Goal: Task Accomplishment & Management: Manage account settings

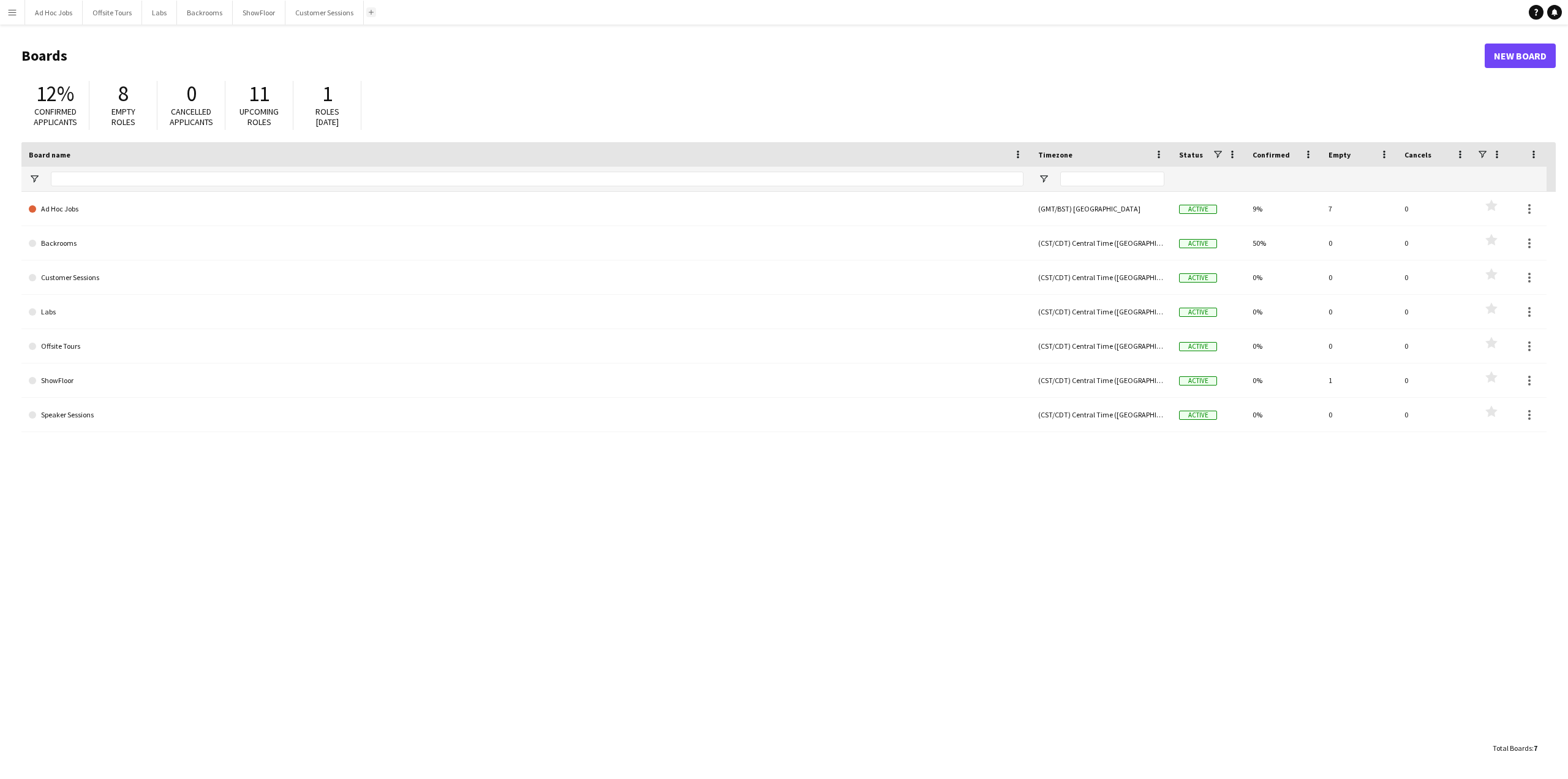
click at [372, 14] on button "Add" at bounding box center [371, 12] width 10 height 10
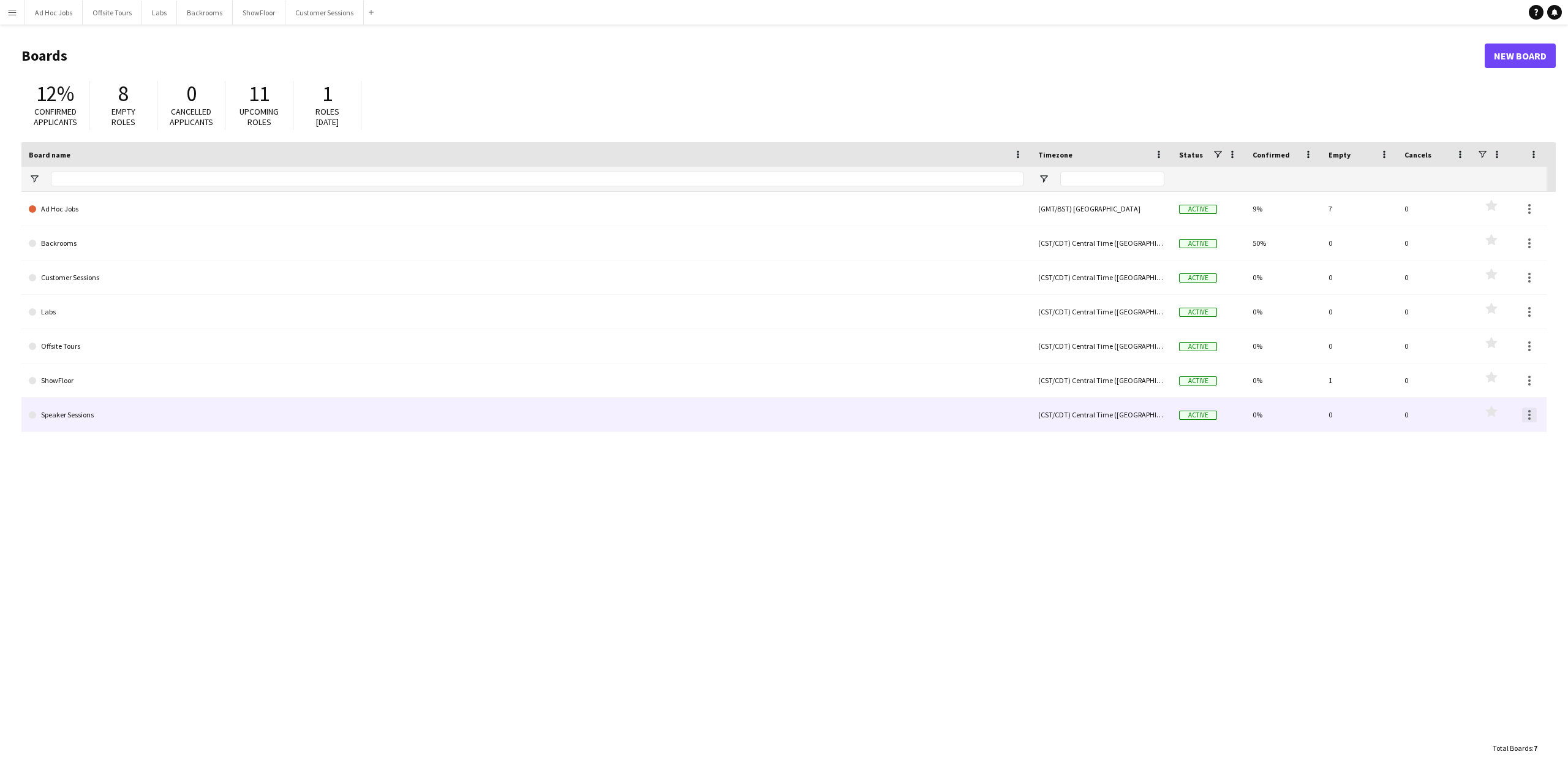
click at [1533, 419] on div at bounding box center [1529, 414] width 14 height 14
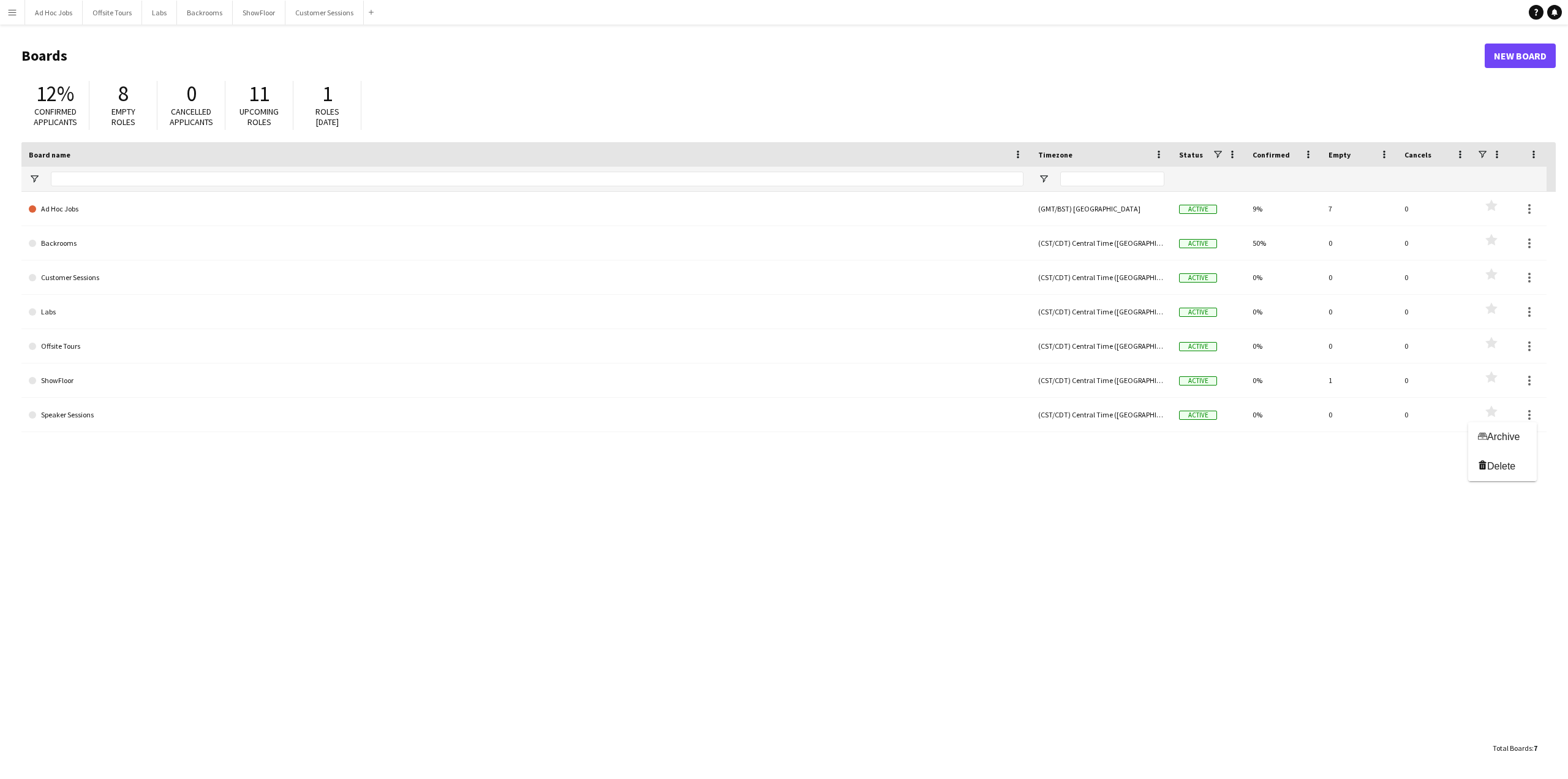
click at [1062, 511] on div at bounding box center [784, 389] width 1568 height 779
drag, startPoint x: 259, startPoint y: 17, endPoint x: 270, endPoint y: -4, distance: 23.7
click at [270, 0] on html "Menu Boards Boards Boards All jobs Status Workforce Workforce My Workforce Recr…" at bounding box center [784, 389] width 1568 height 779
drag, startPoint x: 259, startPoint y: 13, endPoint x: 294, endPoint y: 76, distance: 72.1
click at [294, 76] on div "Menu Boards Boards Boards All jobs Status Workforce Workforce My Workforce Recr…" at bounding box center [784, 389] width 1568 height 779
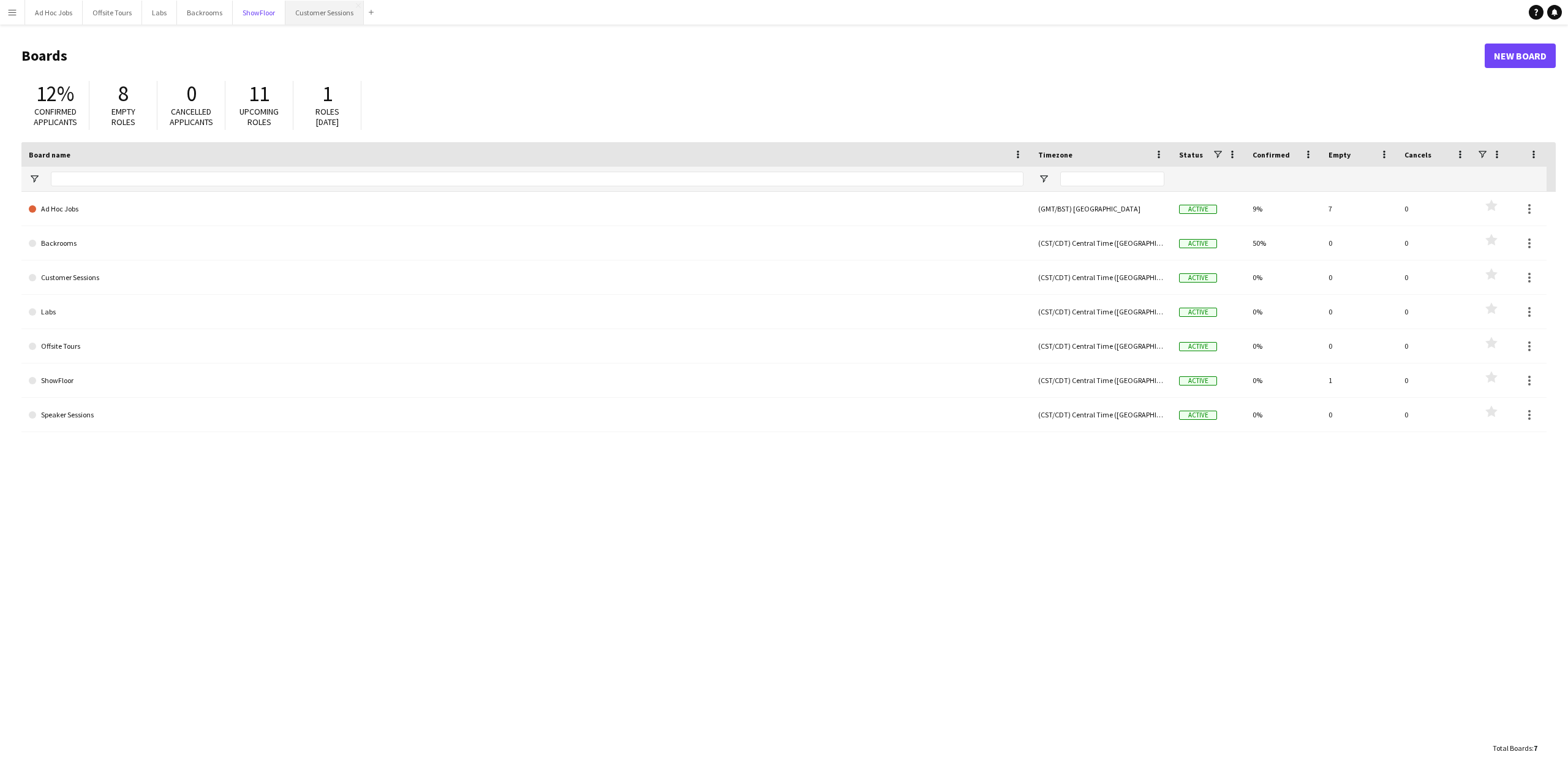
drag, startPoint x: 250, startPoint y: 14, endPoint x: 328, endPoint y: 13, distance: 78.0
click at [328, 13] on div "Ad Hoc Jobs Close Offsite Tours Close Labs Close Backrooms Close ShowFloor Clos…" at bounding box center [201, 12] width 354 height 24
drag, startPoint x: 329, startPoint y: 8, endPoint x: 160, endPoint y: 17, distance: 169.2
click at [184, 18] on div "Ad Hoc Jobs Close Offsite Tours Close Labs Close Backrooms Close ShowFloor Clos…" at bounding box center [201, 12] width 354 height 24
click at [146, 15] on button "Labs Close" at bounding box center [160, 13] width 35 height 24
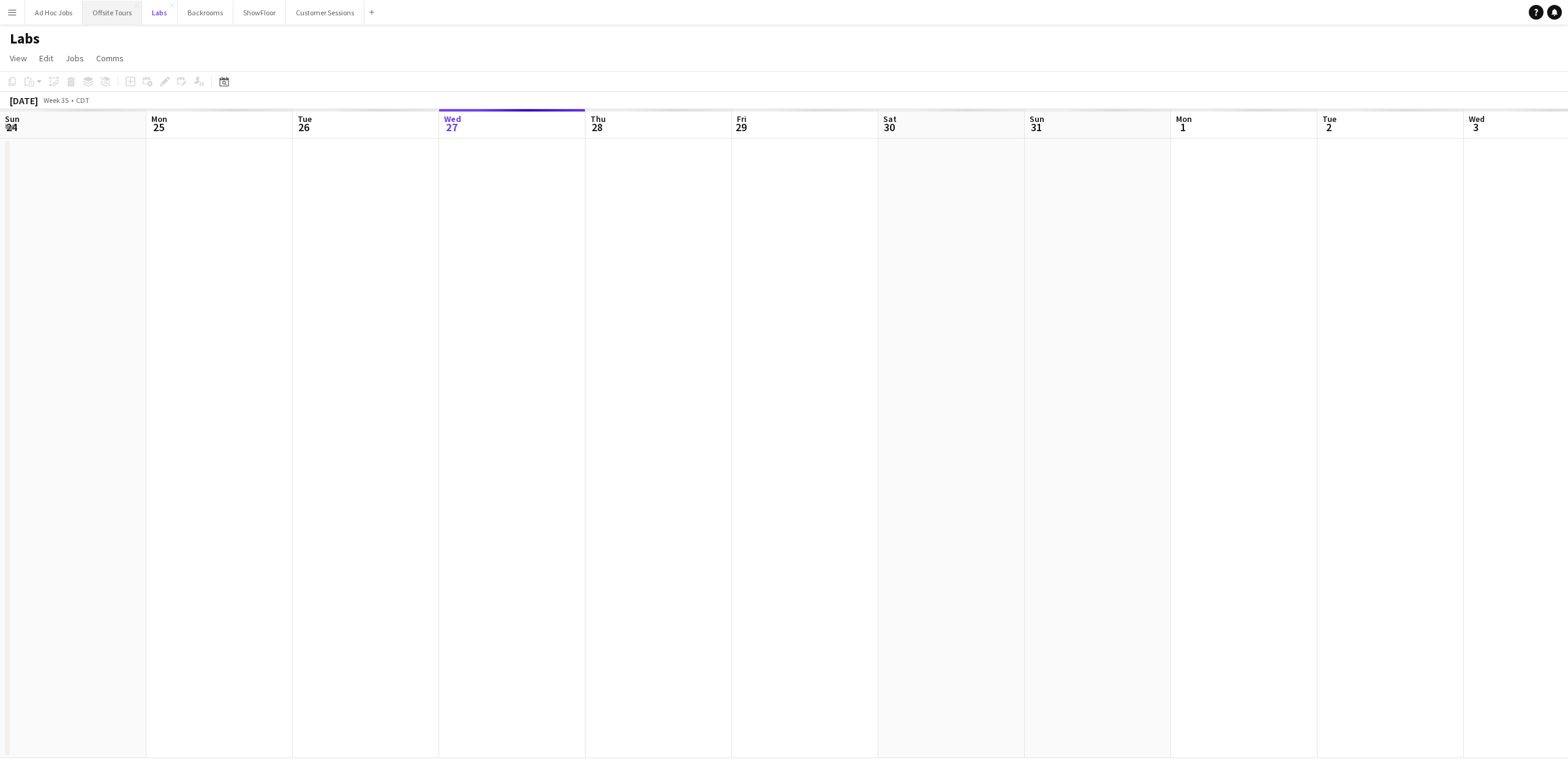
scroll to position [0, 293]
click at [115, 11] on button "Offsite Tours Close" at bounding box center [112, 13] width 60 height 24
click at [317, 8] on button "Customer Sessions Close" at bounding box center [329, 13] width 79 height 24
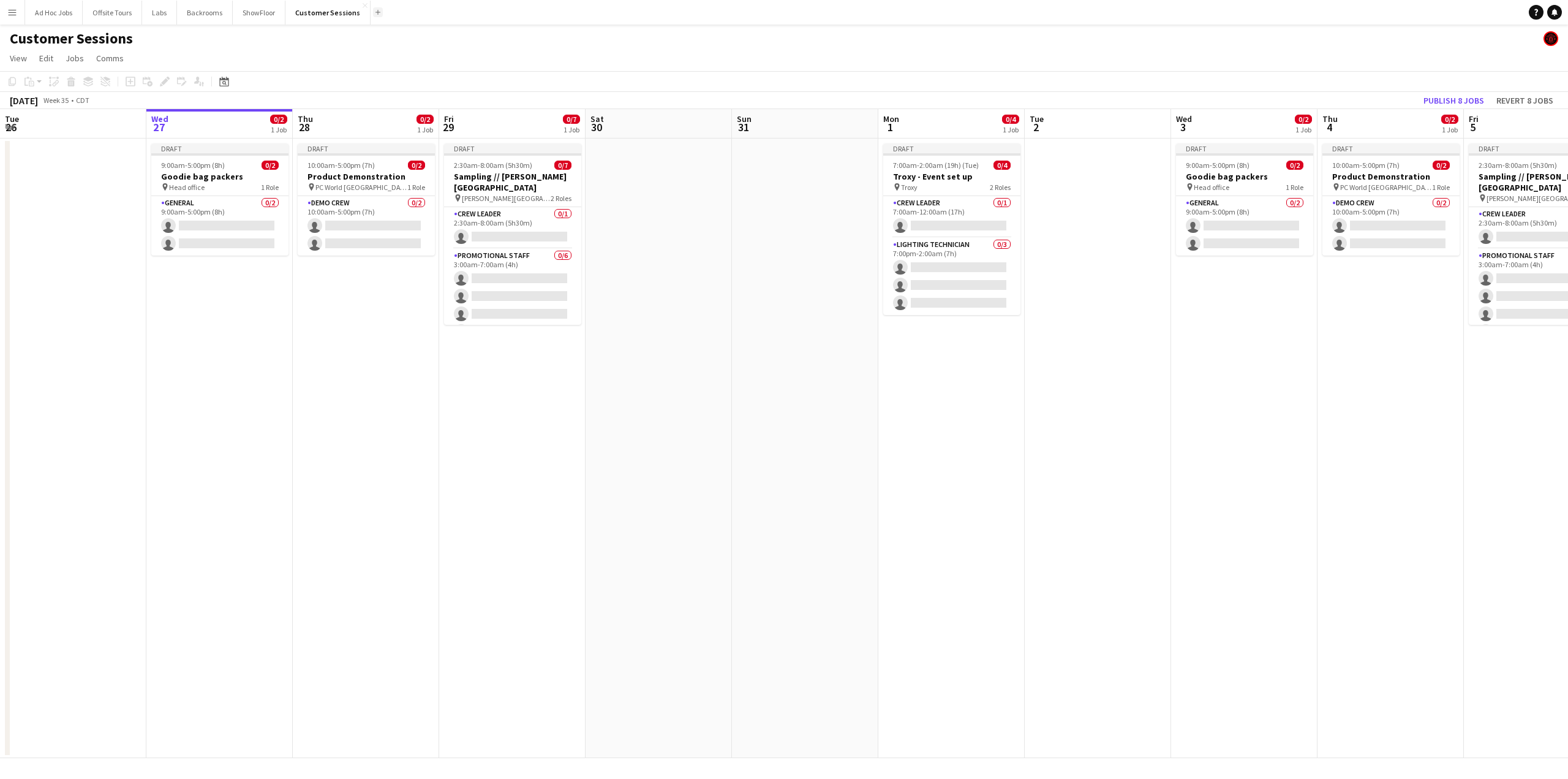
click at [375, 11] on app-icon "Add" at bounding box center [378, 12] width 5 height 5
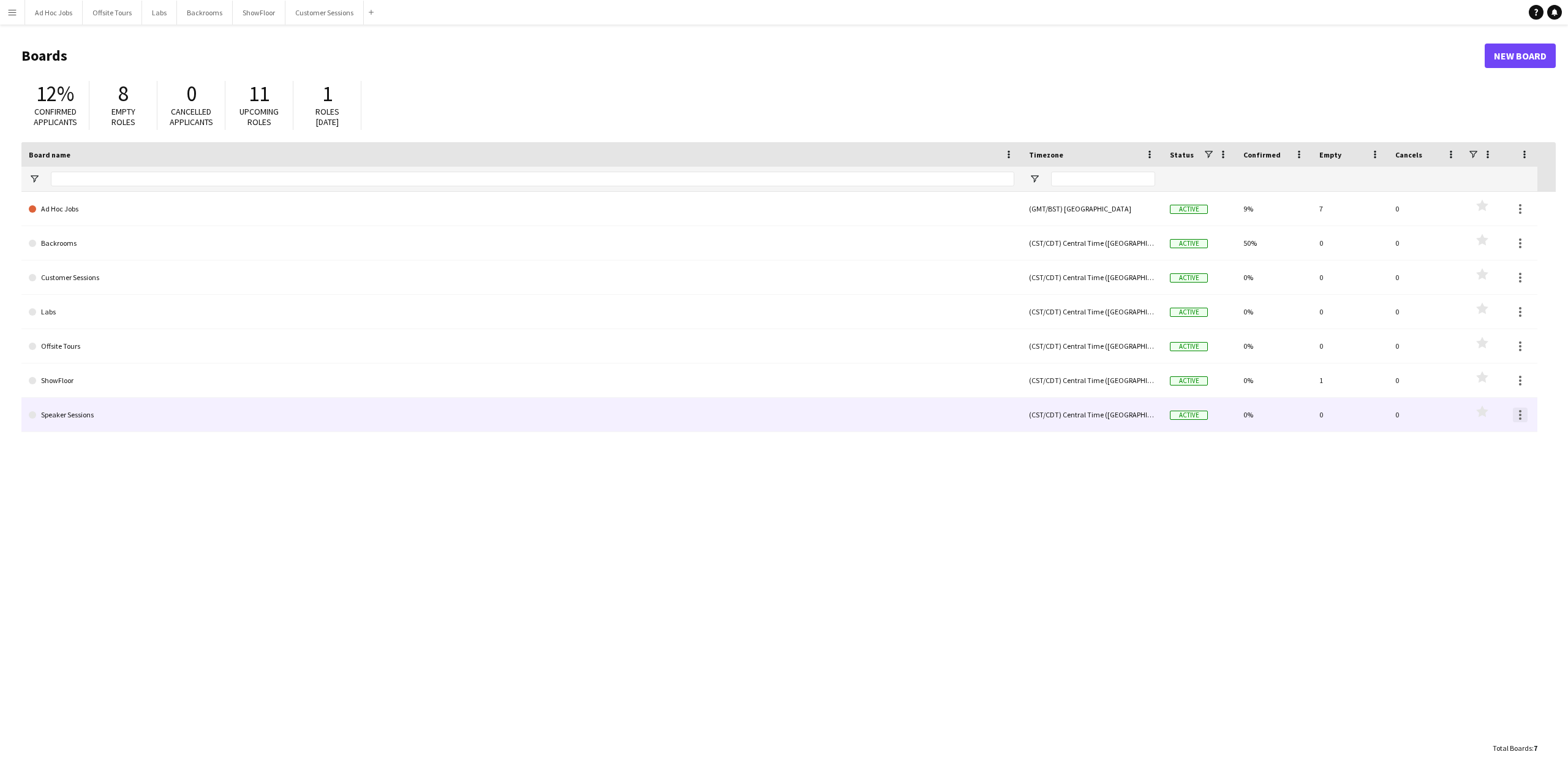
click at [1521, 412] on div at bounding box center [1520, 411] width 2 height 2
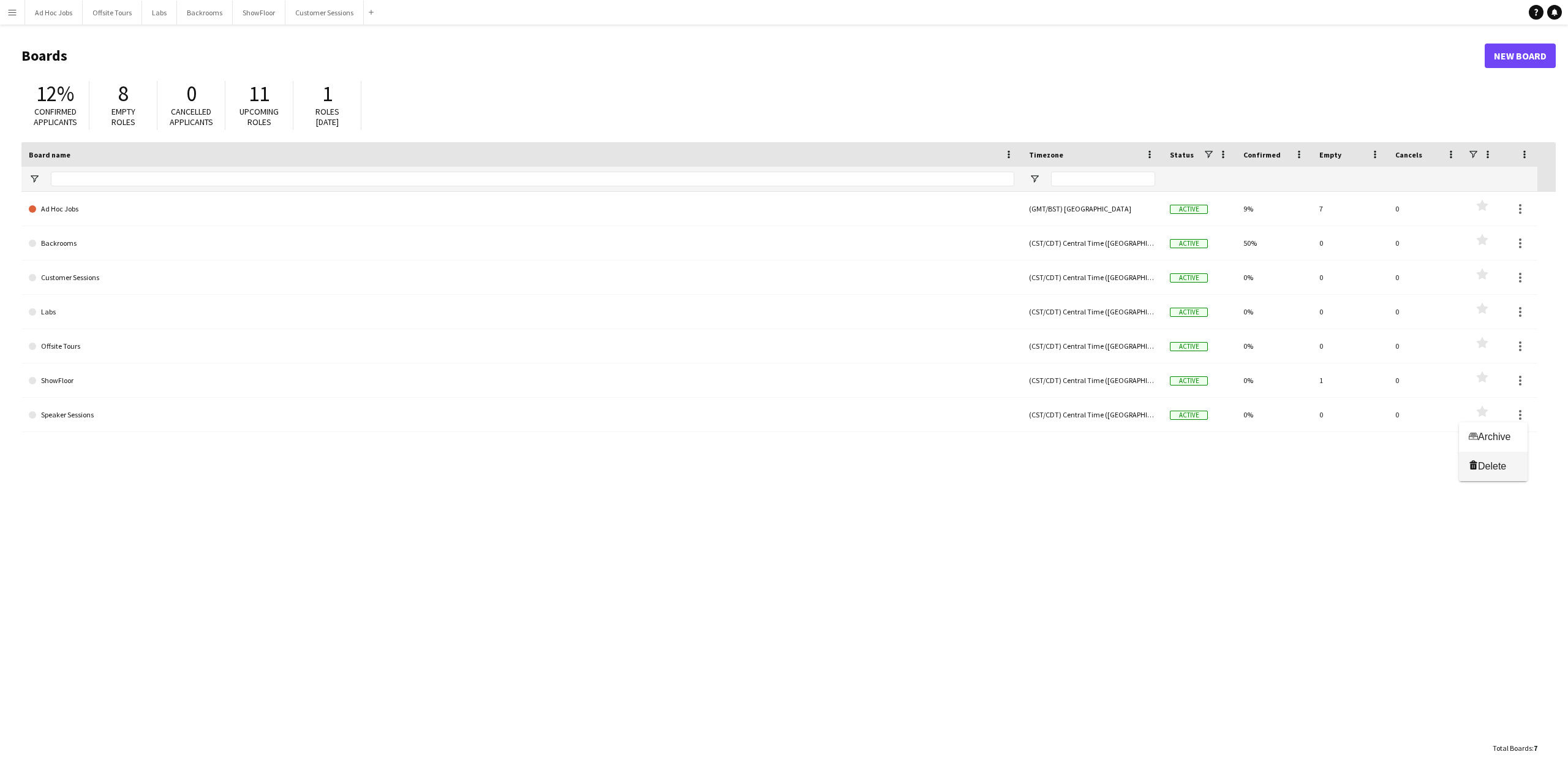
click at [1495, 462] on span "Delete" at bounding box center [1492, 466] width 28 height 11
click at [1527, 56] on link "New Board" at bounding box center [1520, 55] width 71 height 24
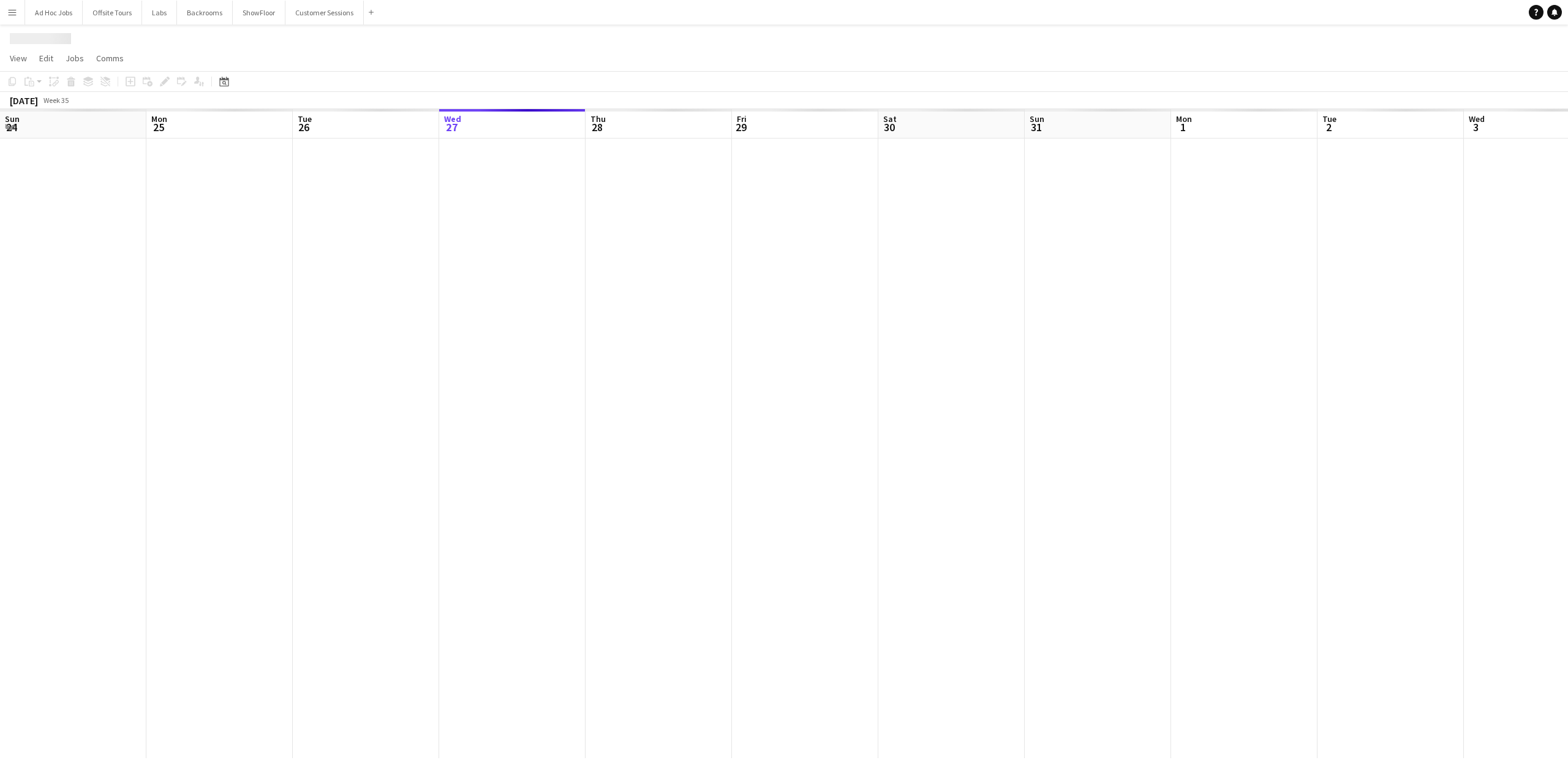
scroll to position [0, 293]
click at [53, 39] on h1 "New Board" at bounding box center [45, 39] width 71 height 18
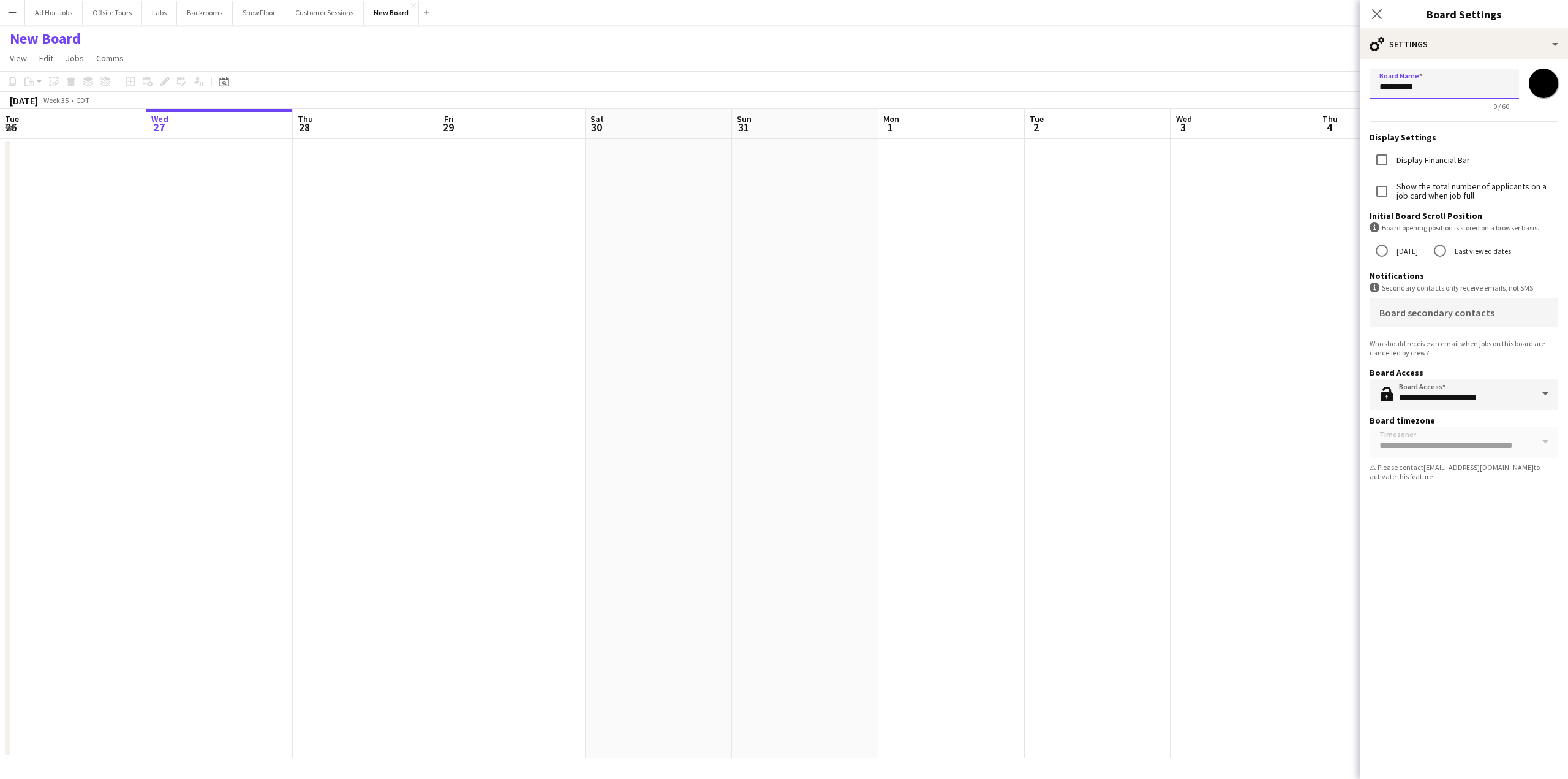
click at [1397, 84] on input "*********" at bounding box center [1445, 84] width 150 height 30
drag, startPoint x: 1448, startPoint y: 81, endPoint x: 1336, endPoint y: 86, distance: 112.1
click at [1336, 86] on body "Menu Boards Boards Boards All jobs Status Workforce Workforce My Workforce Recr…" at bounding box center [784, 389] width 1568 height 779
type input "**********"
click at [1131, 375] on app-date-cell at bounding box center [1097, 448] width 146 height 619
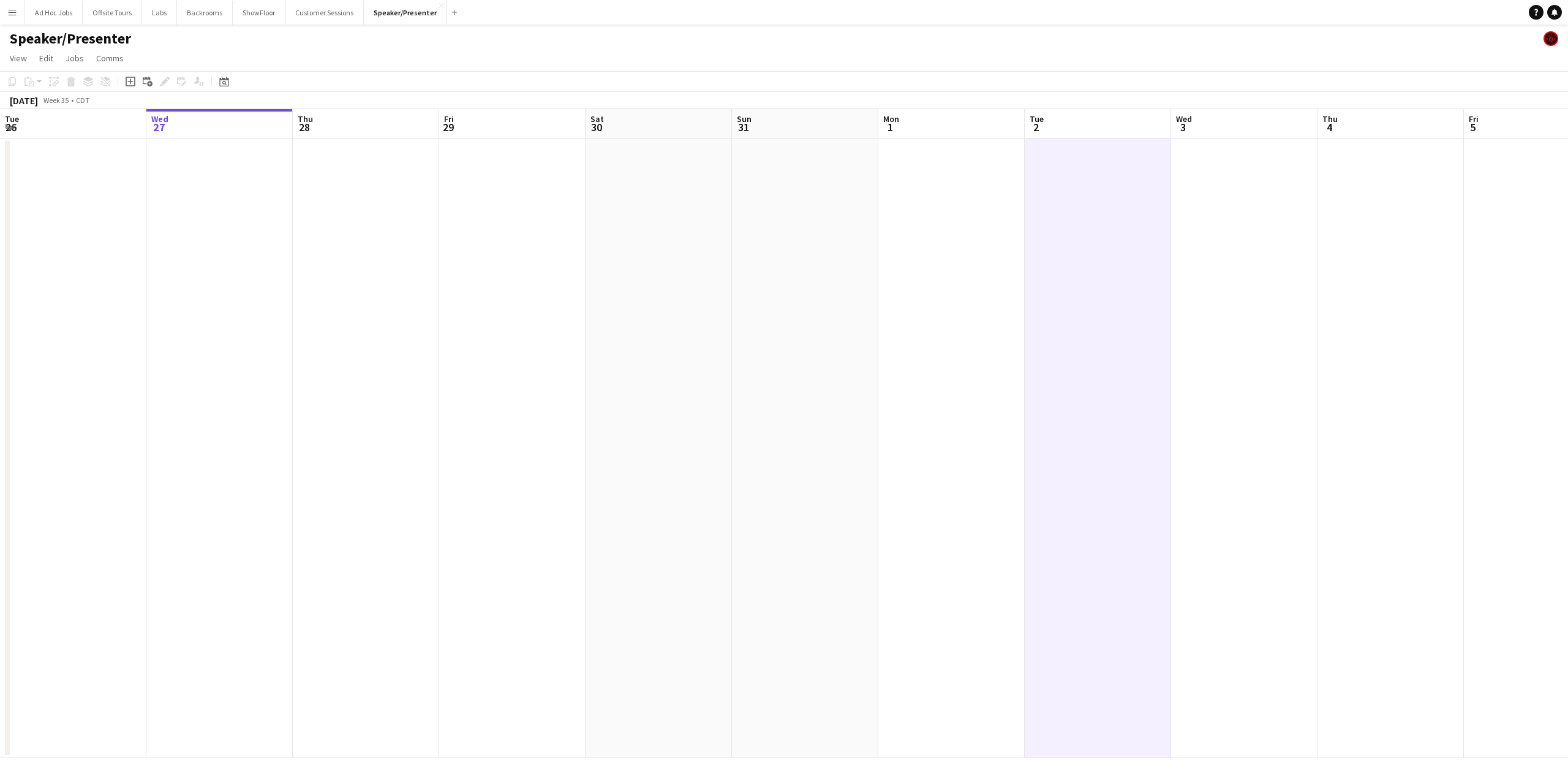
click at [406, 253] on app-date-cell at bounding box center [366, 448] width 146 height 619
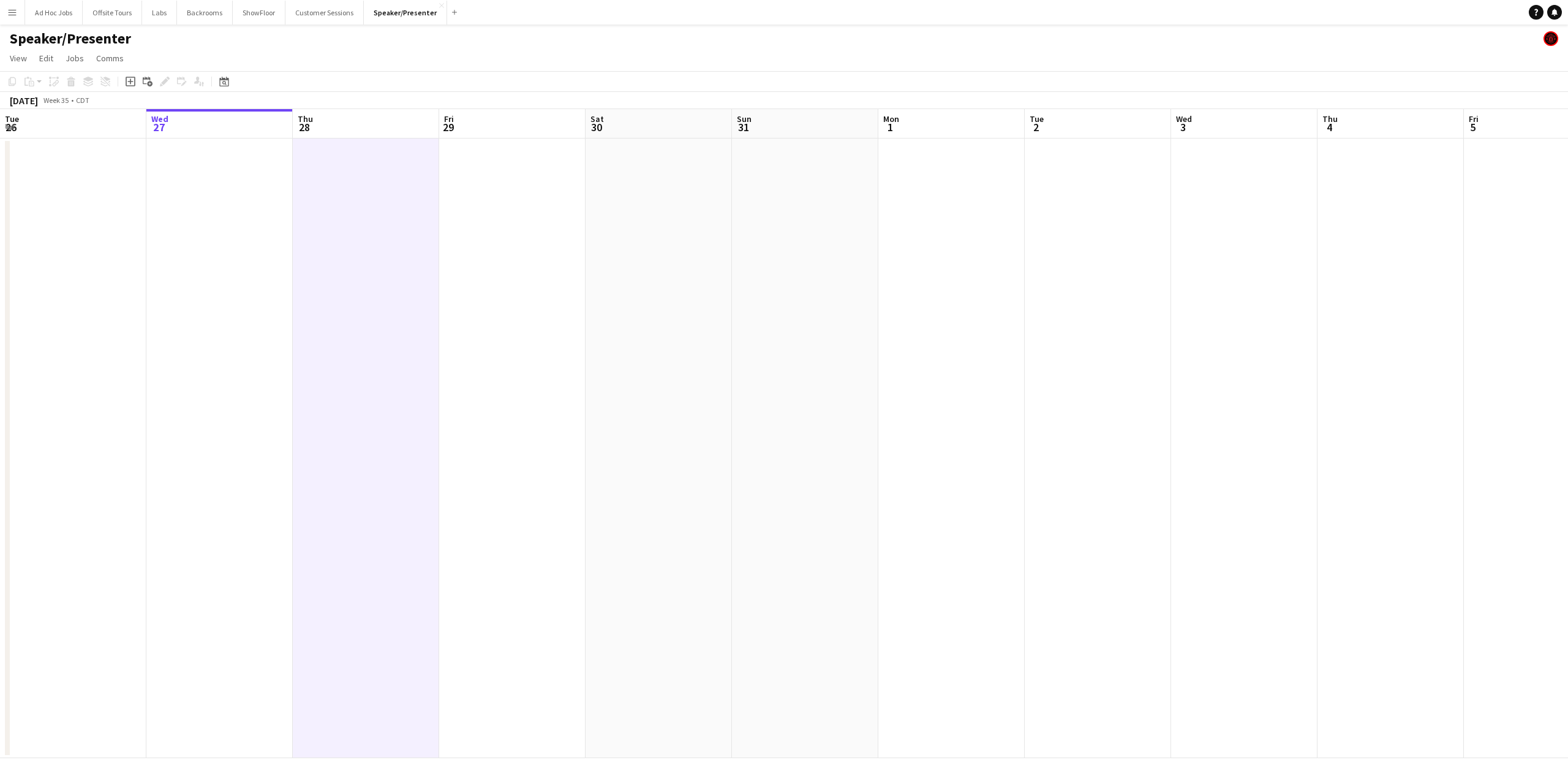
click at [16, 14] on app-icon "Menu" at bounding box center [12, 12] width 10 height 10
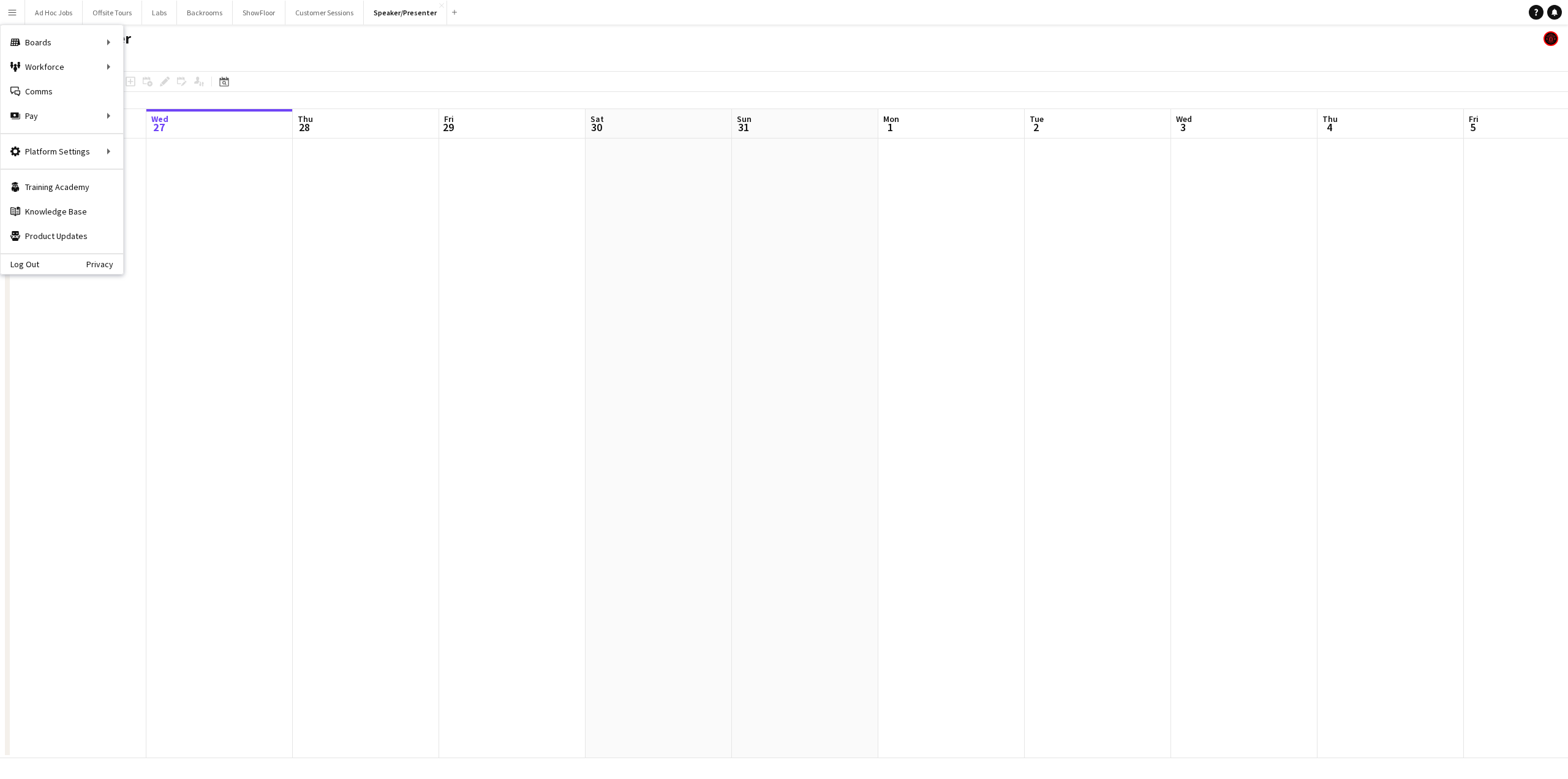
click at [478, 66] on app-page-menu "View Day view expanded Day view collapsed Month view Date picker Jump to today …" at bounding box center [784, 59] width 1568 height 23
drag, startPoint x: 406, startPoint y: 14, endPoint x: 345, endPoint y: 22, distance: 61.5
click at [345, 22] on div "Ad Hoc Jobs Close Offsite Tours Close Labs Close Backrooms Close ShowFloor Clos…" at bounding box center [243, 12] width 437 height 24
drag, startPoint x: 382, startPoint y: 11, endPoint x: 387, endPoint y: 73, distance: 62.2
click at [387, 79] on div "Menu Boards Boards Boards All jobs Status Workforce Workforce My Workforce Recr…" at bounding box center [784, 389] width 1568 height 779
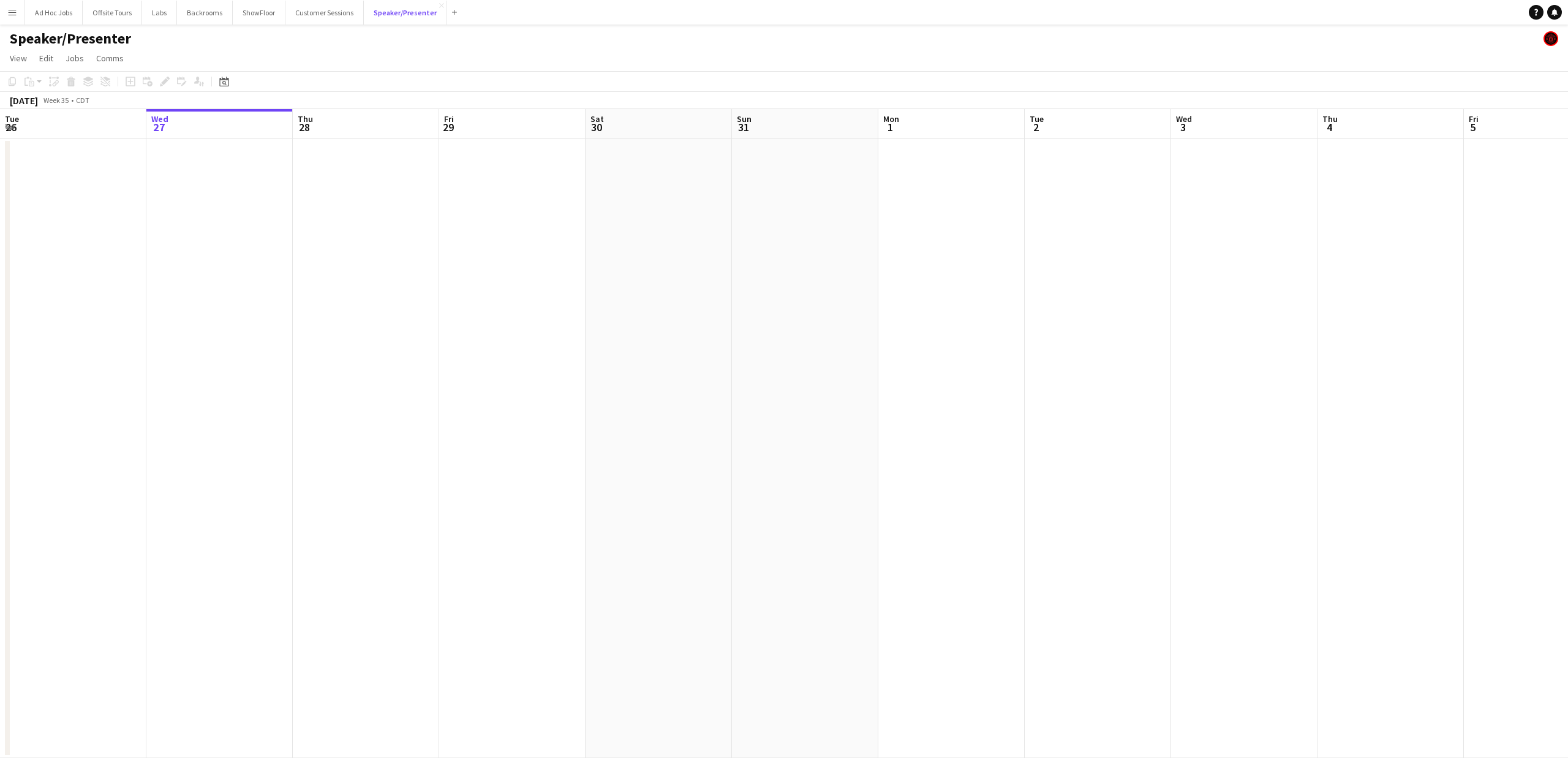
drag, startPoint x: 391, startPoint y: 13, endPoint x: 388, endPoint y: -46, distance: 59.1
click at [388, 0] on html "Menu Boards Boards Boards All jobs Status Workforce Workforce My Workforce Recr…" at bounding box center [784, 389] width 1568 height 779
drag, startPoint x: 387, startPoint y: 17, endPoint x: 309, endPoint y: 20, distance: 78.1
click at [309, 20] on div "Ad Hoc Jobs Close Offsite Tours Close Labs Close Backrooms Close ShowFloor Clos…" at bounding box center [243, 12] width 437 height 24
drag, startPoint x: 341, startPoint y: 15, endPoint x: 372, endPoint y: 8, distance: 31.8
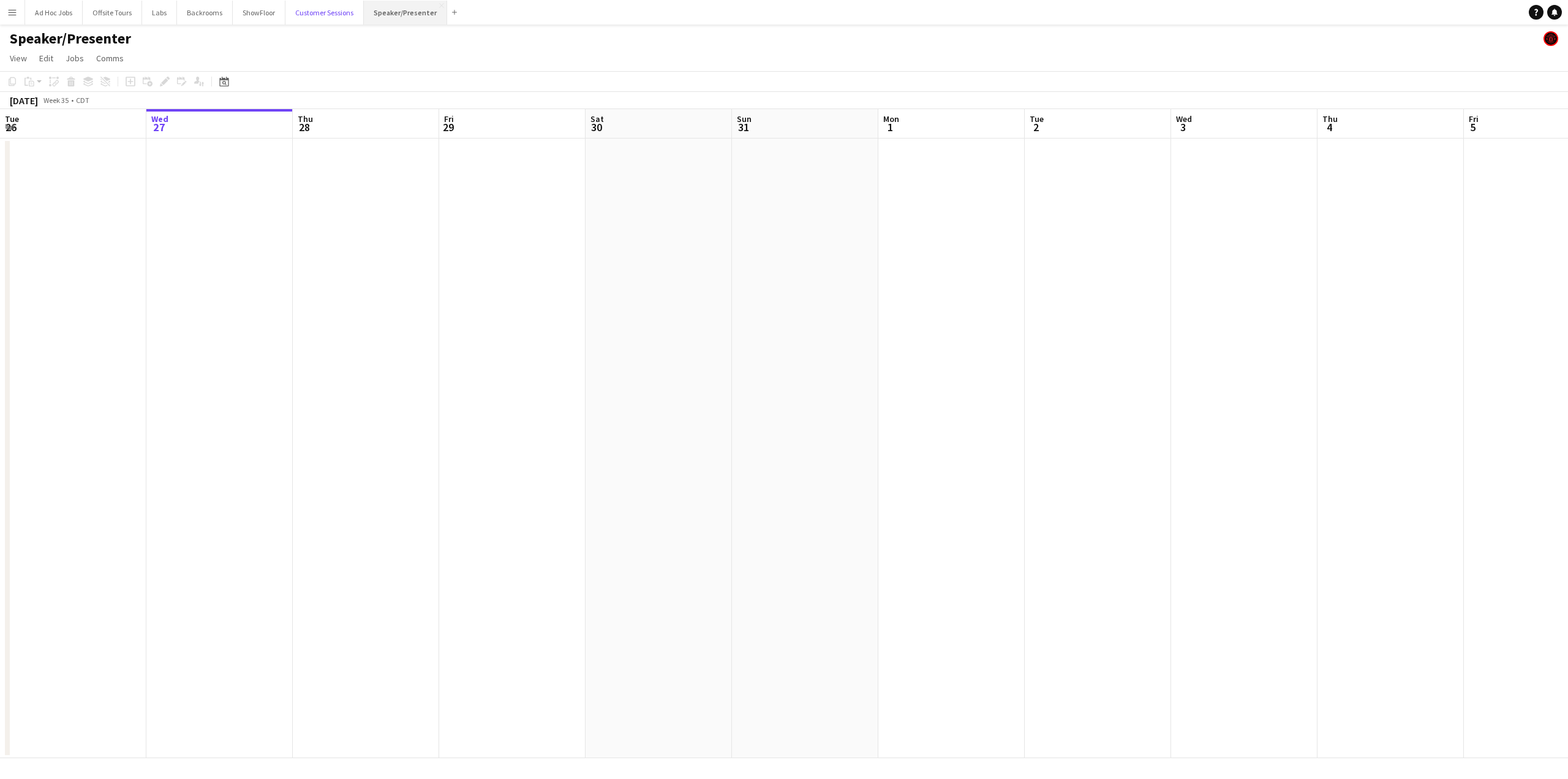
click at [368, 9] on div "Ad Hoc Jobs Close Offsite Tours Close Labs Close Backrooms Close ShowFloor Clos…" at bounding box center [243, 12] width 437 height 24
drag, startPoint x: 372, startPoint y: 8, endPoint x: 314, endPoint y: 40, distance: 66.2
click at [314, 40] on div "Speaker/Presenter" at bounding box center [784, 36] width 1568 height 23
click at [397, 19] on button "Speaker/Presenter Close" at bounding box center [406, 13] width 83 height 24
click at [352, 45] on div "Speaker/Presenter" at bounding box center [784, 36] width 1568 height 23
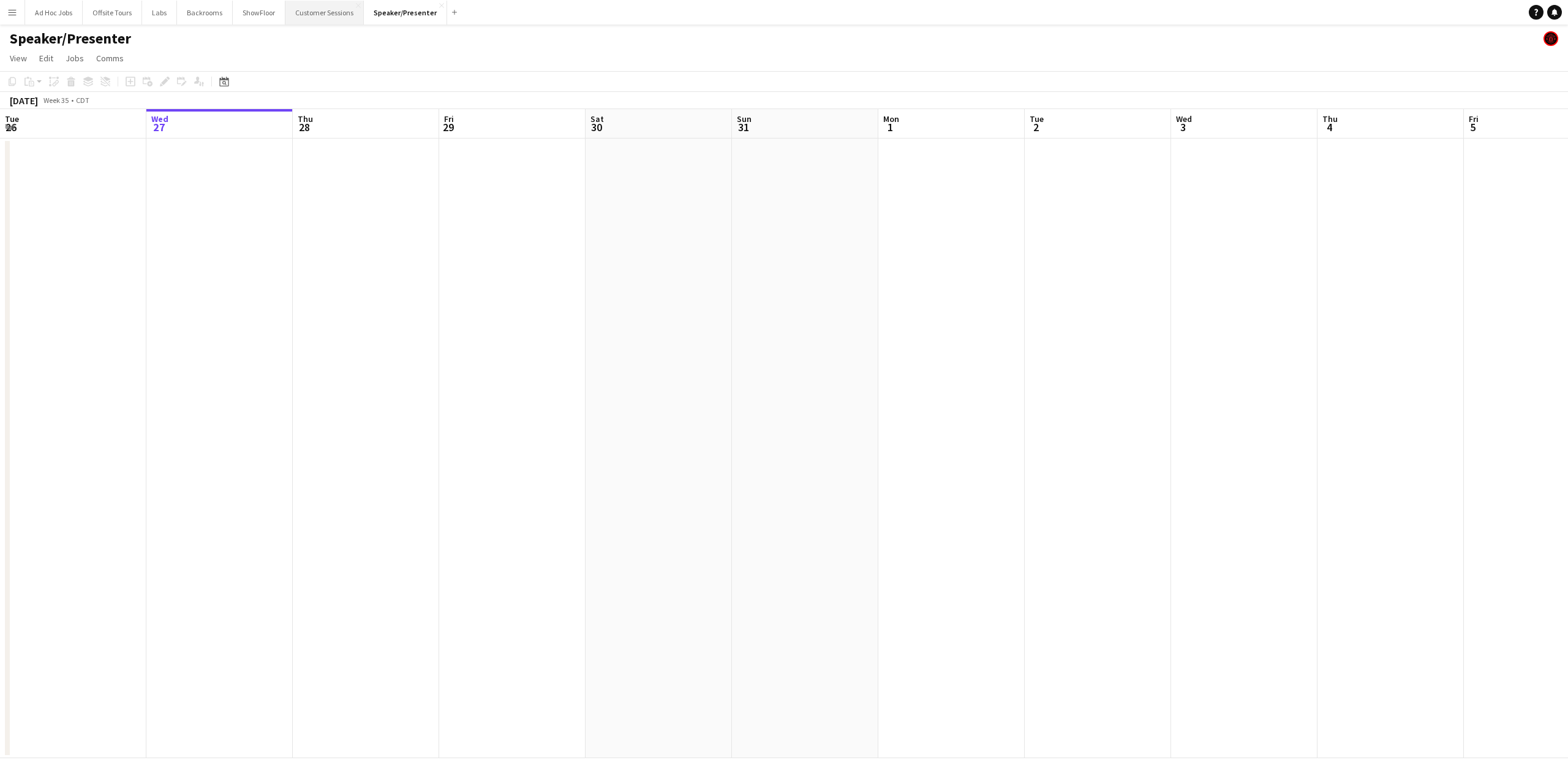
drag, startPoint x: 342, startPoint y: 15, endPoint x: 332, endPoint y: 14, distance: 10.0
click at [332, 14] on button "Customer Sessions Close" at bounding box center [325, 13] width 79 height 24
drag, startPoint x: 322, startPoint y: 13, endPoint x: 357, endPoint y: 11, distance: 35.1
click at [357, 11] on button "Customer Sessions Close" at bounding box center [328, 13] width 86 height 24
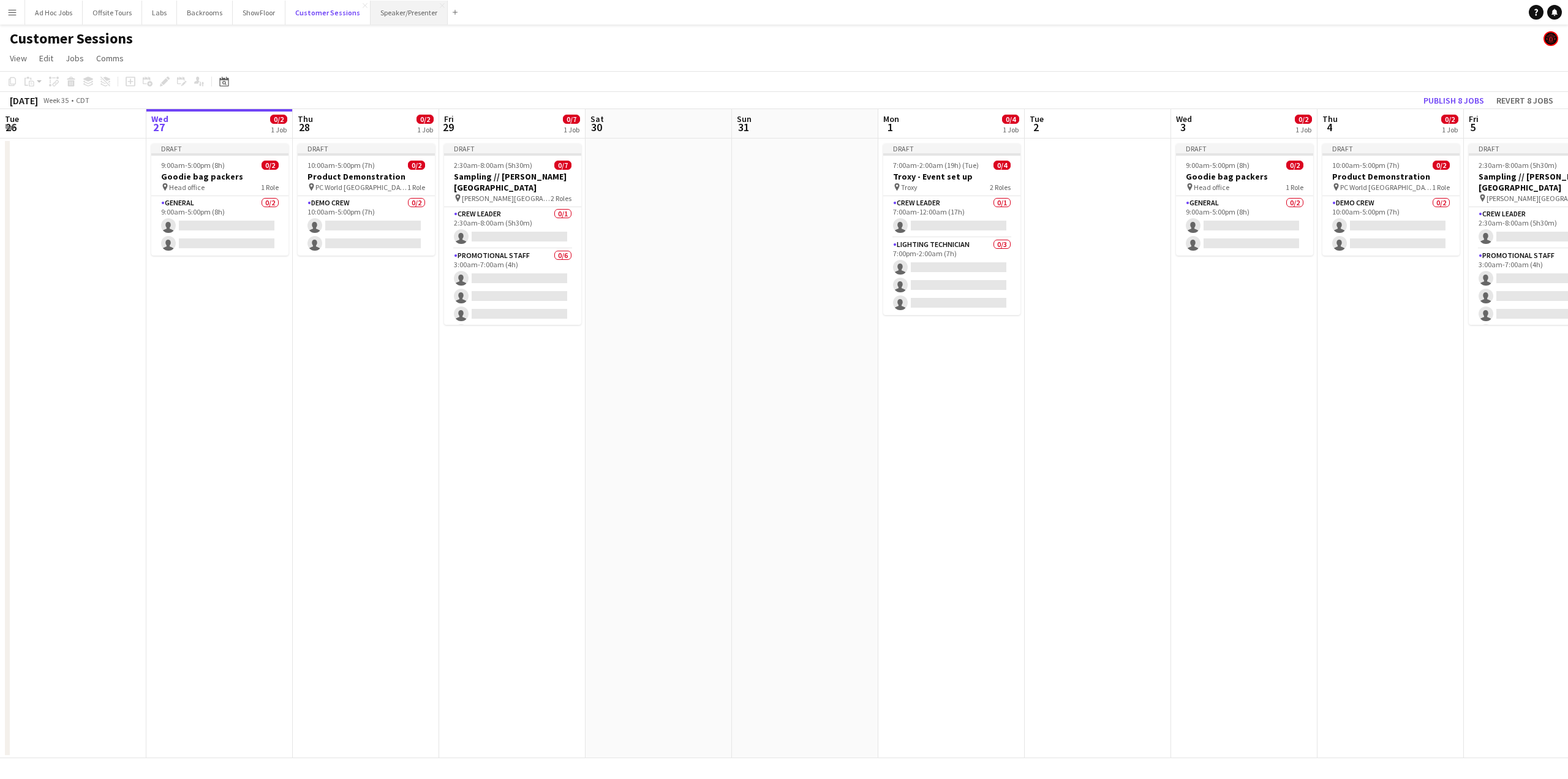
drag, startPoint x: 338, startPoint y: 9, endPoint x: 400, endPoint y: 10, distance: 62.0
click at [400, 10] on div "Ad Hoc Jobs Close Offsite Tours Close Labs Close Backrooms Close ShowFloor Clos…" at bounding box center [243, 12] width 438 height 24
click at [1536, 13] on icon at bounding box center [1536, 12] width 4 height 7
click at [245, 22] on button "ShowFloor Close" at bounding box center [260, 13] width 53 height 24
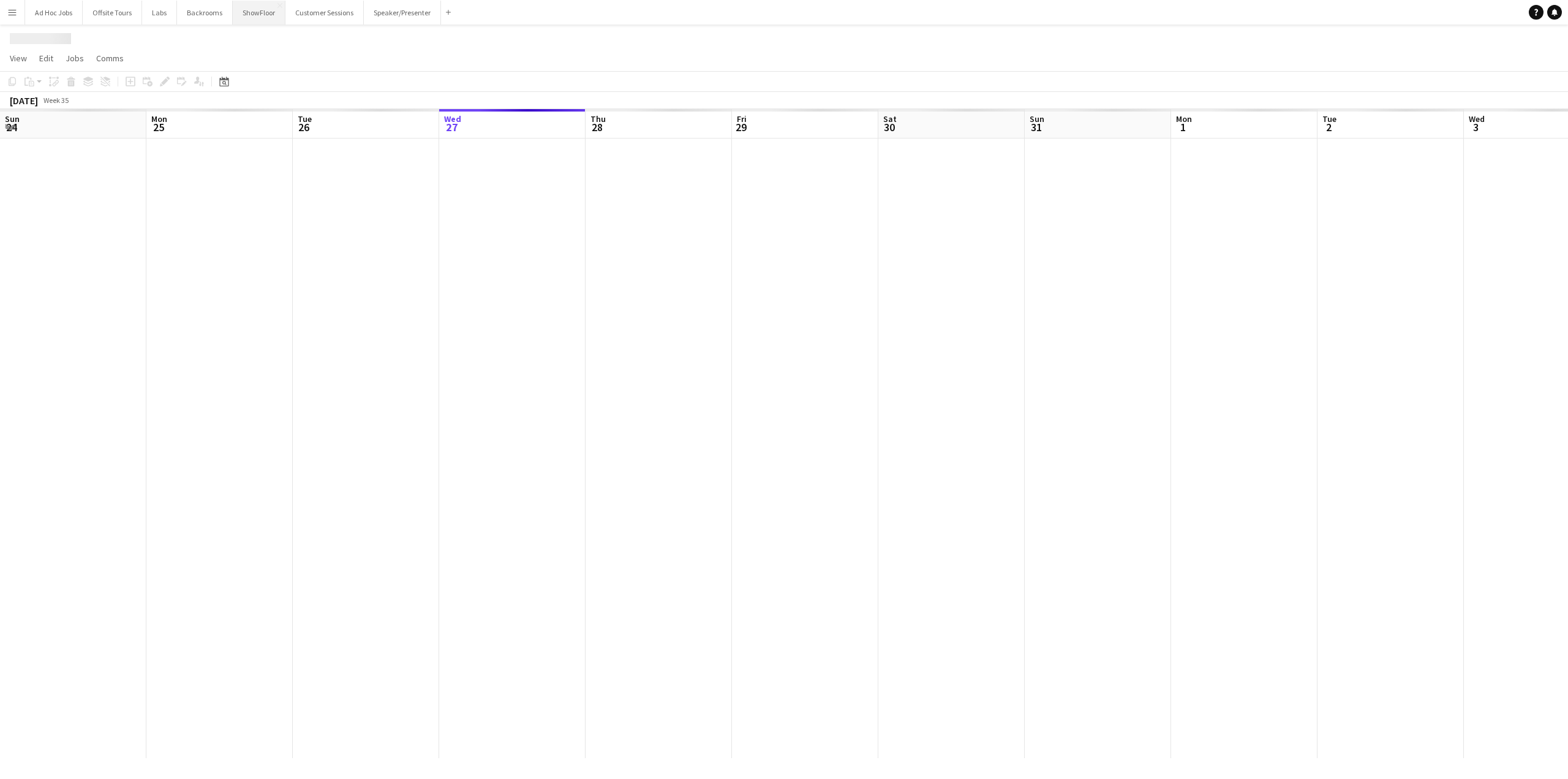
scroll to position [0, 293]
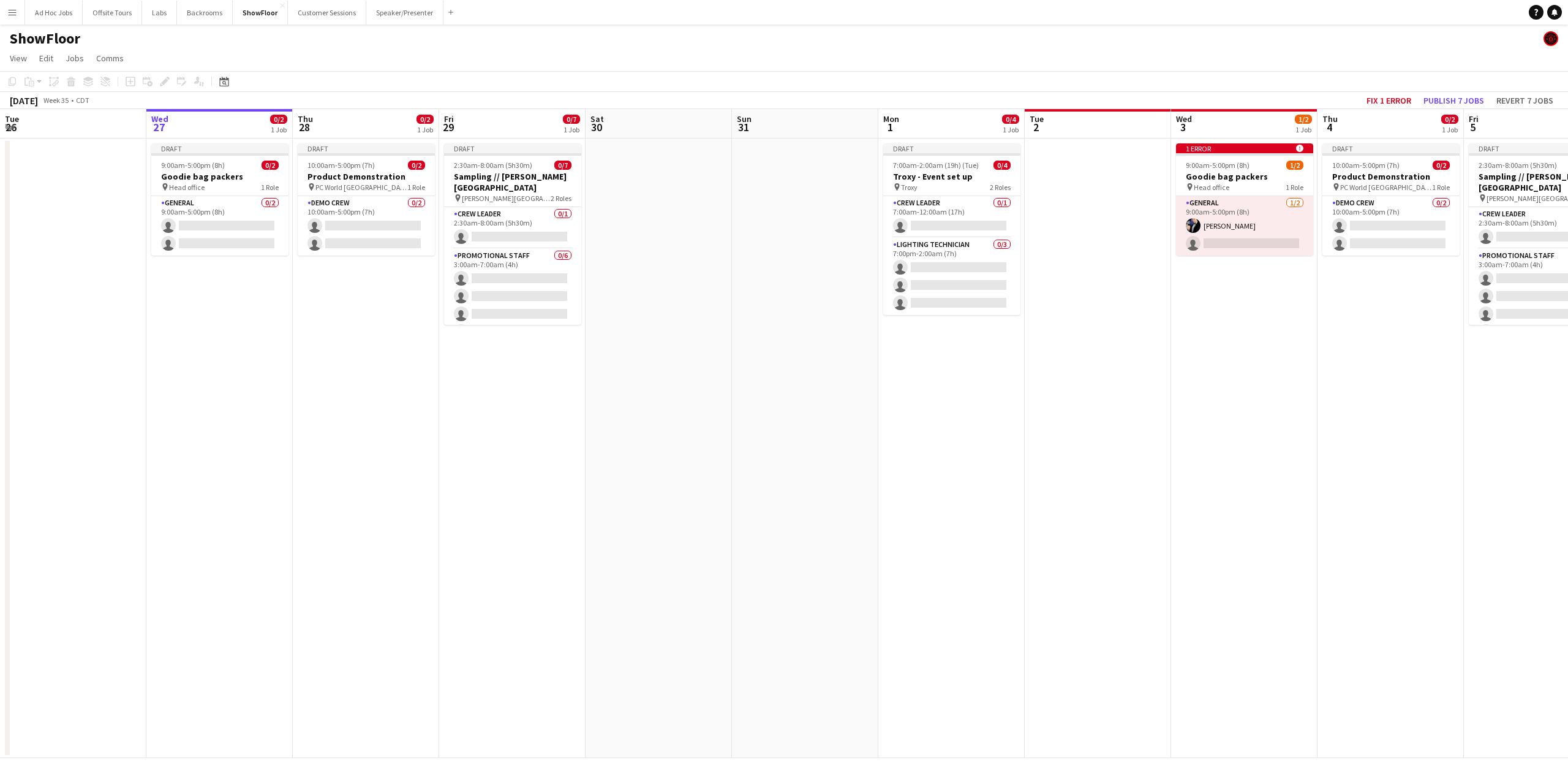
click at [14, 11] on app-icon "Menu" at bounding box center [12, 12] width 10 height 10
click at [146, 60] on link "My Workforce" at bounding box center [185, 67] width 123 height 24
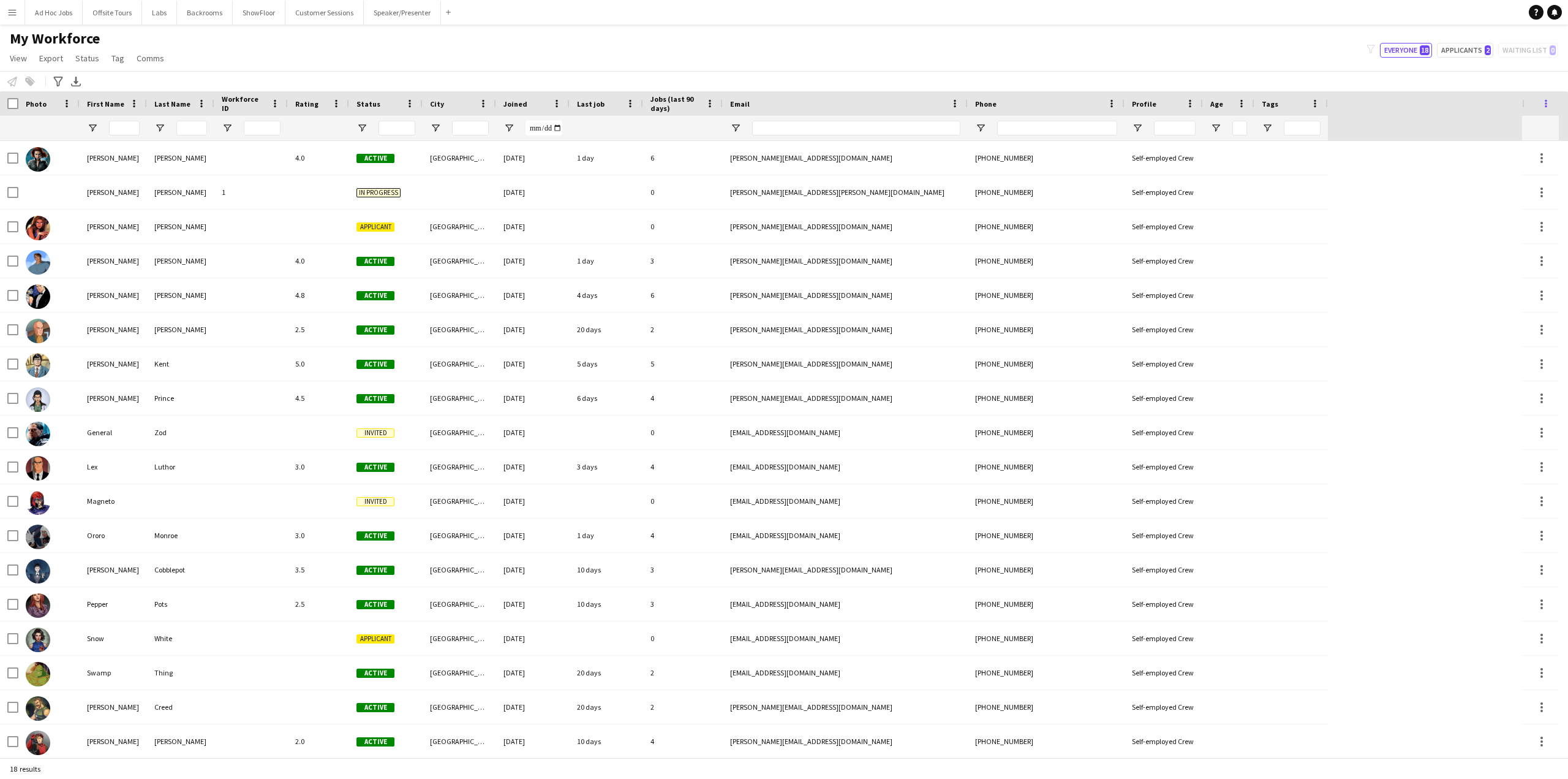
click at [1546, 98] on span at bounding box center [1546, 104] width 11 height 11
click at [982, 55] on div "My Workforce View Views Default view New view Update view Delete view Edit name…" at bounding box center [784, 50] width 1568 height 42
click at [15, 56] on span "View" at bounding box center [18, 58] width 17 height 11
click at [309, 76] on div "Notify workforce Add to tag Select at least one crew to tag him or her. Advance…" at bounding box center [784, 81] width 1568 height 20
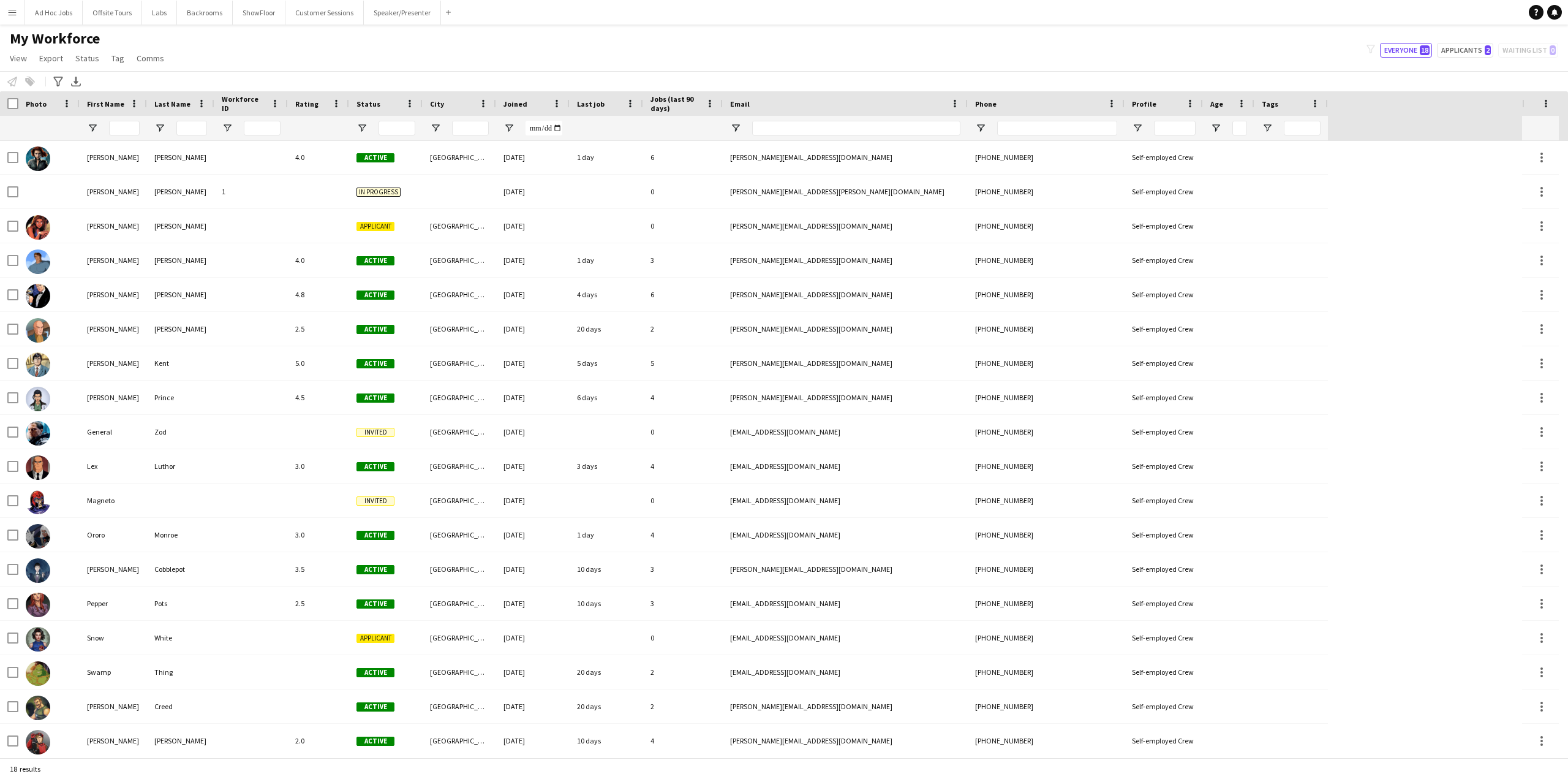
click at [474, 60] on div "My Workforce View Views Default view New view Update view Delete view Edit name…" at bounding box center [784, 50] width 1568 height 42
click at [102, 15] on button "Offsite Tours Close" at bounding box center [112, 13] width 60 height 24
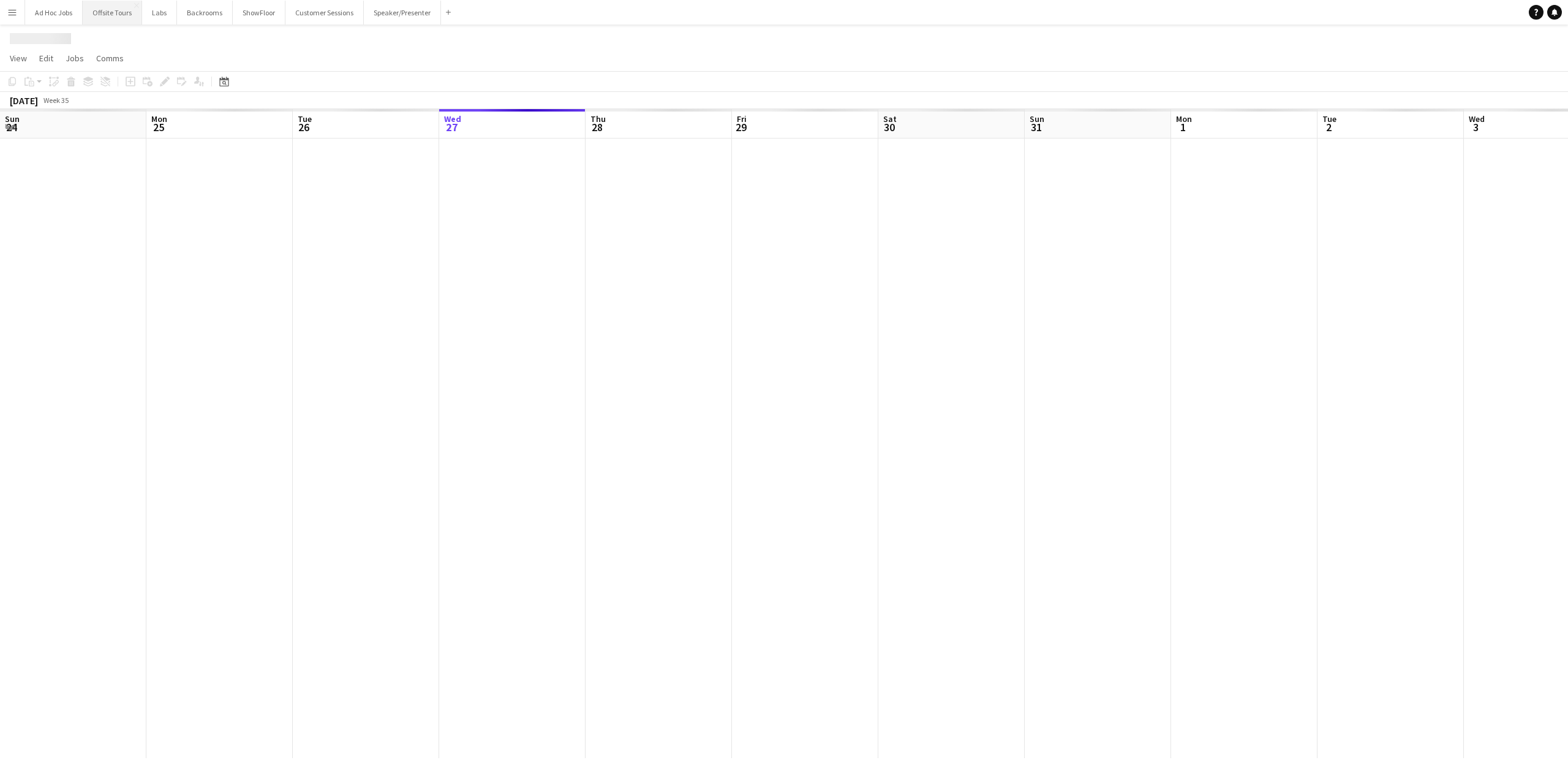
scroll to position [0, 293]
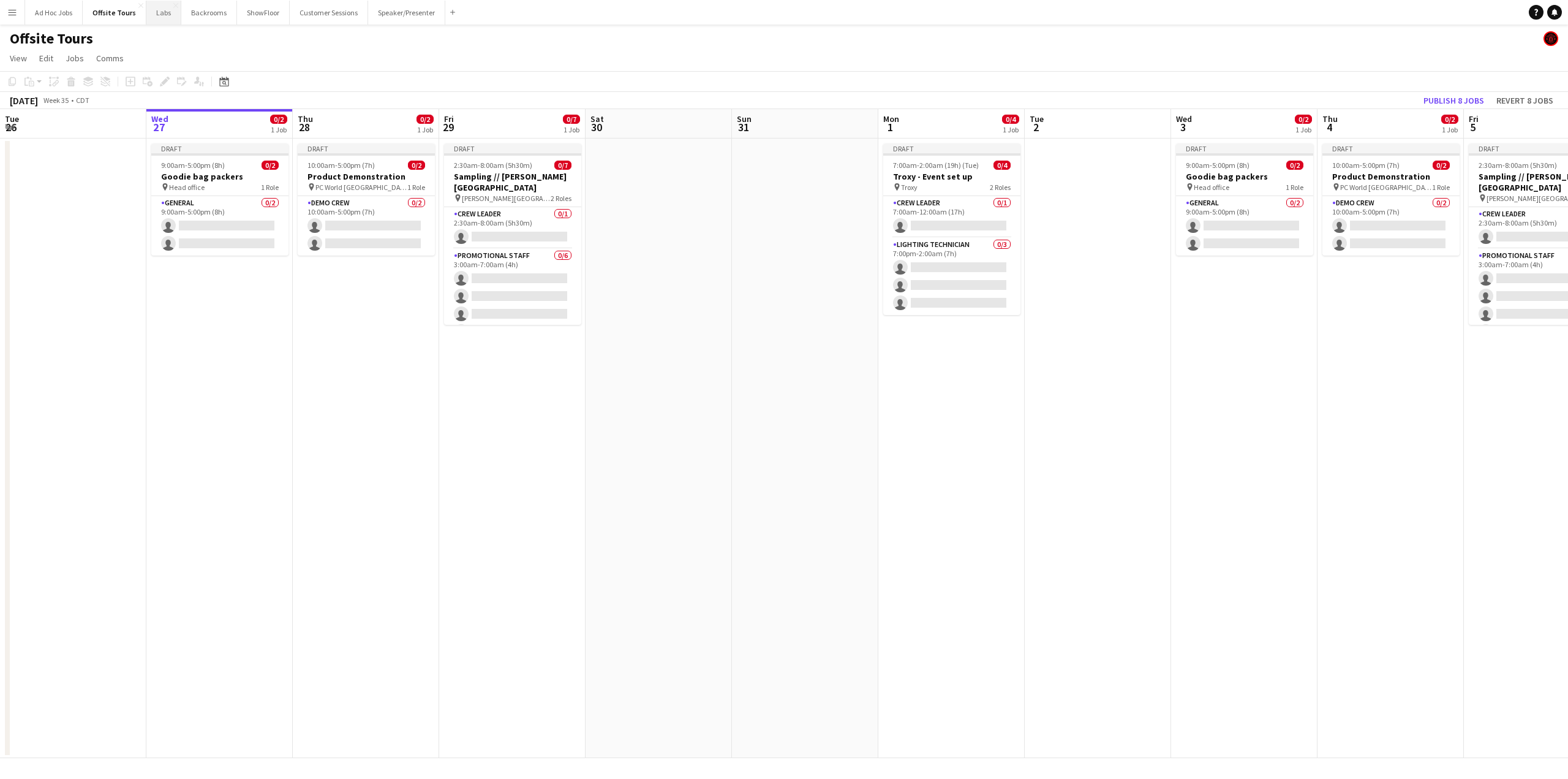
click at [159, 17] on button "Labs Close" at bounding box center [163, 13] width 35 height 24
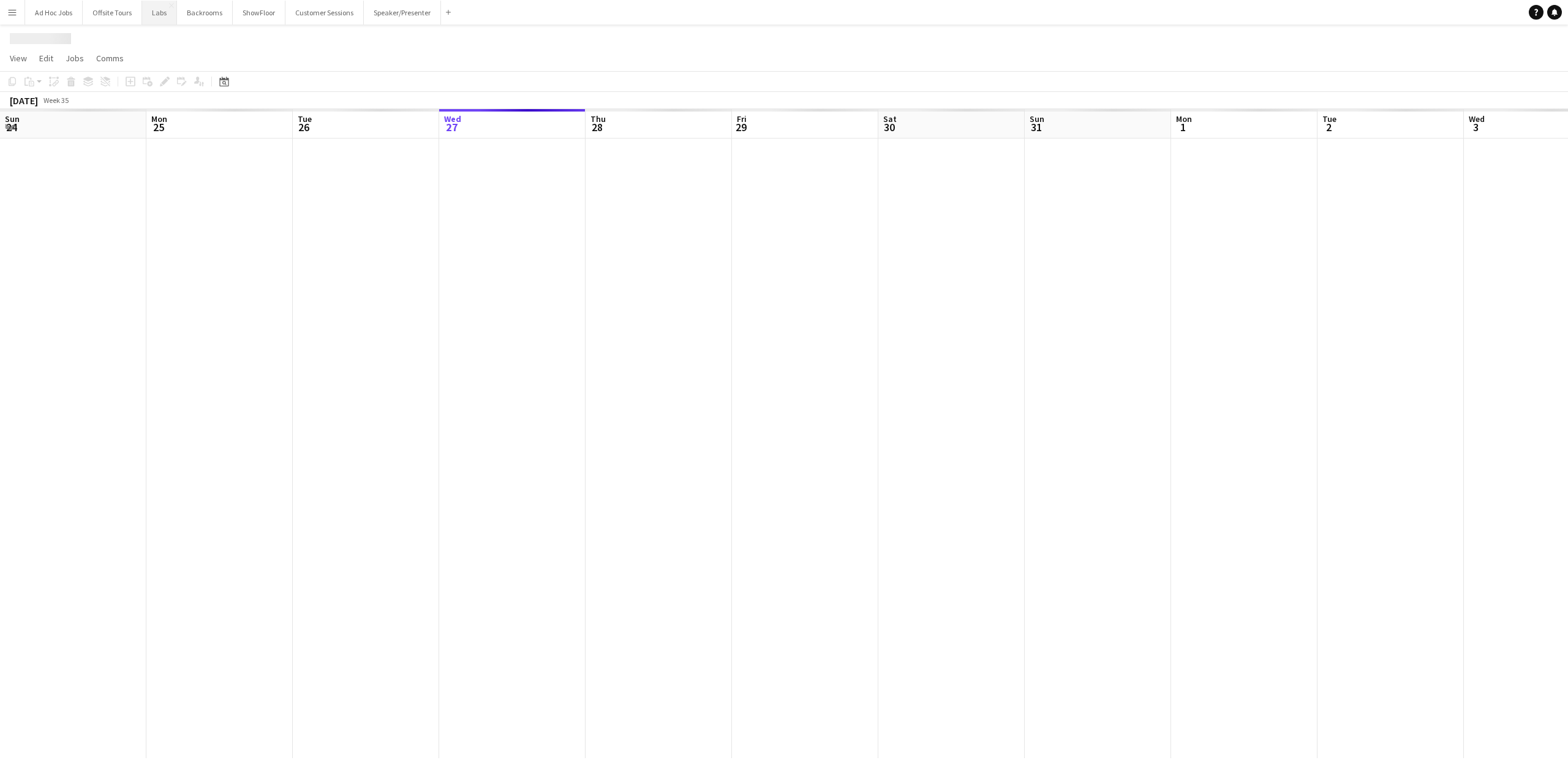
scroll to position [0, 293]
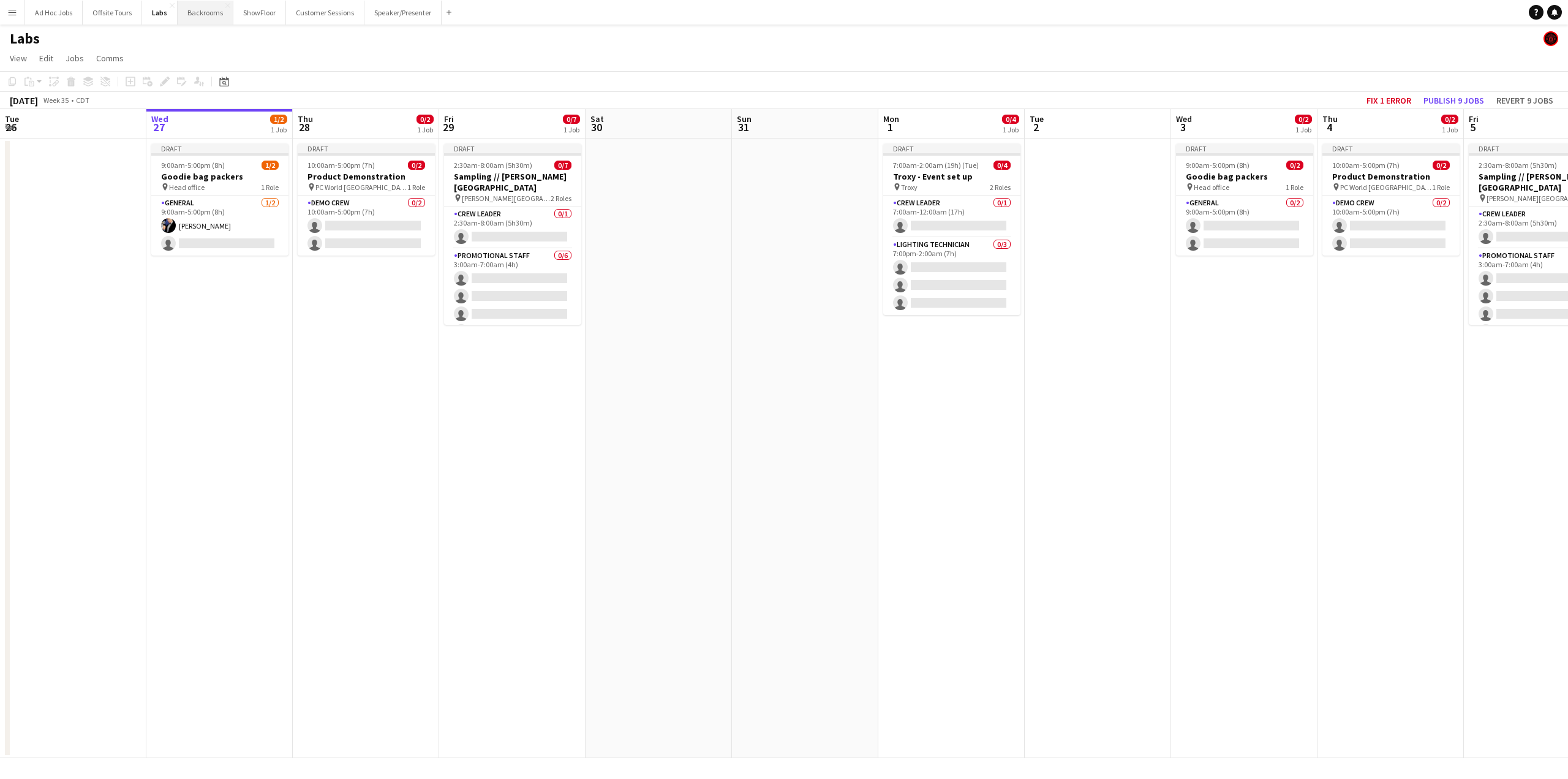
click at [198, 11] on button "Backrooms Close" at bounding box center [206, 13] width 56 height 24
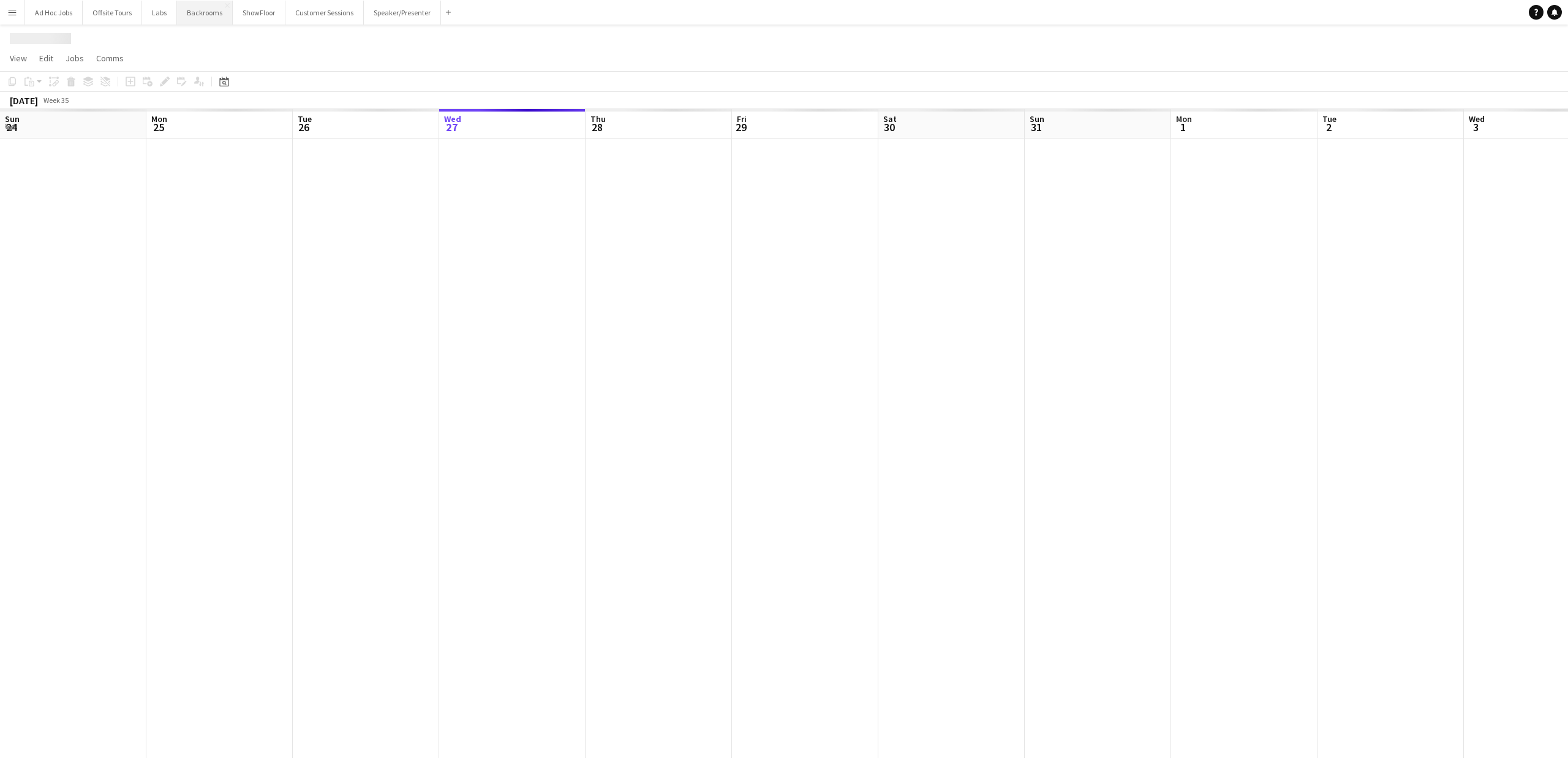
scroll to position [0, 293]
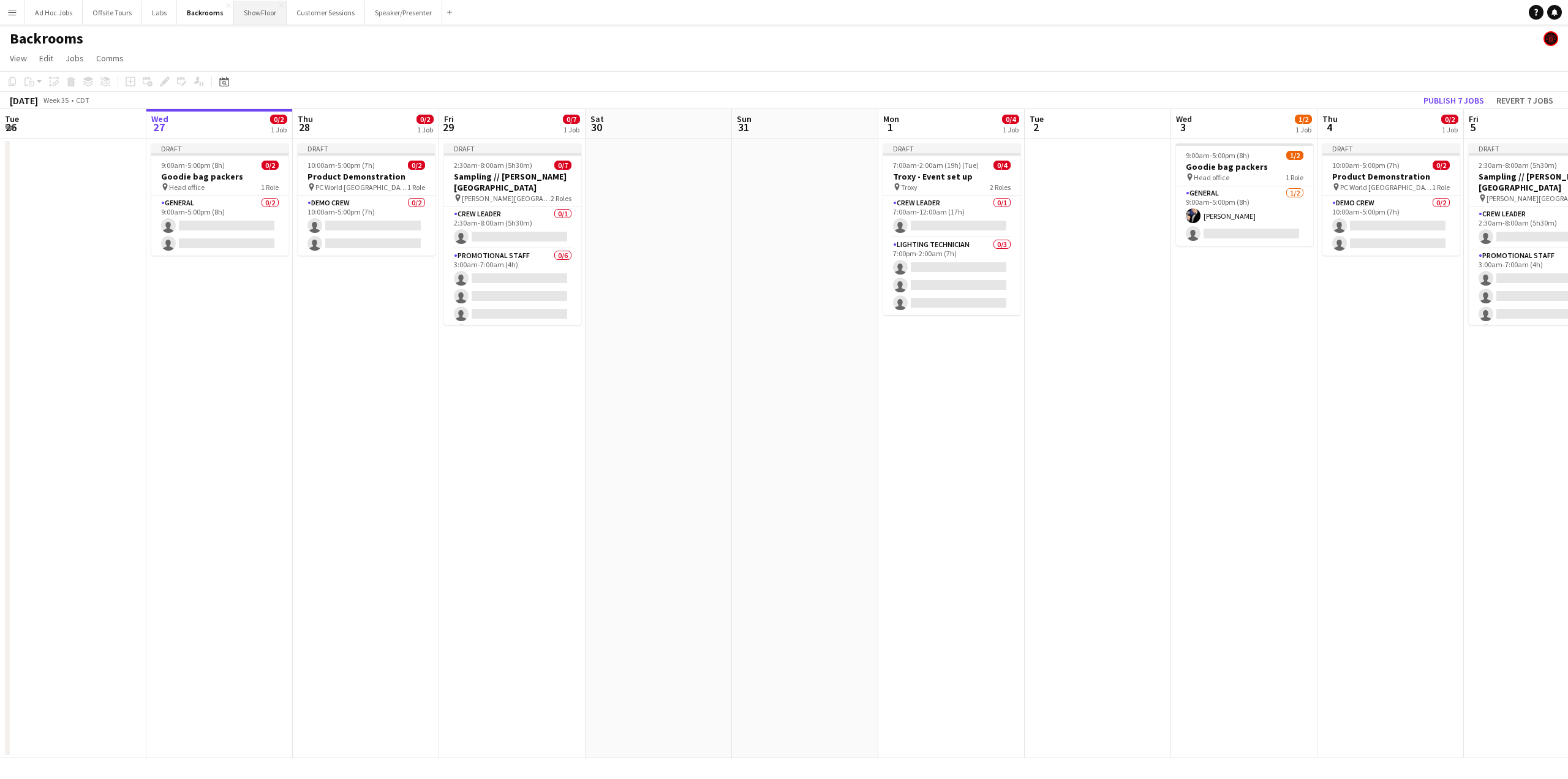
click at [253, 11] on button "ShowFloor Close" at bounding box center [260, 13] width 53 height 24
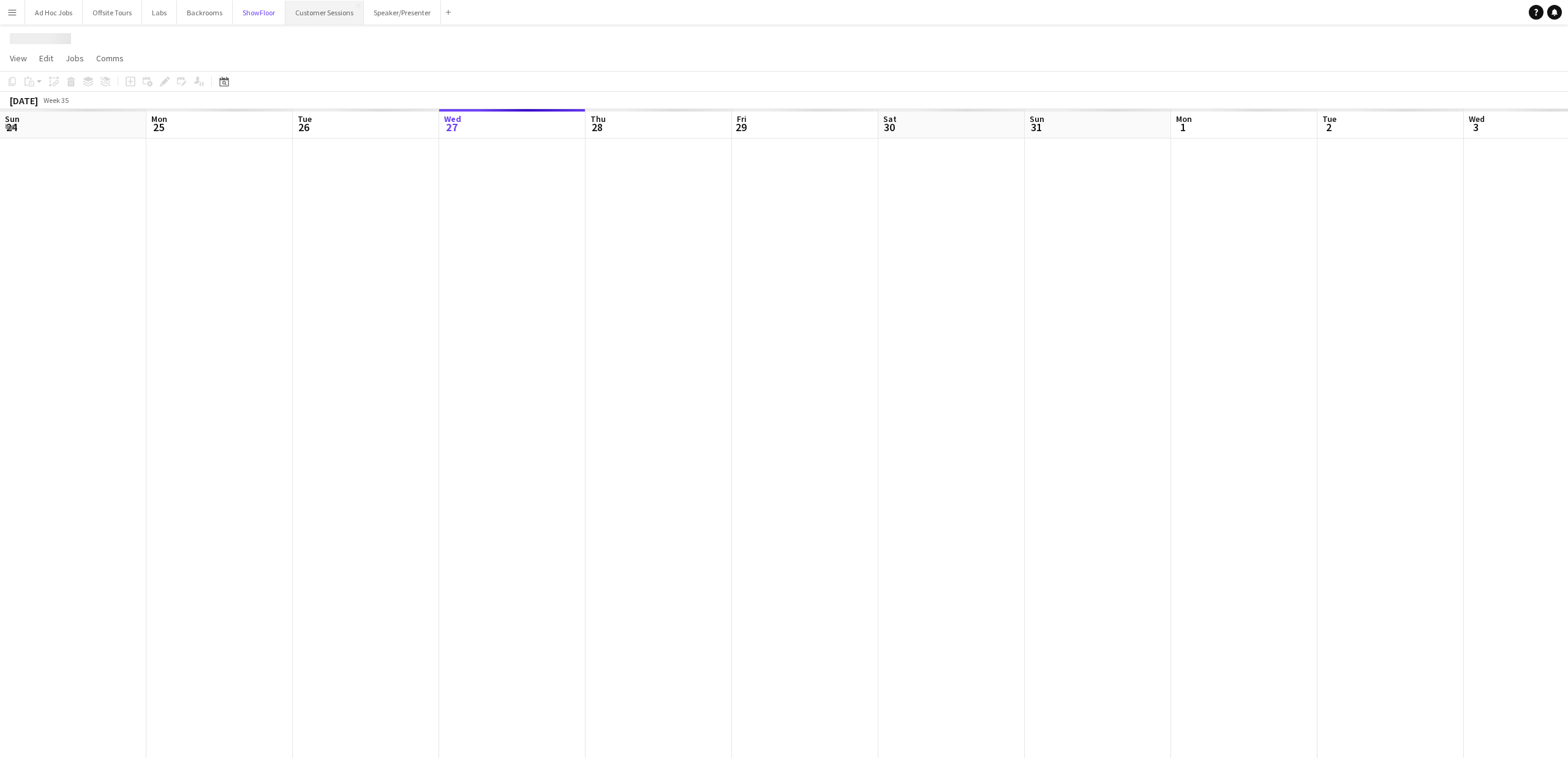
scroll to position [0, 293]
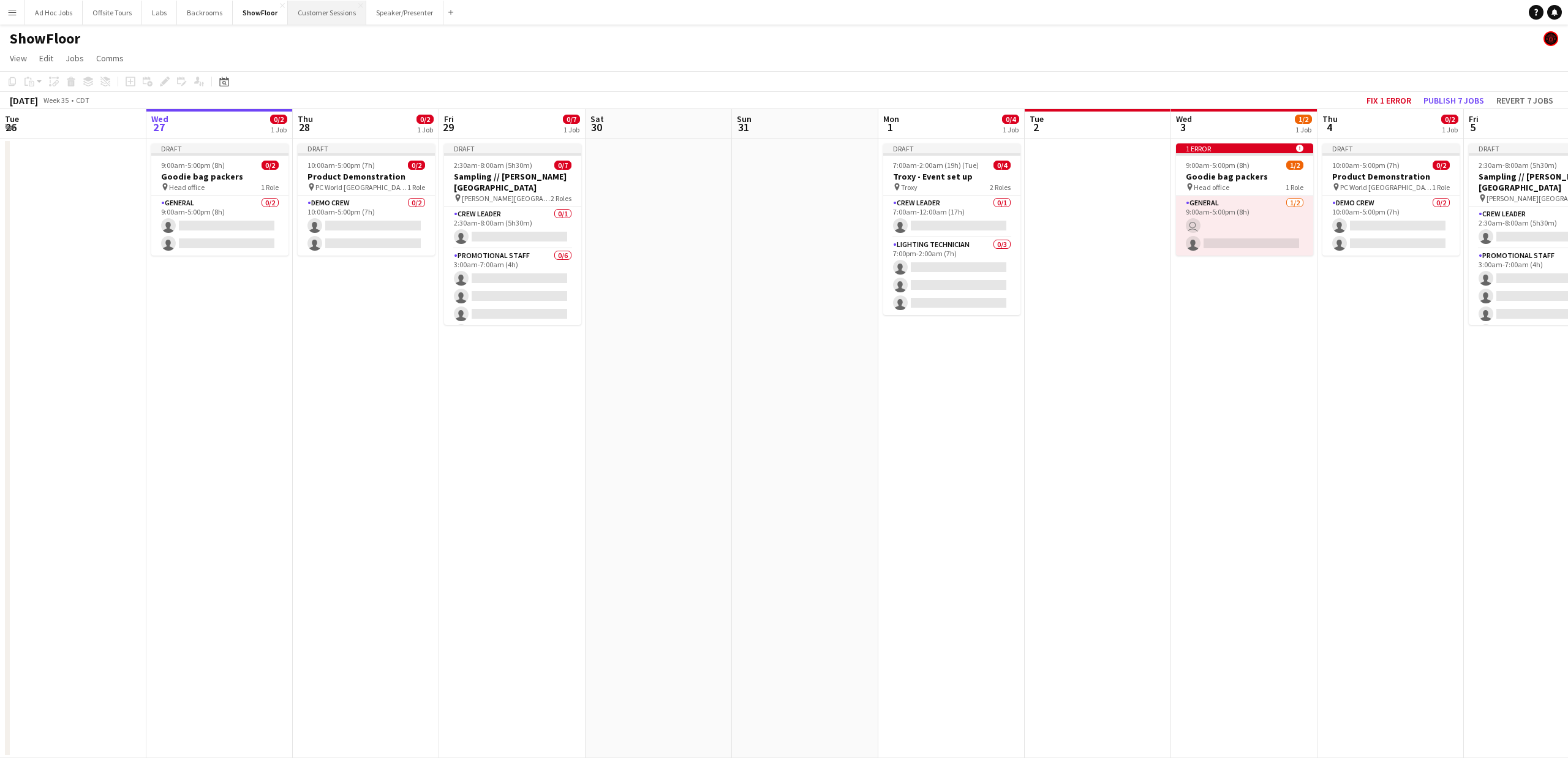
click at [306, 13] on button "Customer Sessions Close" at bounding box center [327, 13] width 79 height 24
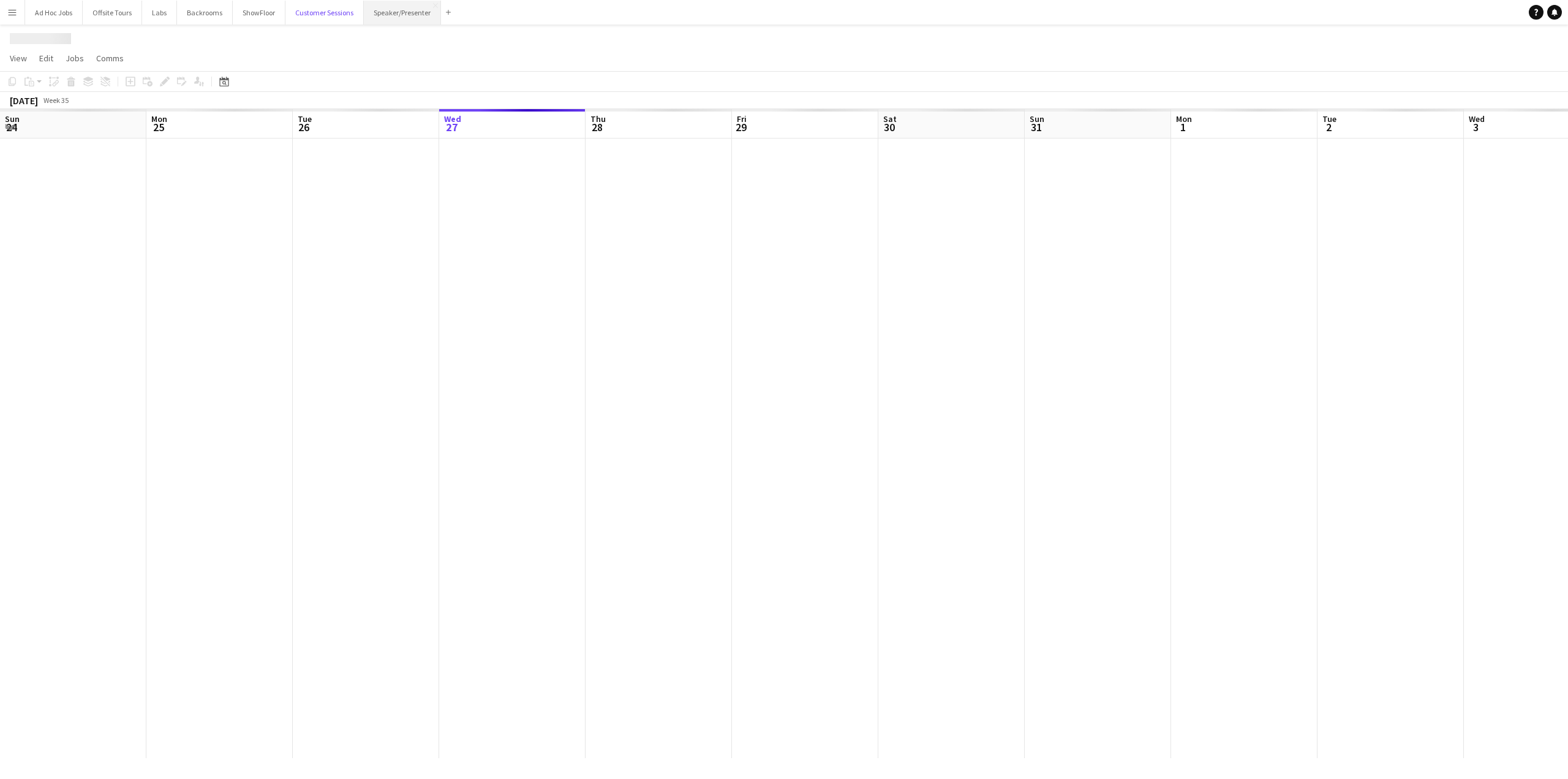
scroll to position [0, 293]
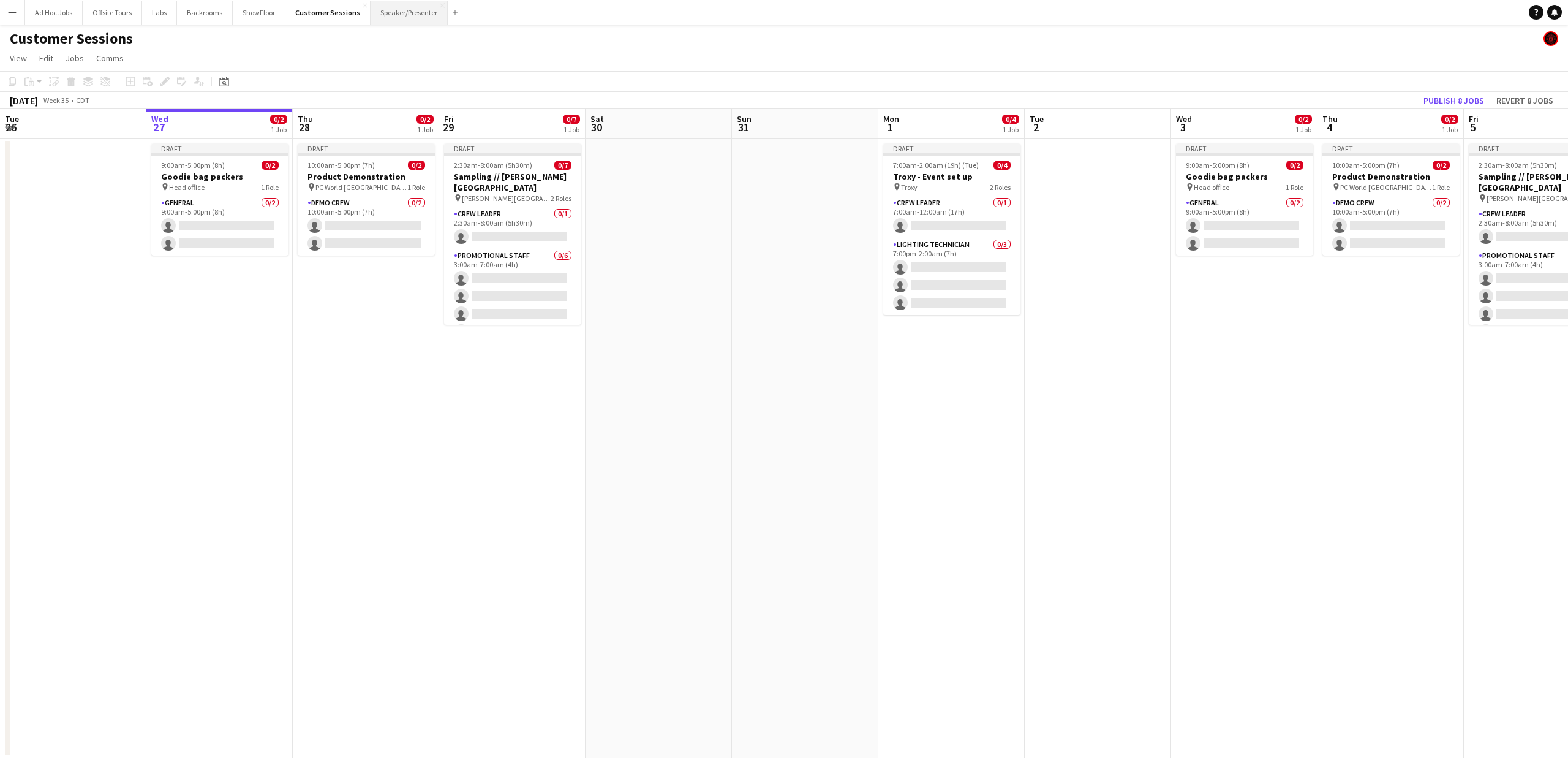
click at [414, 11] on button "Speaker/Presenter Close" at bounding box center [409, 13] width 77 height 24
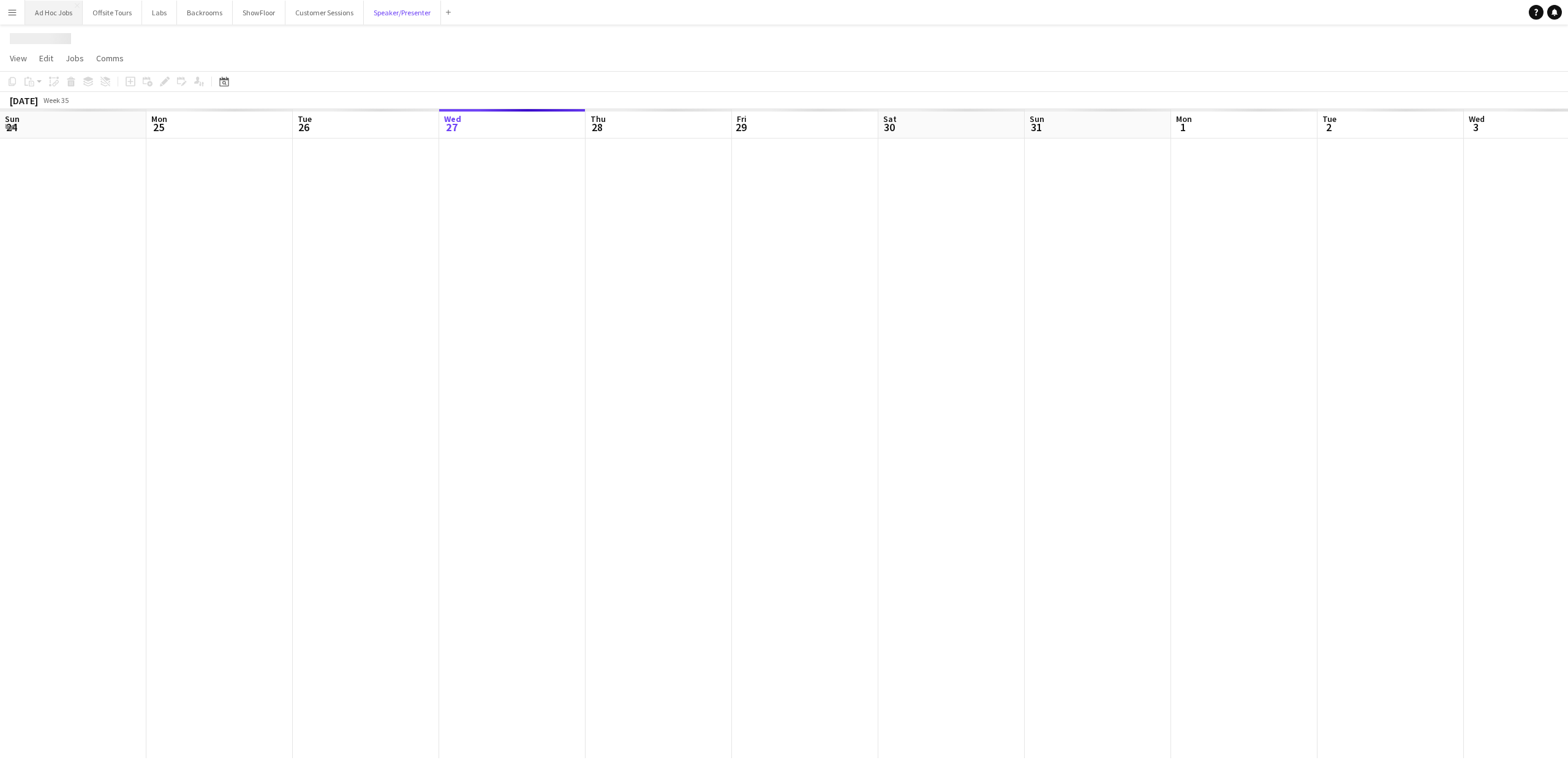
scroll to position [0, 293]
click at [124, 11] on button "Offsite Tours Close" at bounding box center [112, 13] width 60 height 24
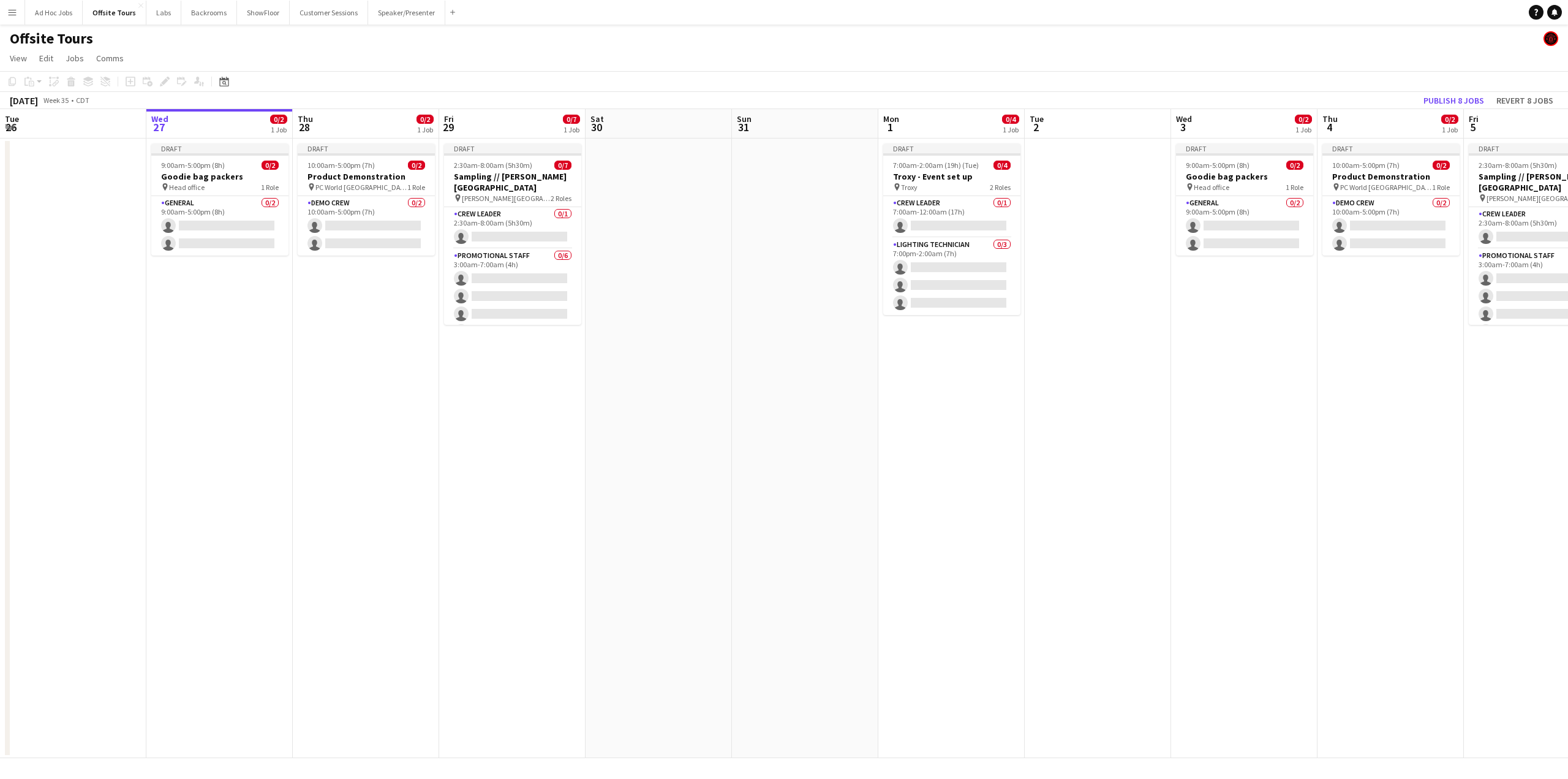
click at [8, 15] on app-icon "Menu" at bounding box center [12, 12] width 10 height 10
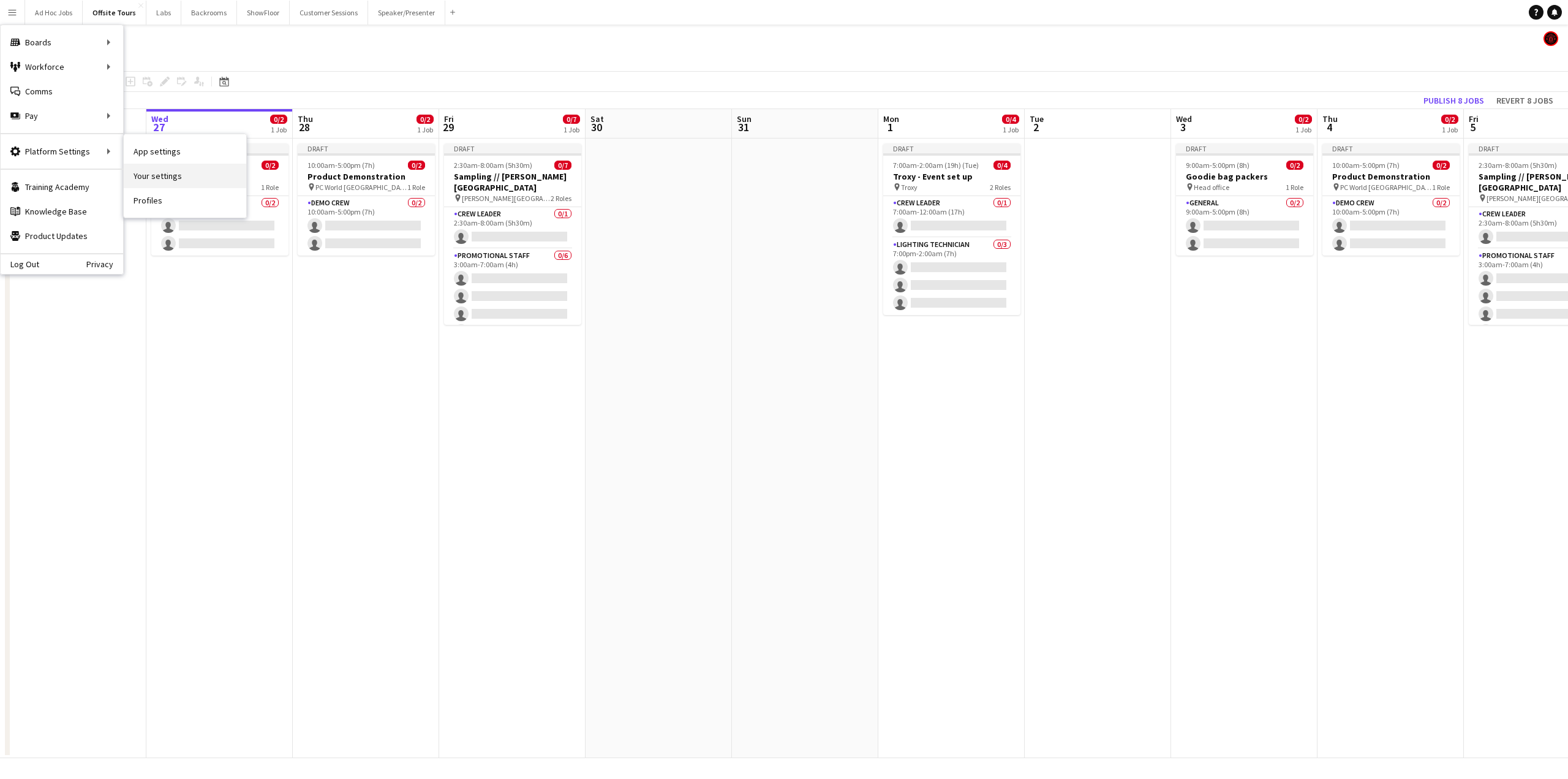
click at [176, 170] on link "Your settings" at bounding box center [185, 176] width 123 height 24
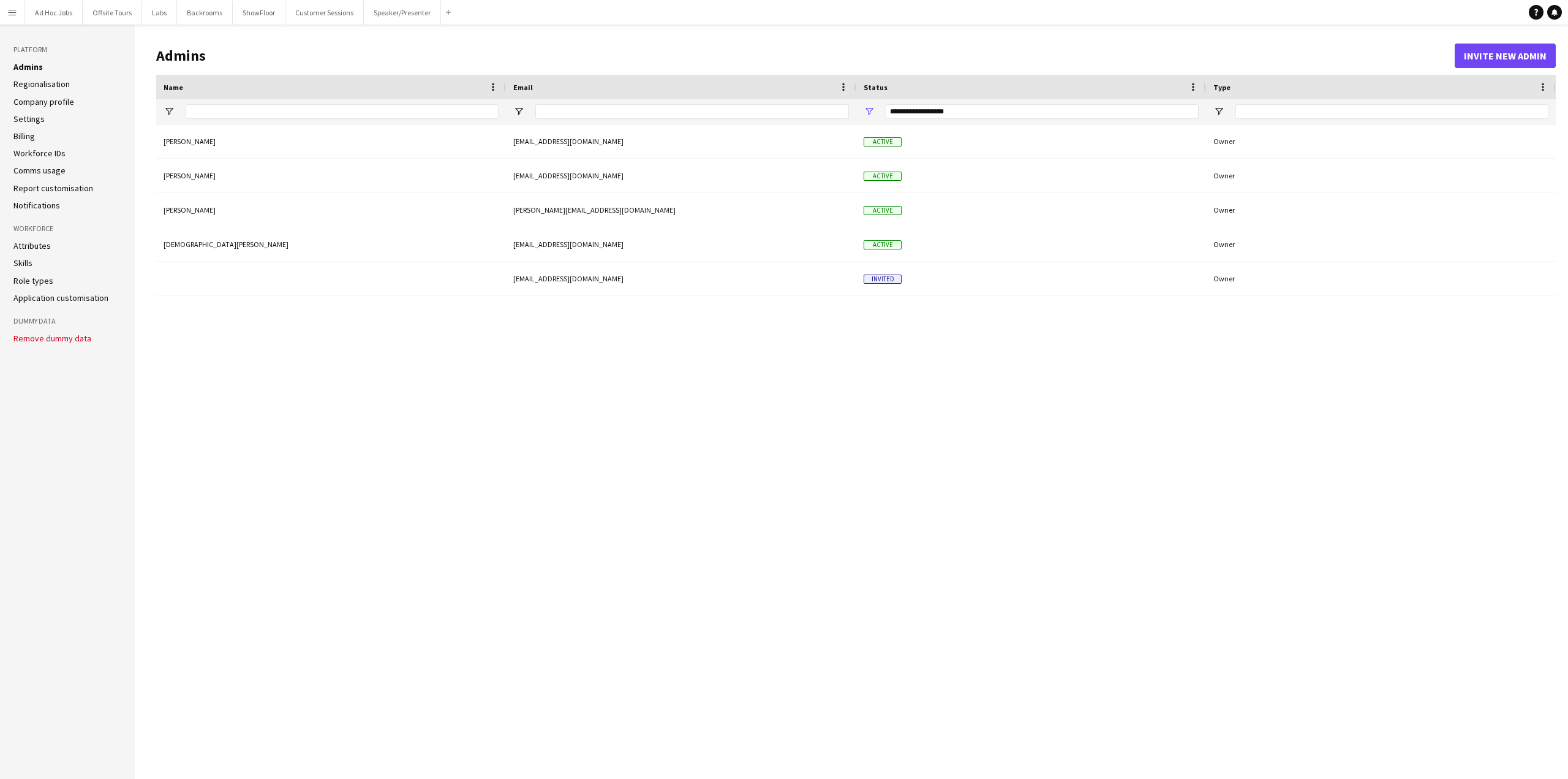
click at [36, 83] on link "Regionalisation" at bounding box center [42, 84] width 56 height 11
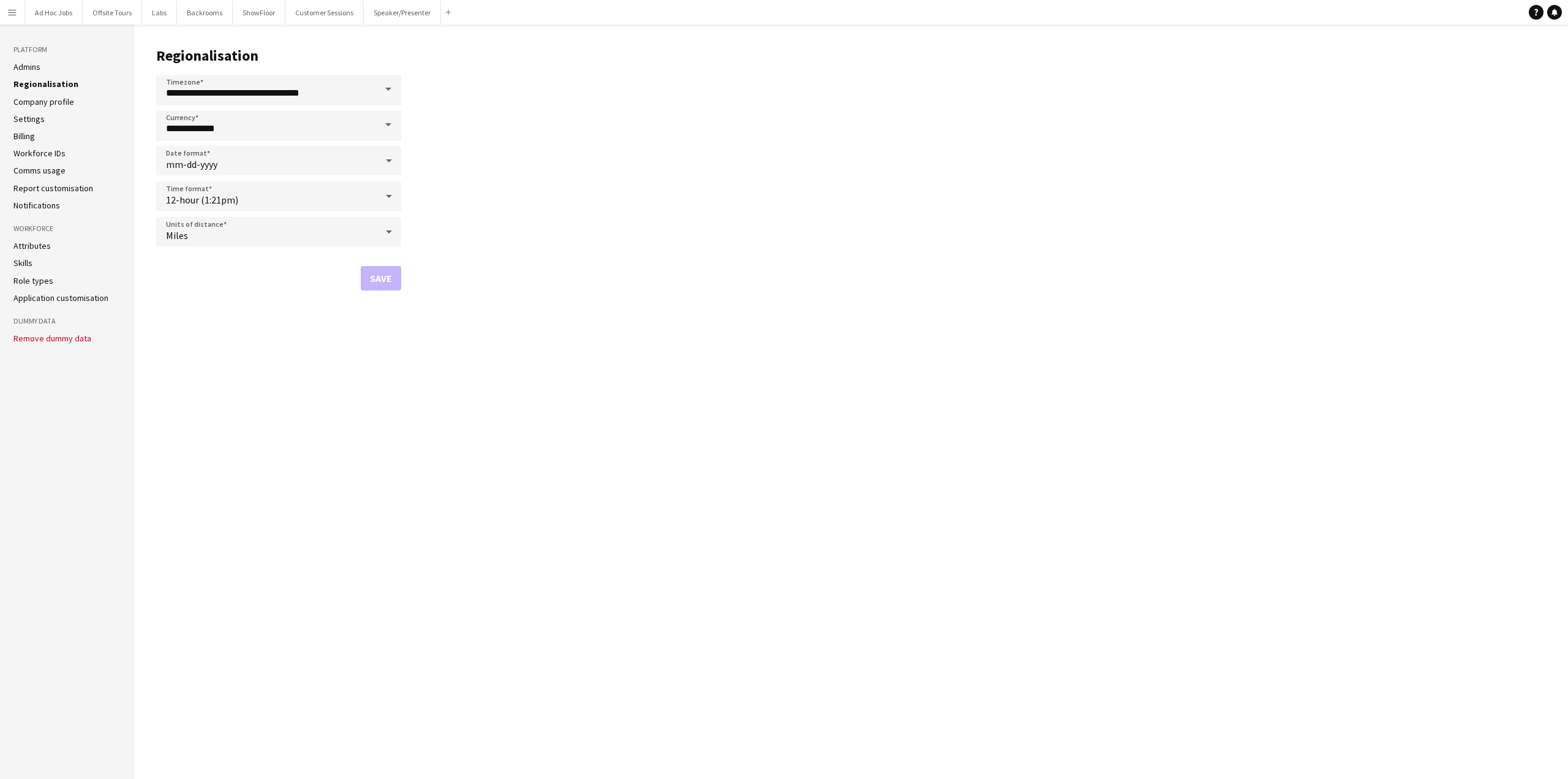
click at [33, 101] on link "Company profile" at bounding box center [44, 101] width 61 height 11
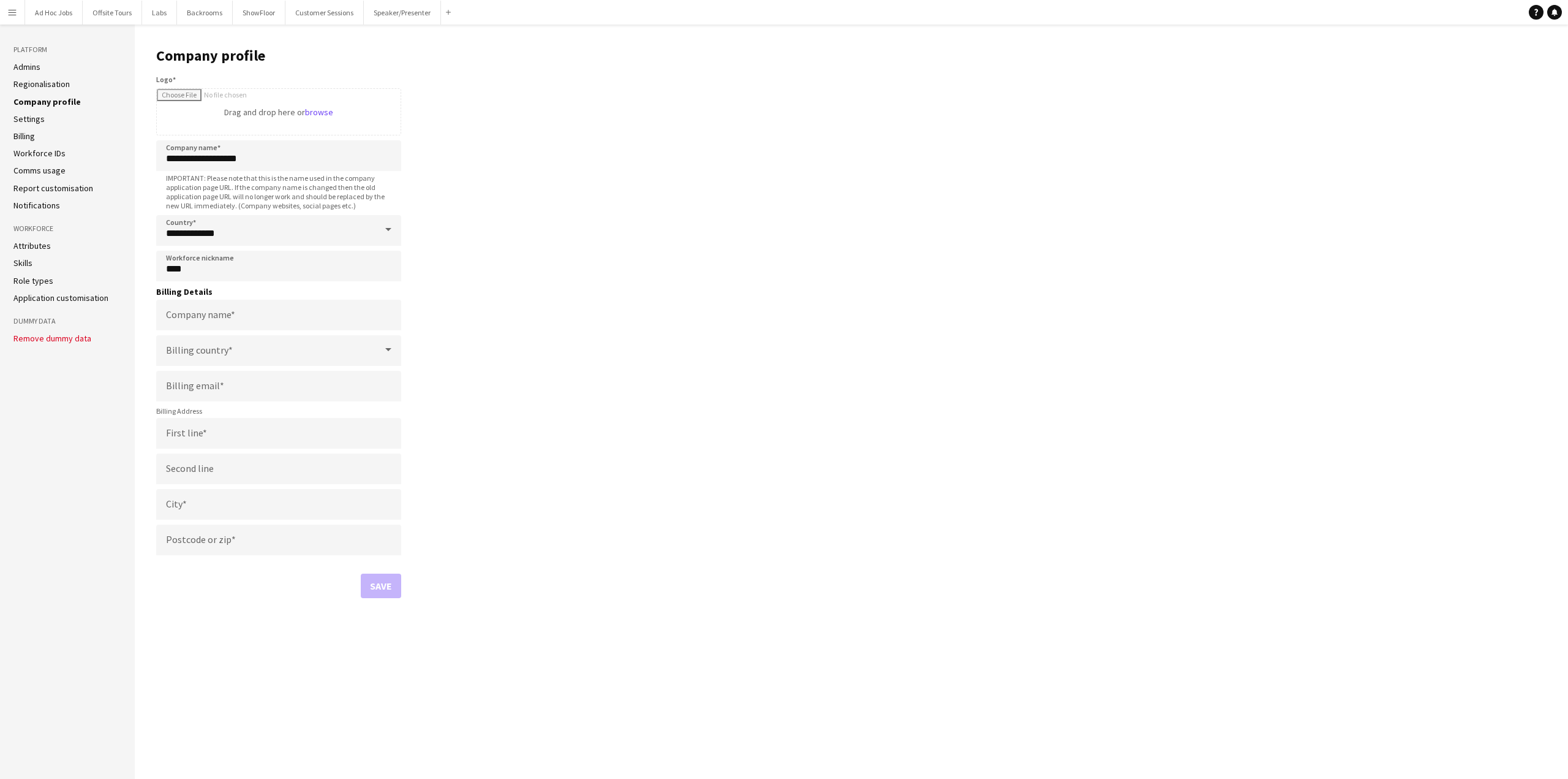
click at [23, 115] on link "Settings" at bounding box center [29, 119] width 31 height 11
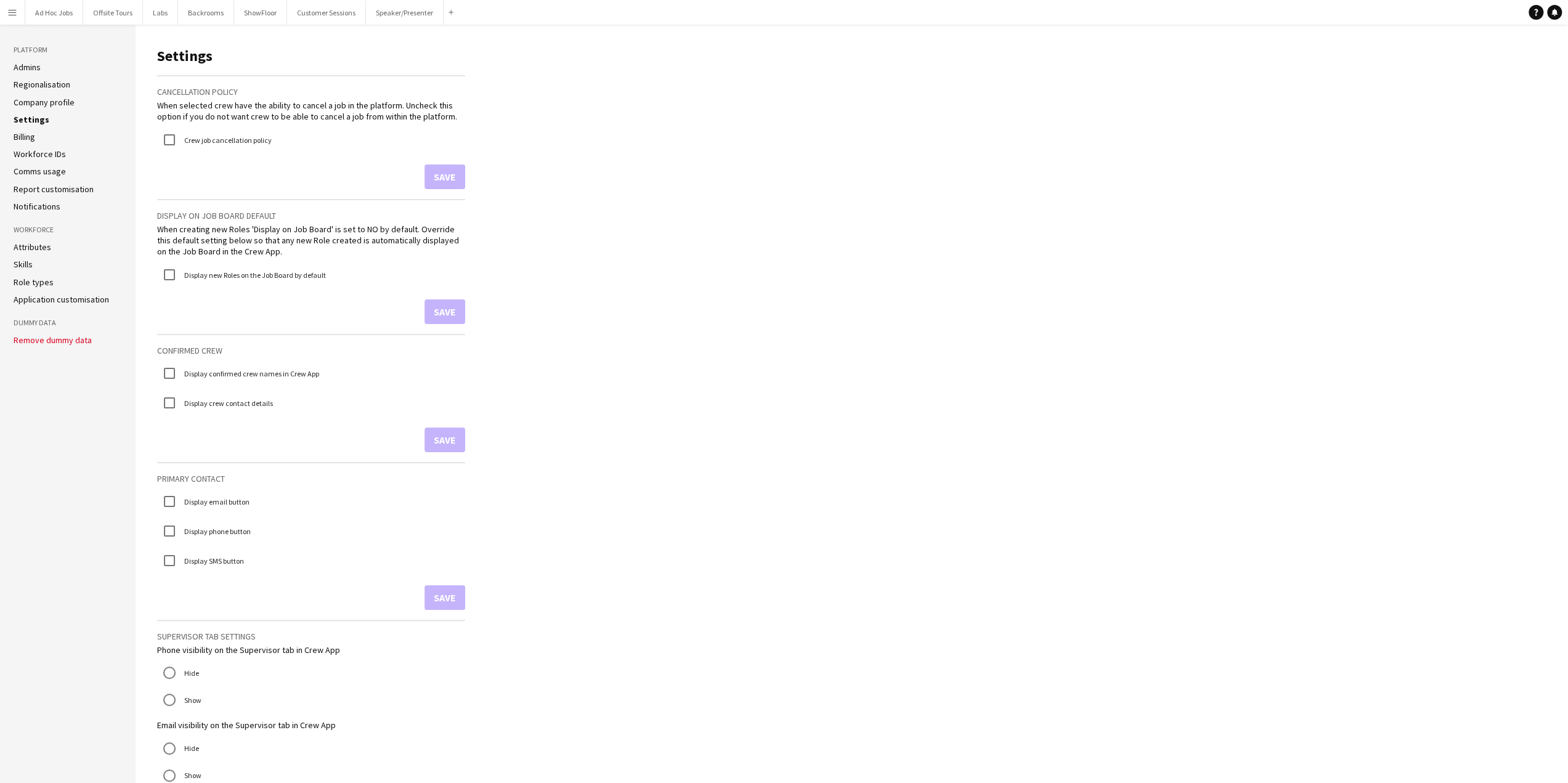
click at [24, 135] on link "Billing" at bounding box center [24, 136] width 21 height 11
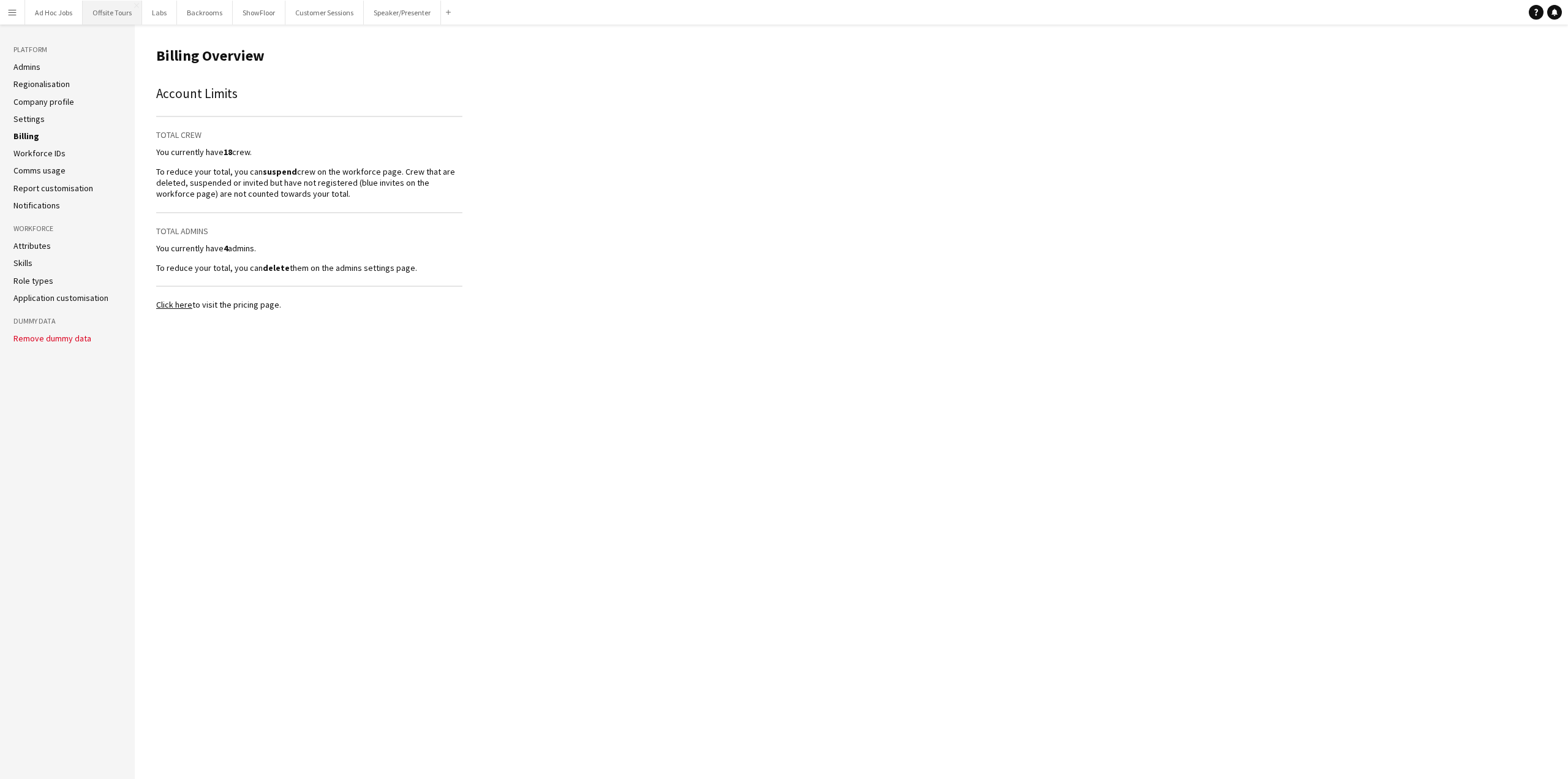
click at [111, 11] on button "Offsite Tours Close" at bounding box center [112, 13] width 60 height 24
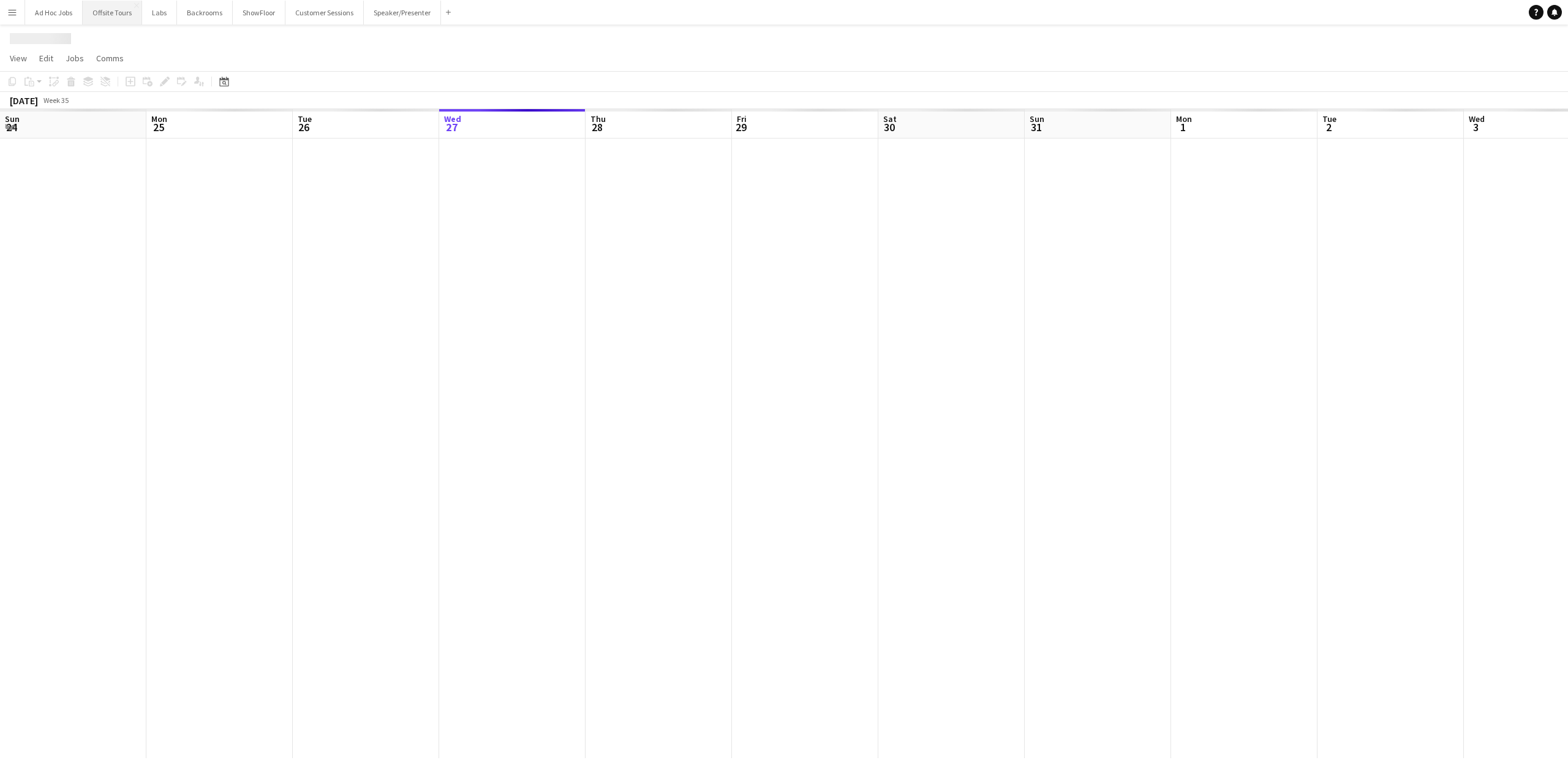
scroll to position [0, 293]
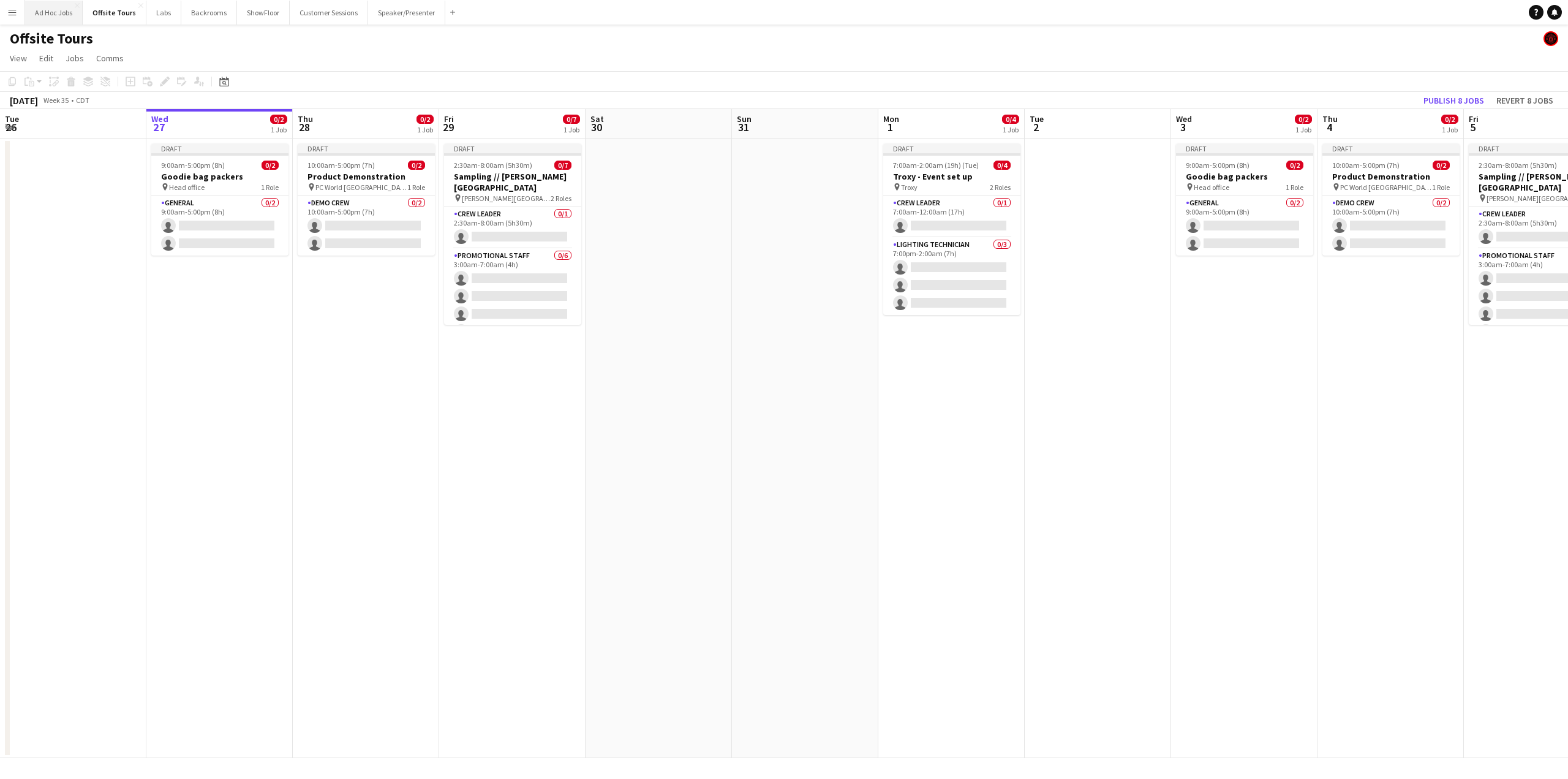
click at [58, 16] on button "Ad Hoc Jobs Close" at bounding box center [54, 13] width 58 height 24
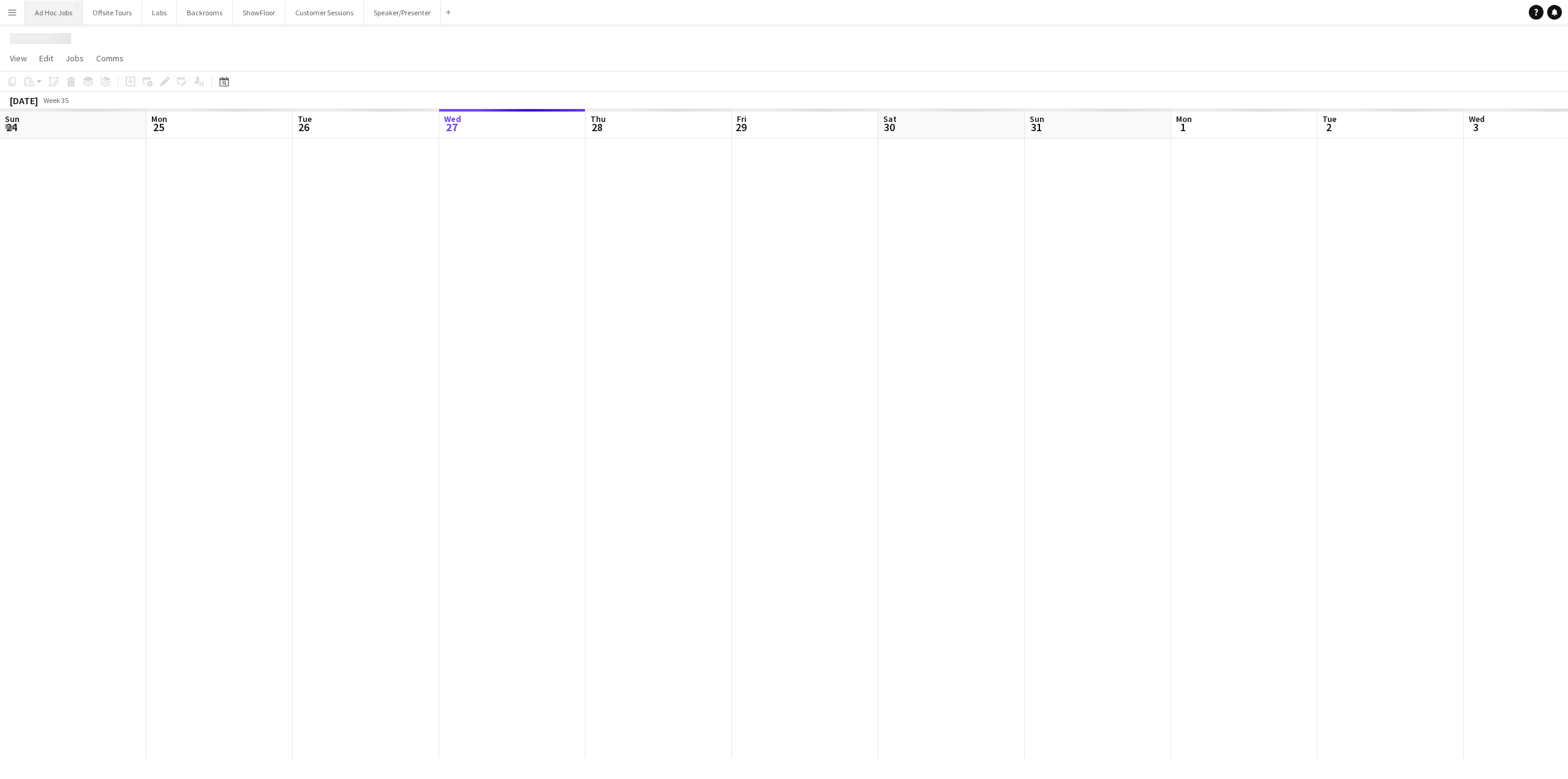
scroll to position [0, 293]
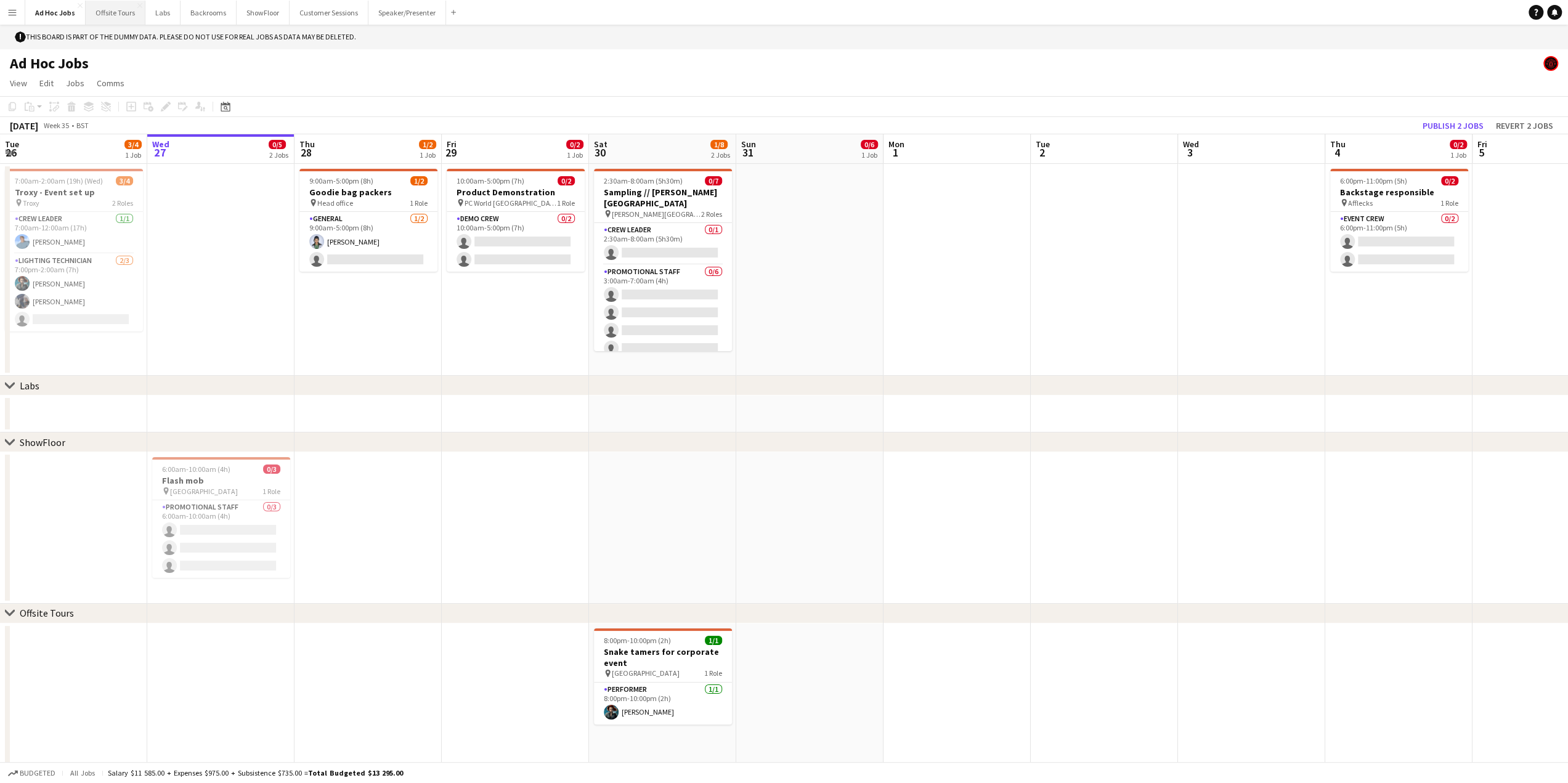
click at [102, 17] on button "Offsite Tours Close" at bounding box center [116, 13] width 60 height 24
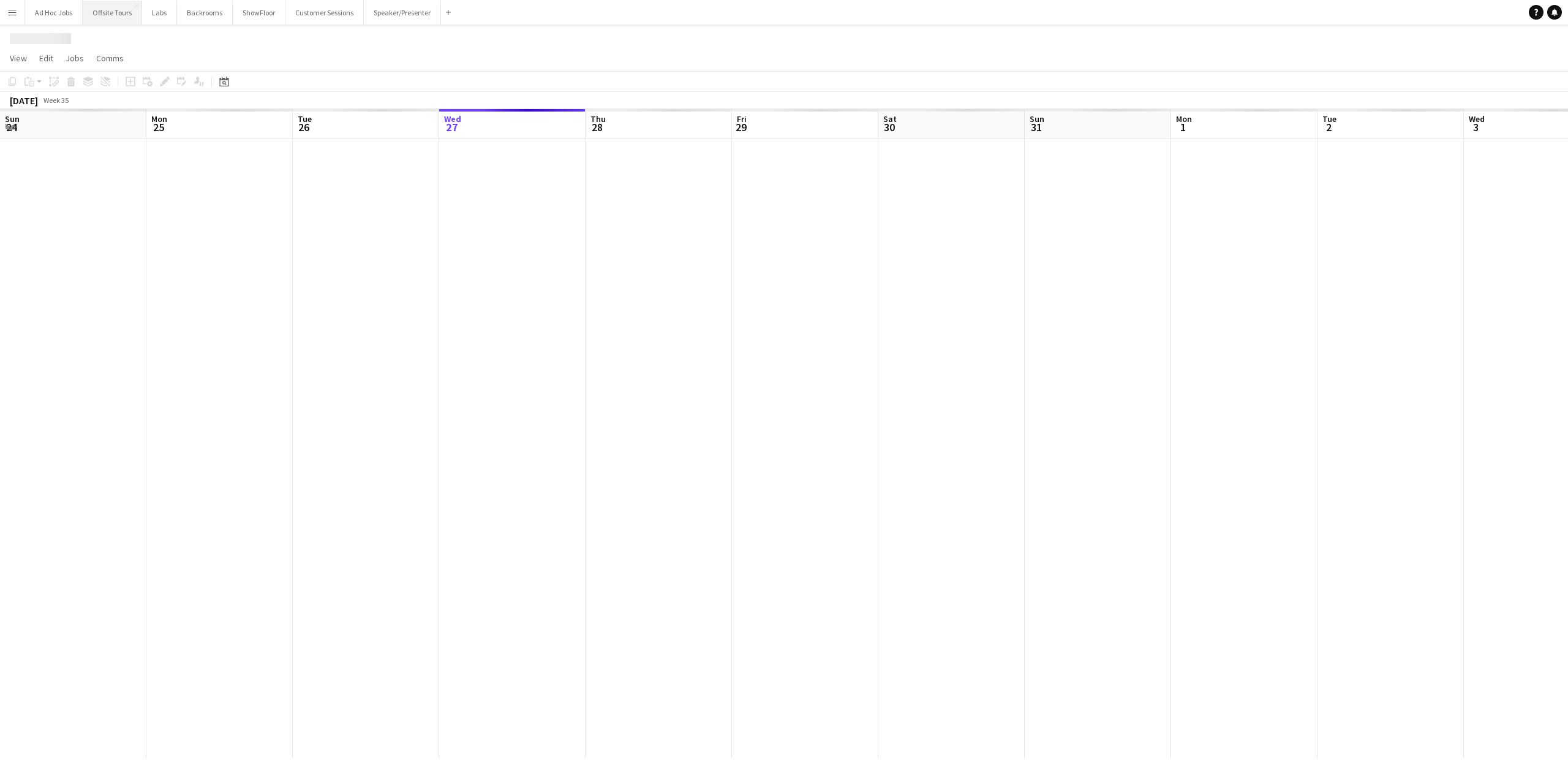
scroll to position [0, 293]
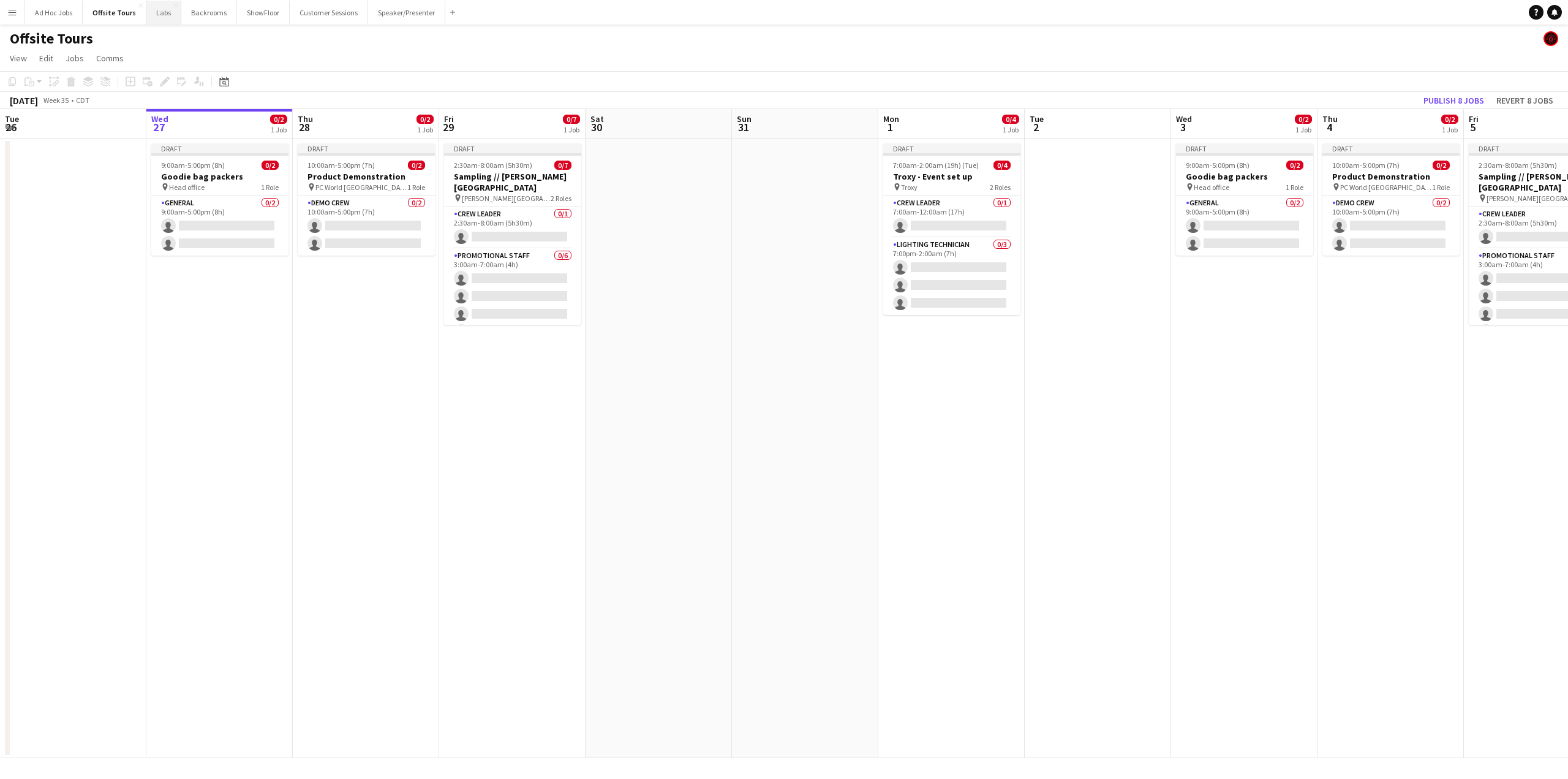
click at [159, 14] on button "Labs Close" at bounding box center [163, 13] width 35 height 24
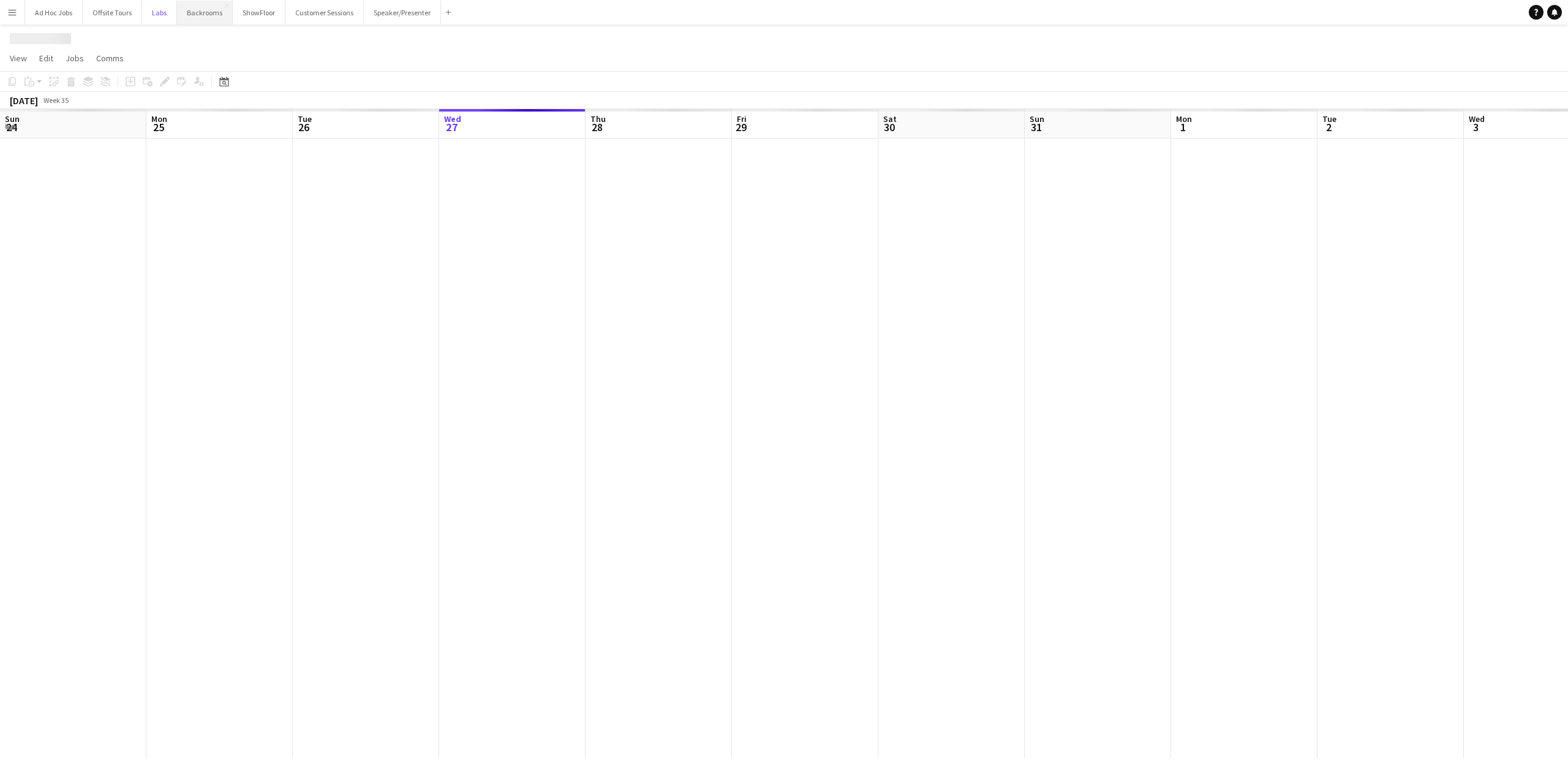
scroll to position [0, 293]
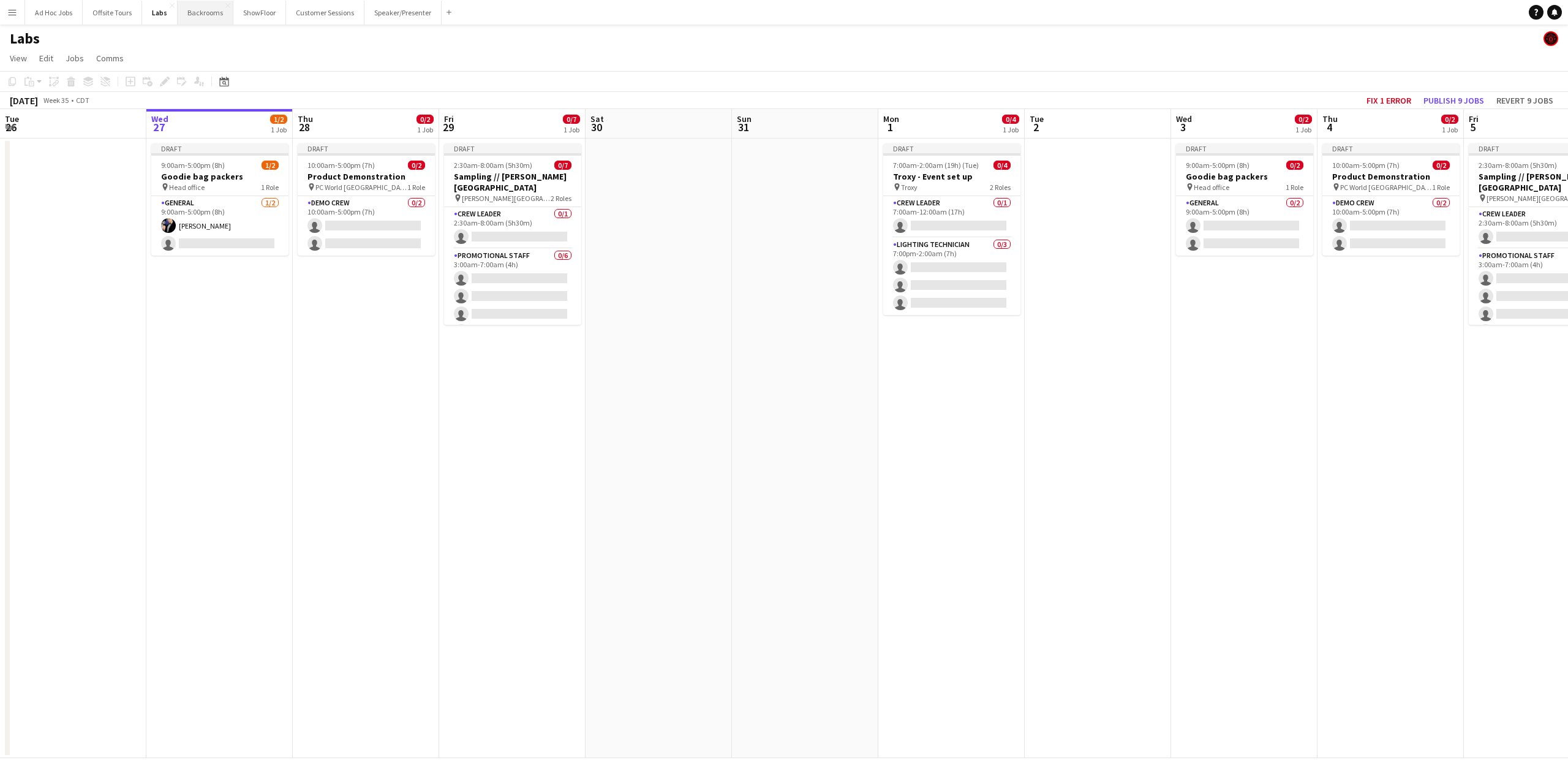
click at [189, 8] on button "Backrooms Close" at bounding box center [206, 13] width 56 height 24
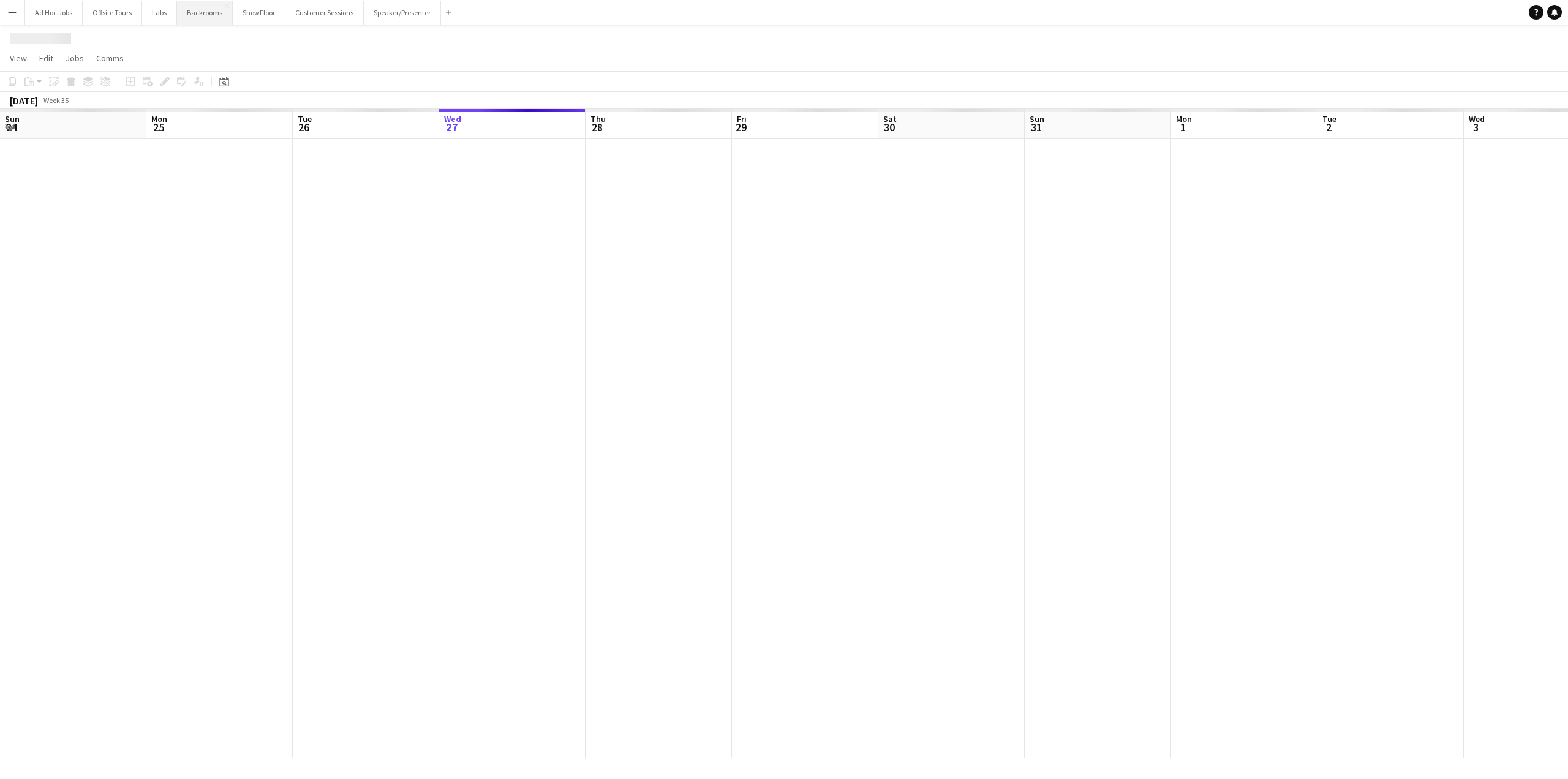
scroll to position [0, 293]
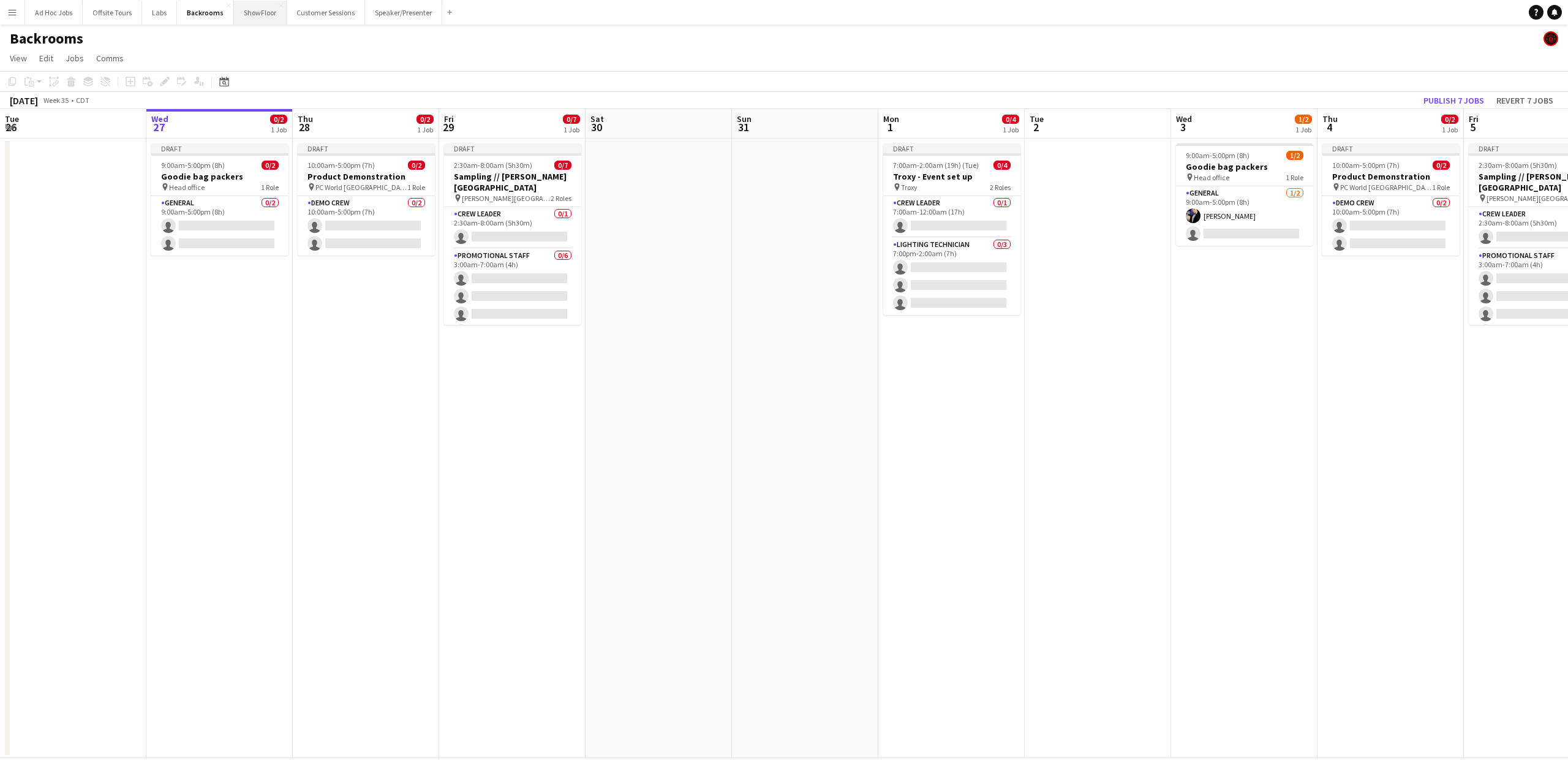
click at [273, 14] on button "ShowFloor Close" at bounding box center [260, 13] width 53 height 24
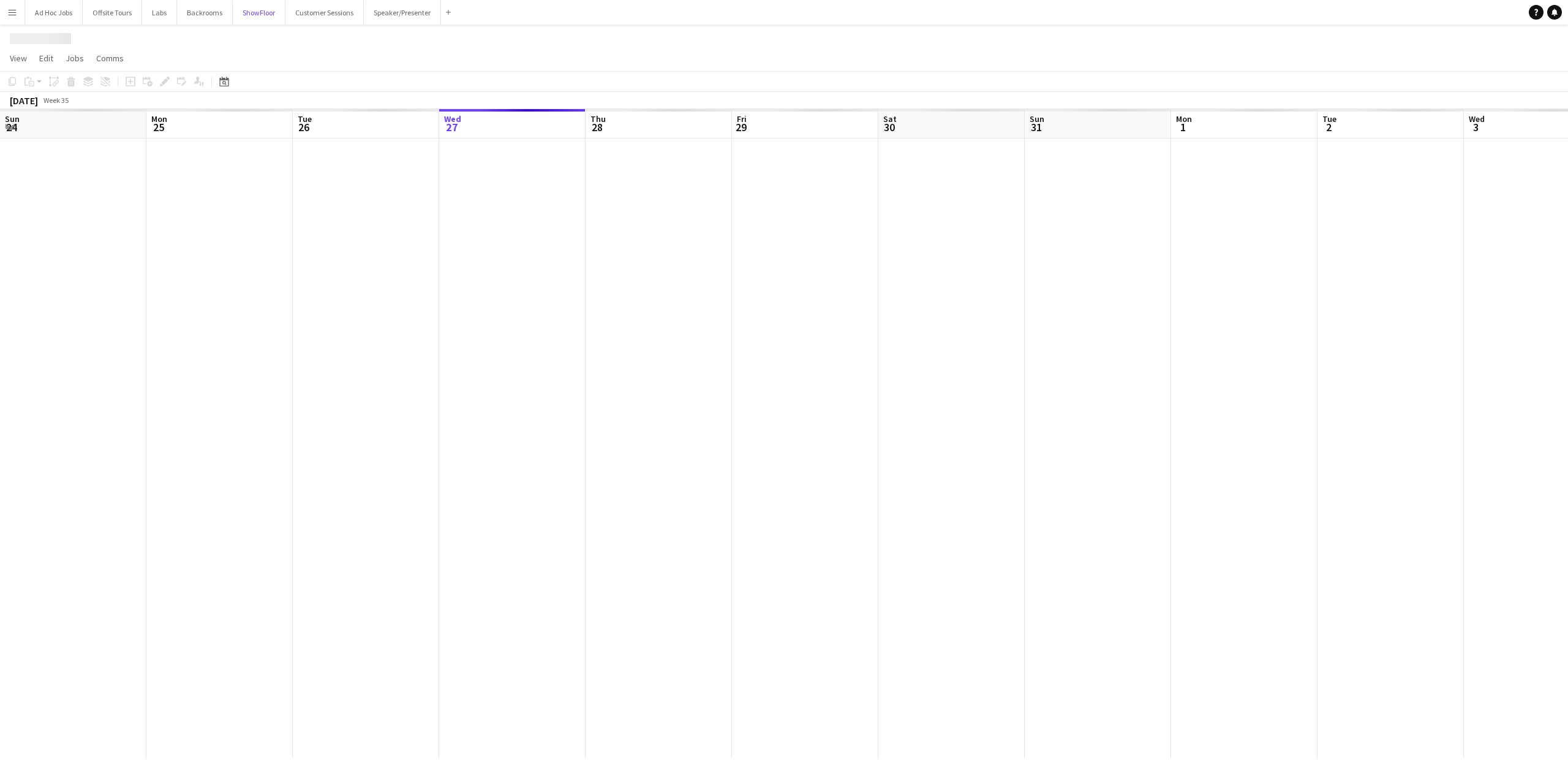
scroll to position [0, 293]
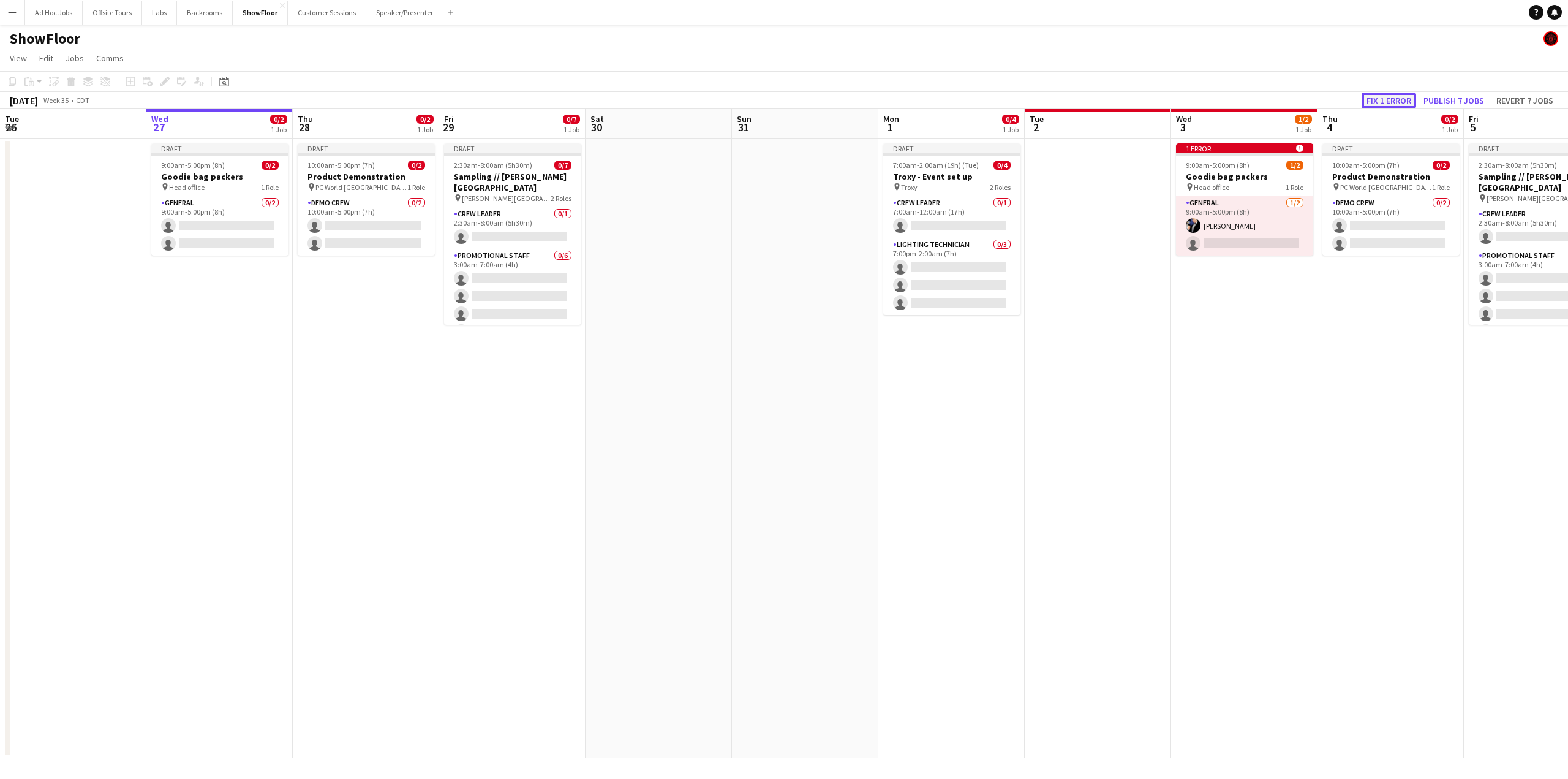
click at [1392, 101] on button "Fix 1 error" at bounding box center [1389, 100] width 54 height 16
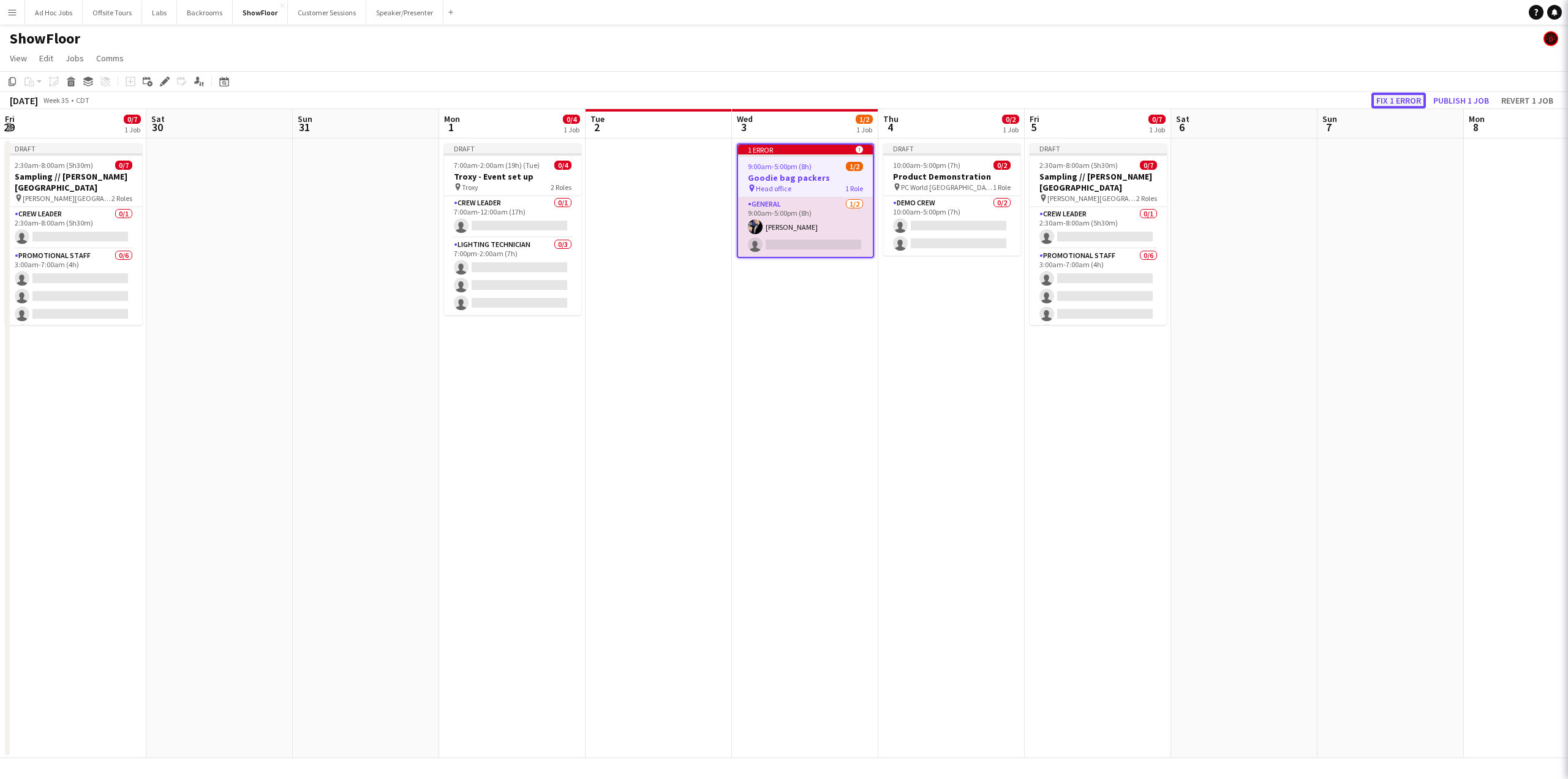
scroll to position [0, 422]
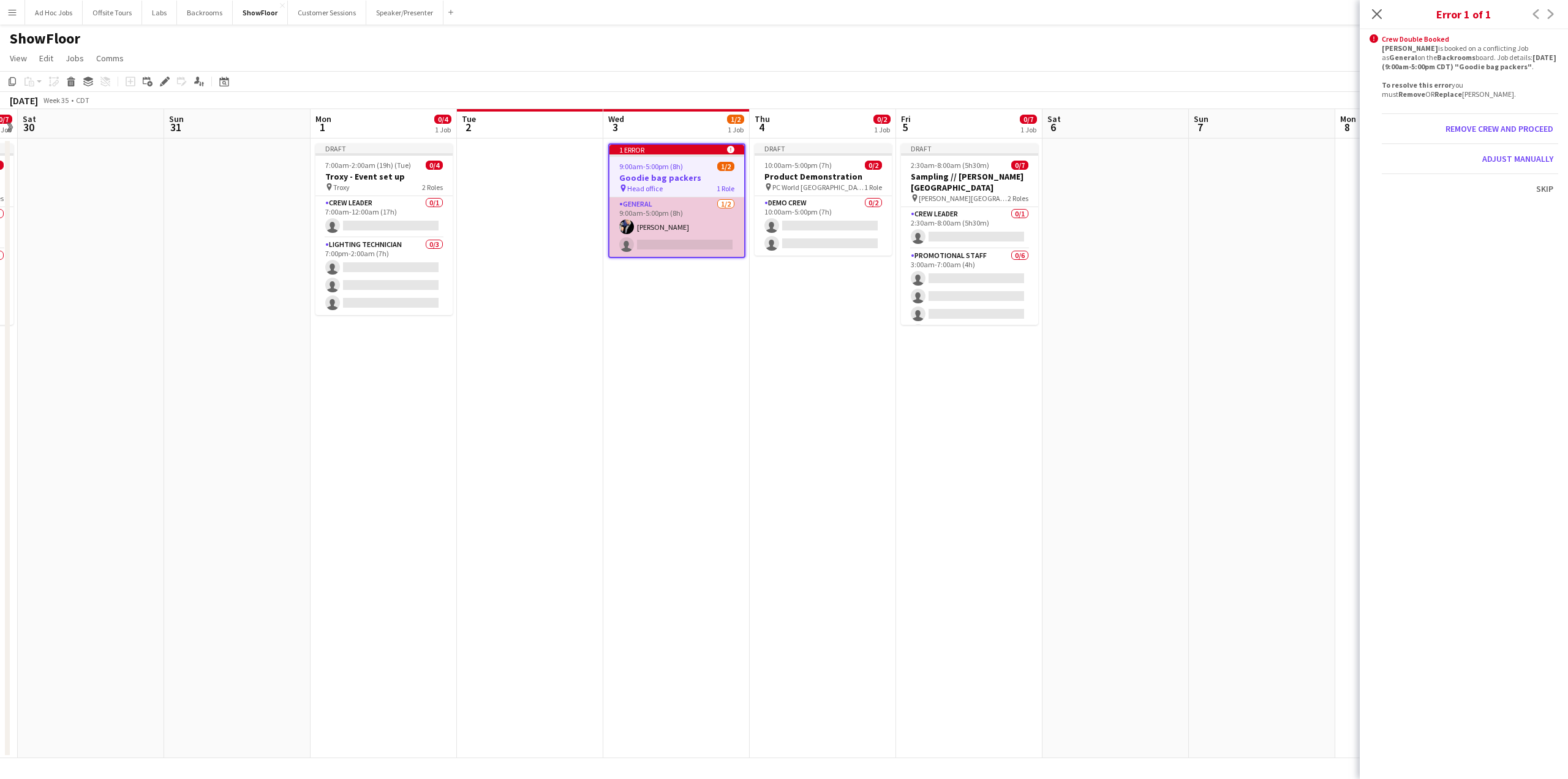
click at [648, 198] on app-card-role "General [DATE] 9:00am-5:00pm (8h) [PERSON_NAME] single-neutral-actions" at bounding box center [677, 227] width 135 height 60
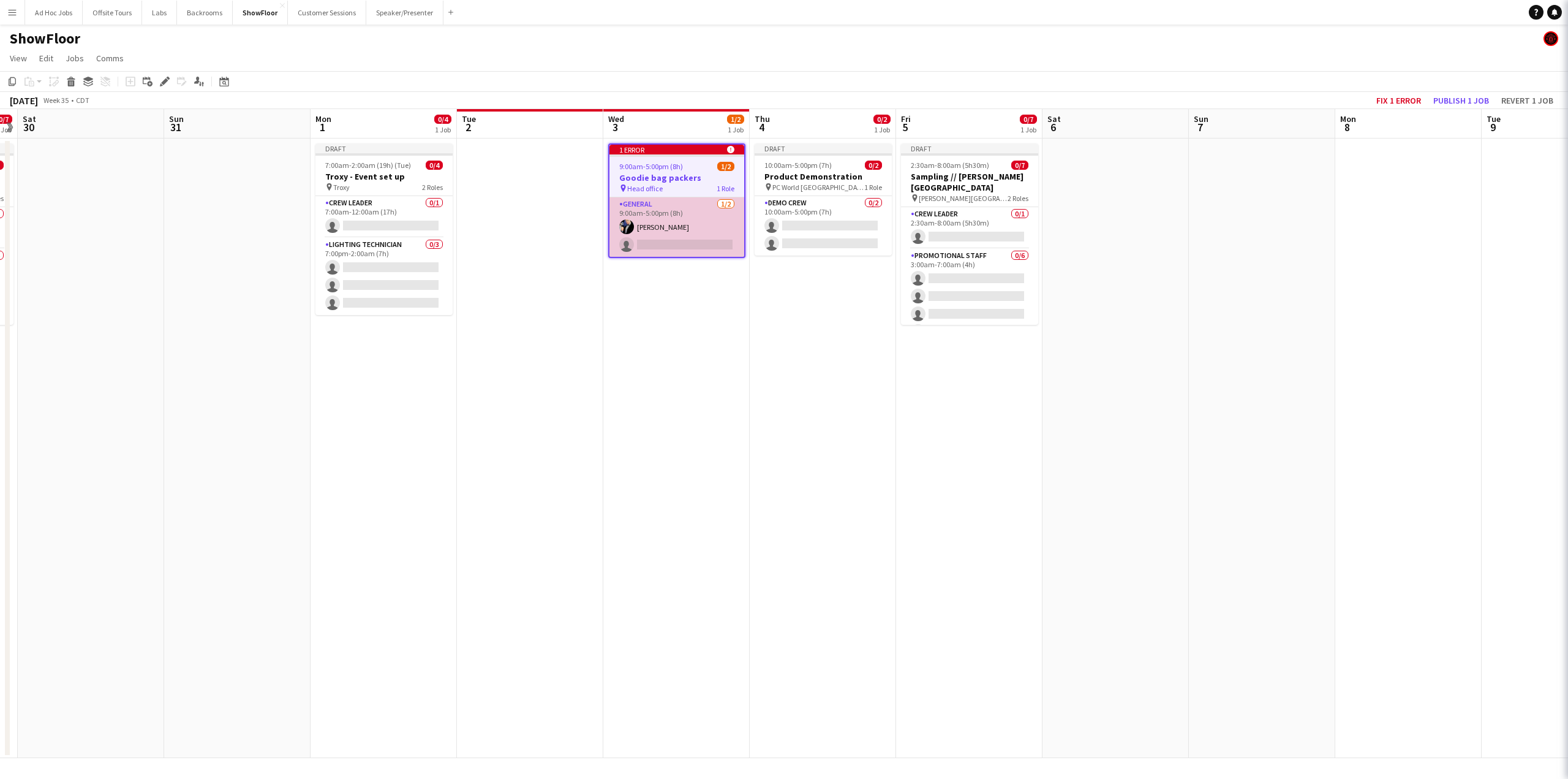
scroll to position [0, 421]
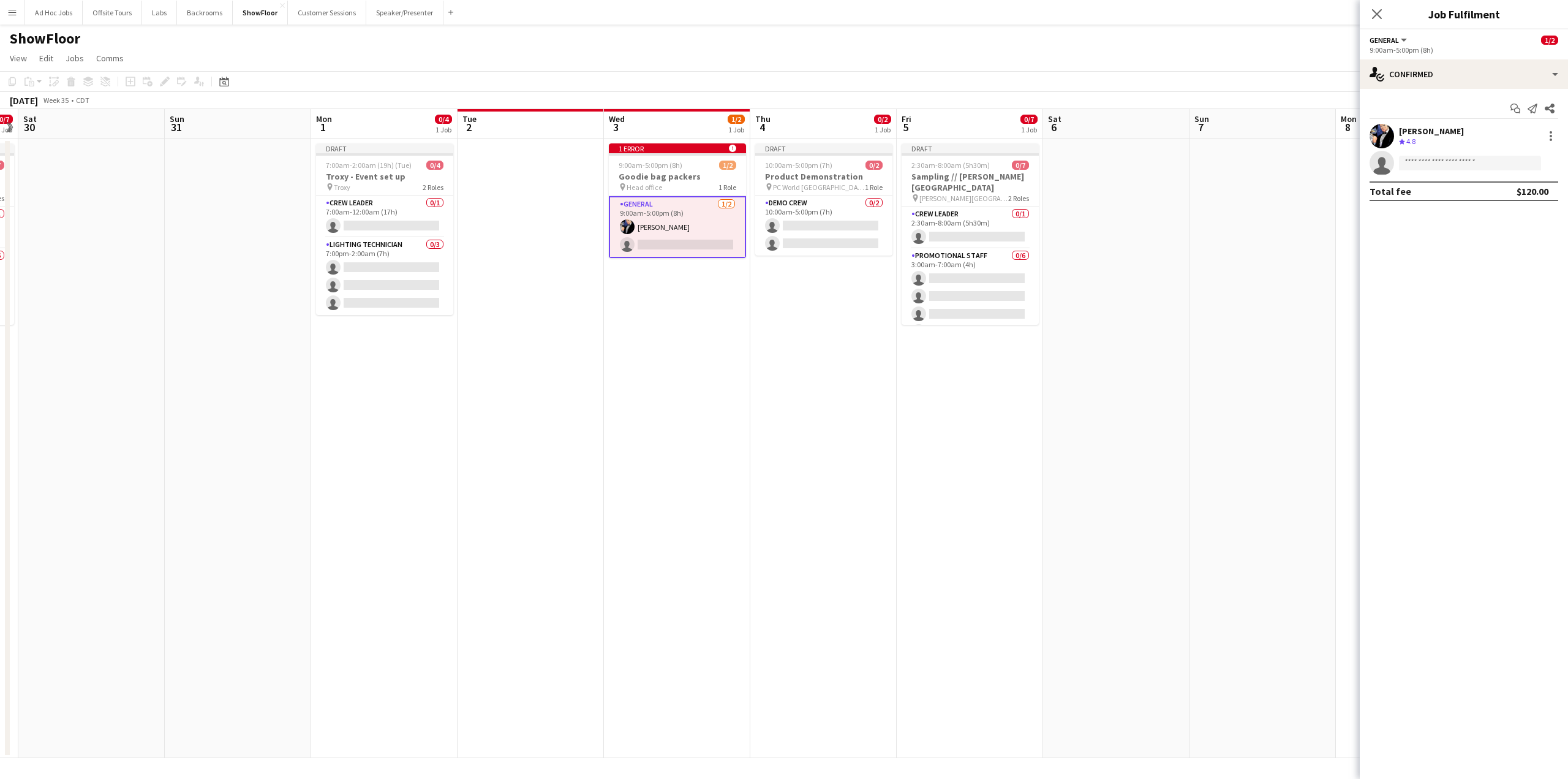
click at [677, 310] on app-date-cell "1 error alert-circle 9:00am-5:00pm (8h) 1/2 Goodie bag packers pin Head office …" at bounding box center [677, 448] width 146 height 619
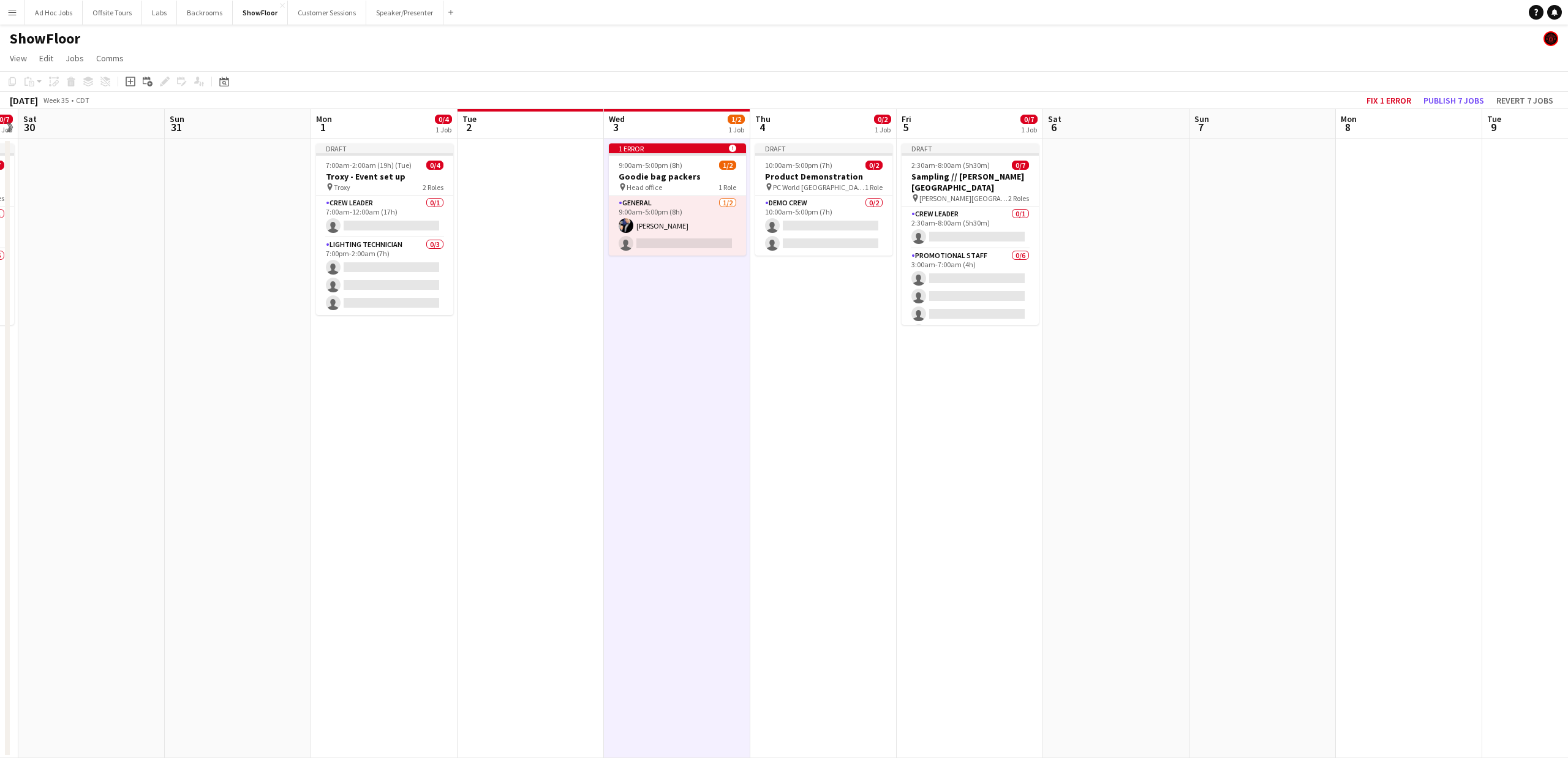
click at [12, 9] on app-icon "Menu" at bounding box center [12, 12] width 10 height 10
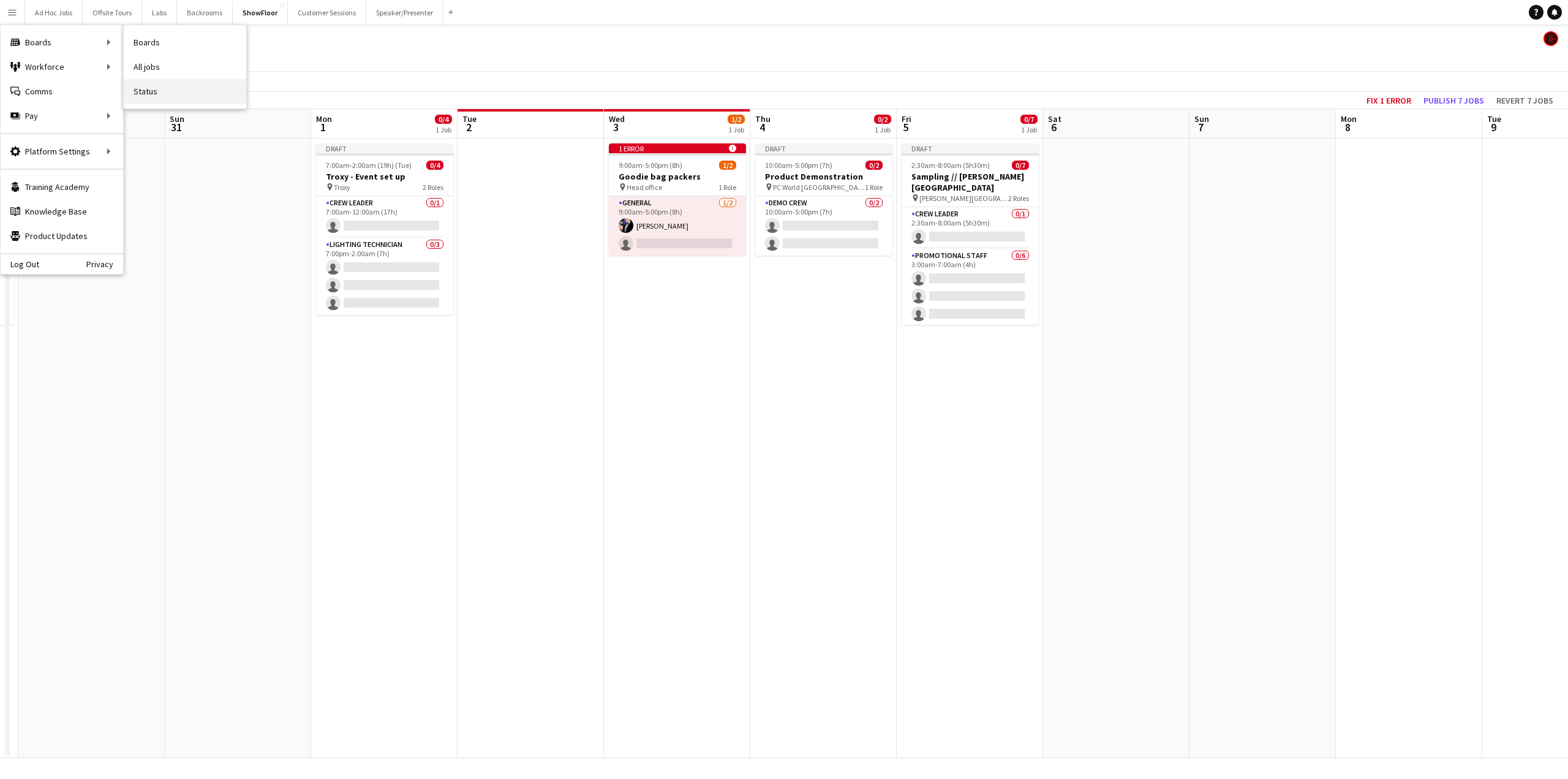
click at [144, 92] on link "Status" at bounding box center [185, 91] width 123 height 24
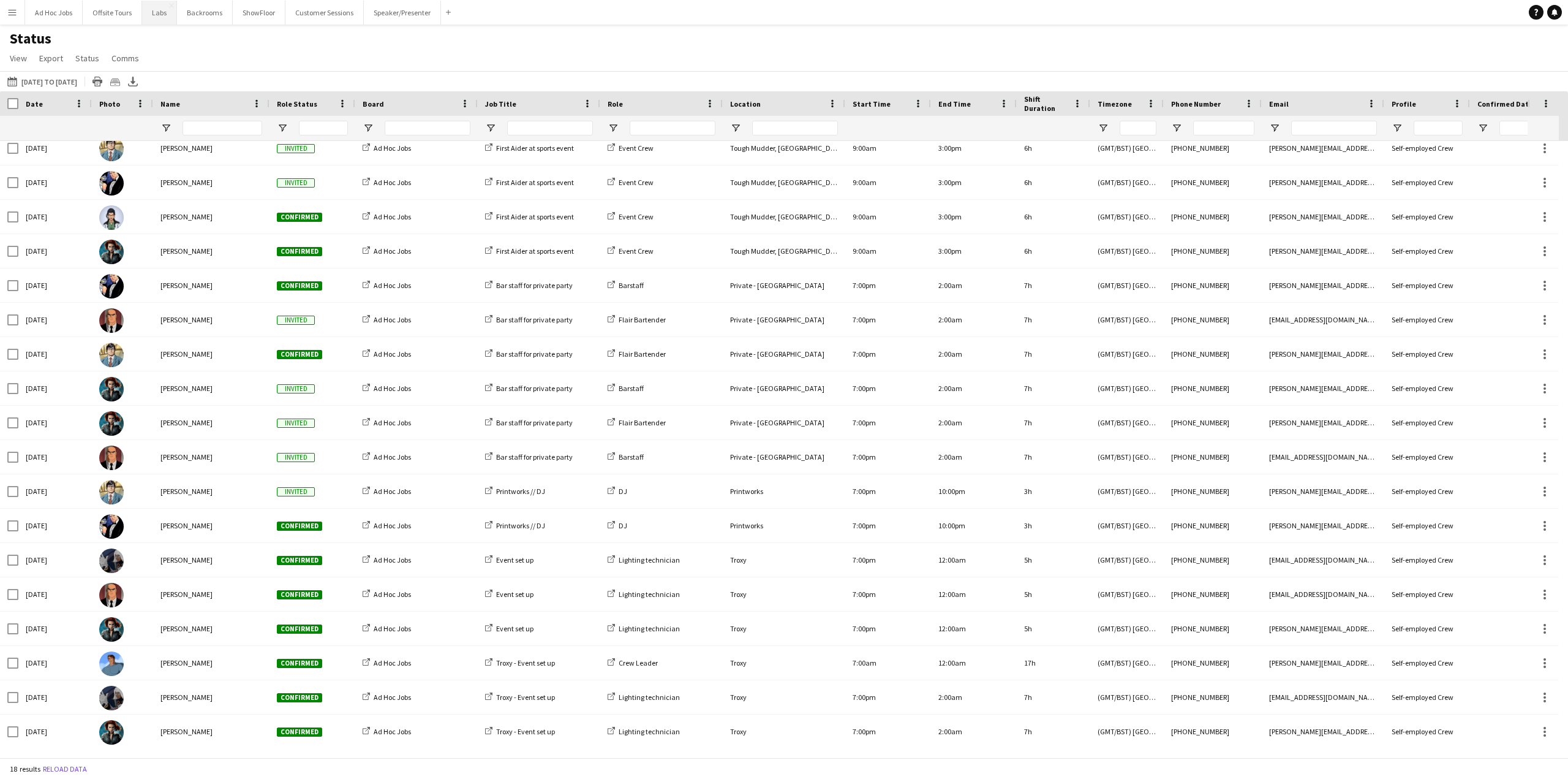
click at [149, 8] on button "Labs Close" at bounding box center [160, 13] width 35 height 24
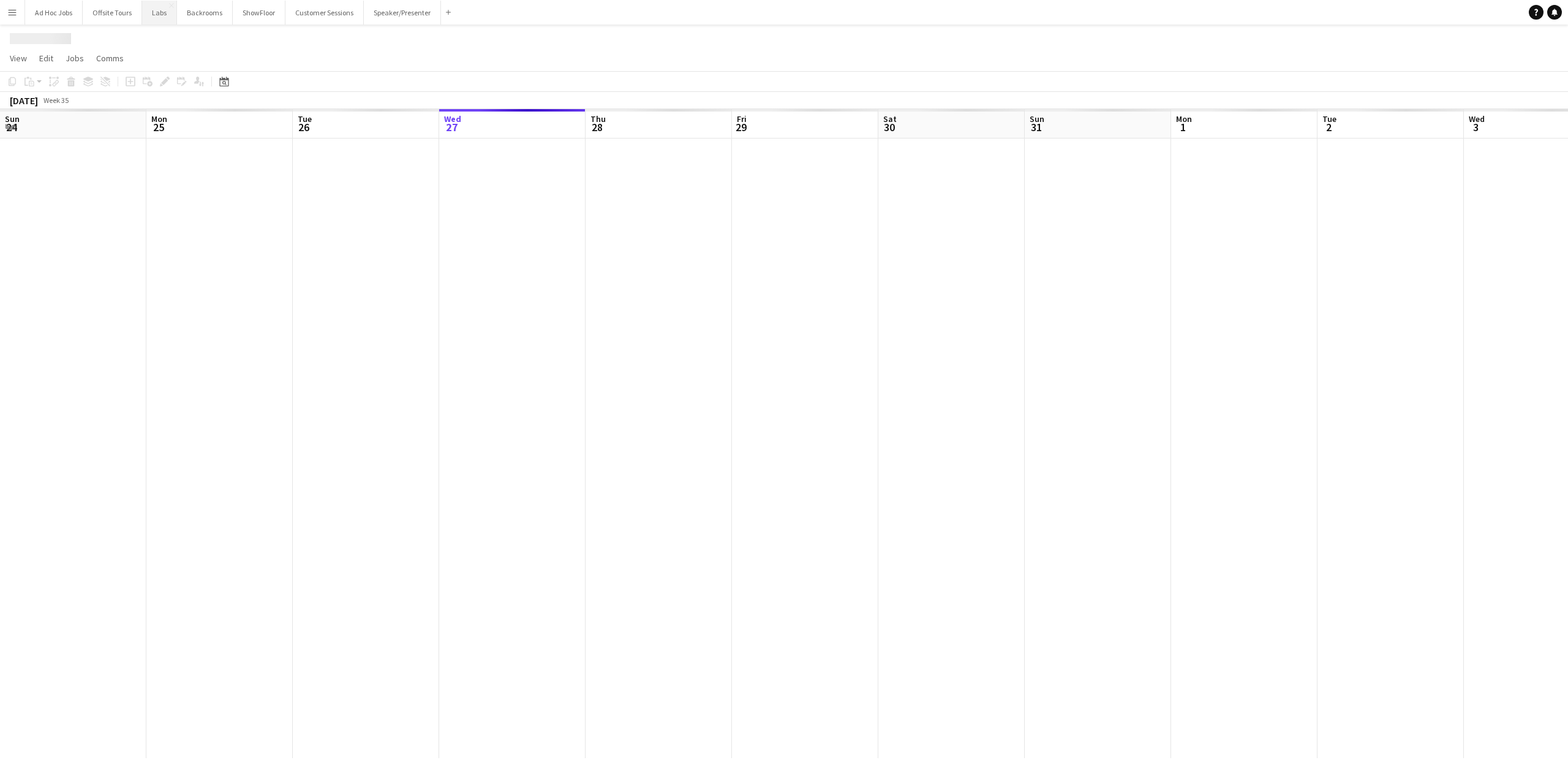
scroll to position [0, 293]
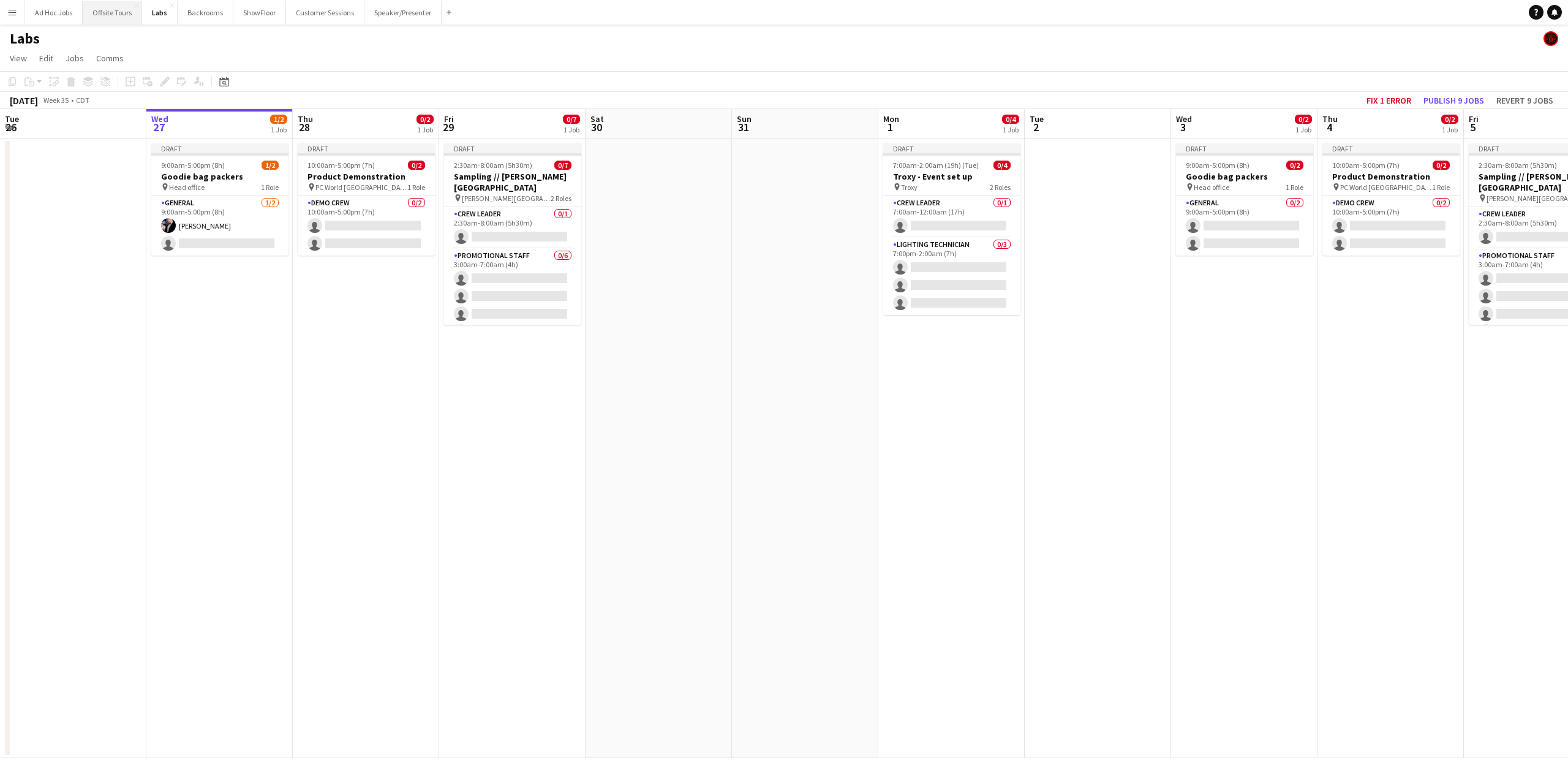
click at [104, 12] on button "Offsite Tours Close" at bounding box center [112, 13] width 60 height 24
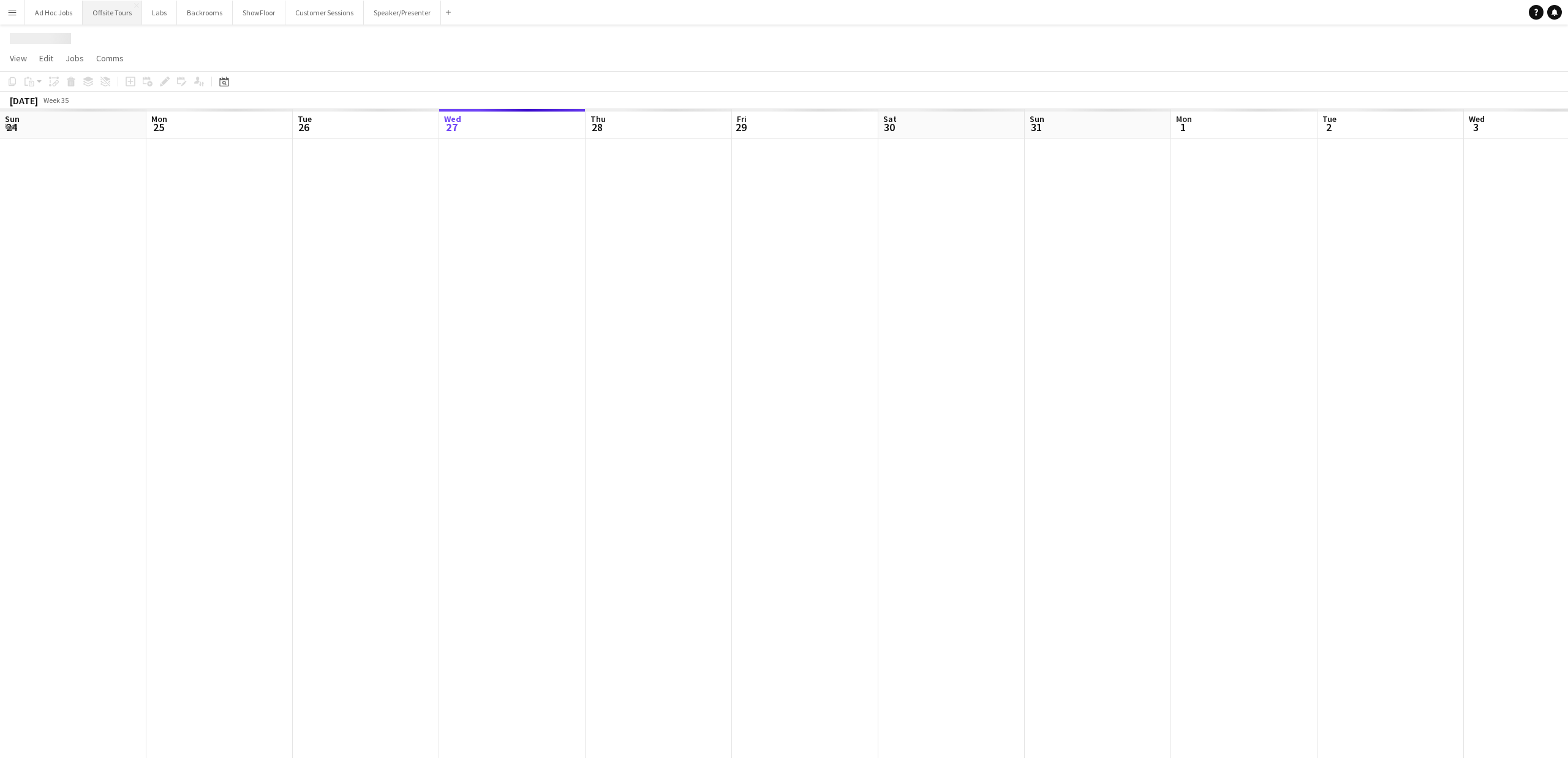
scroll to position [0, 293]
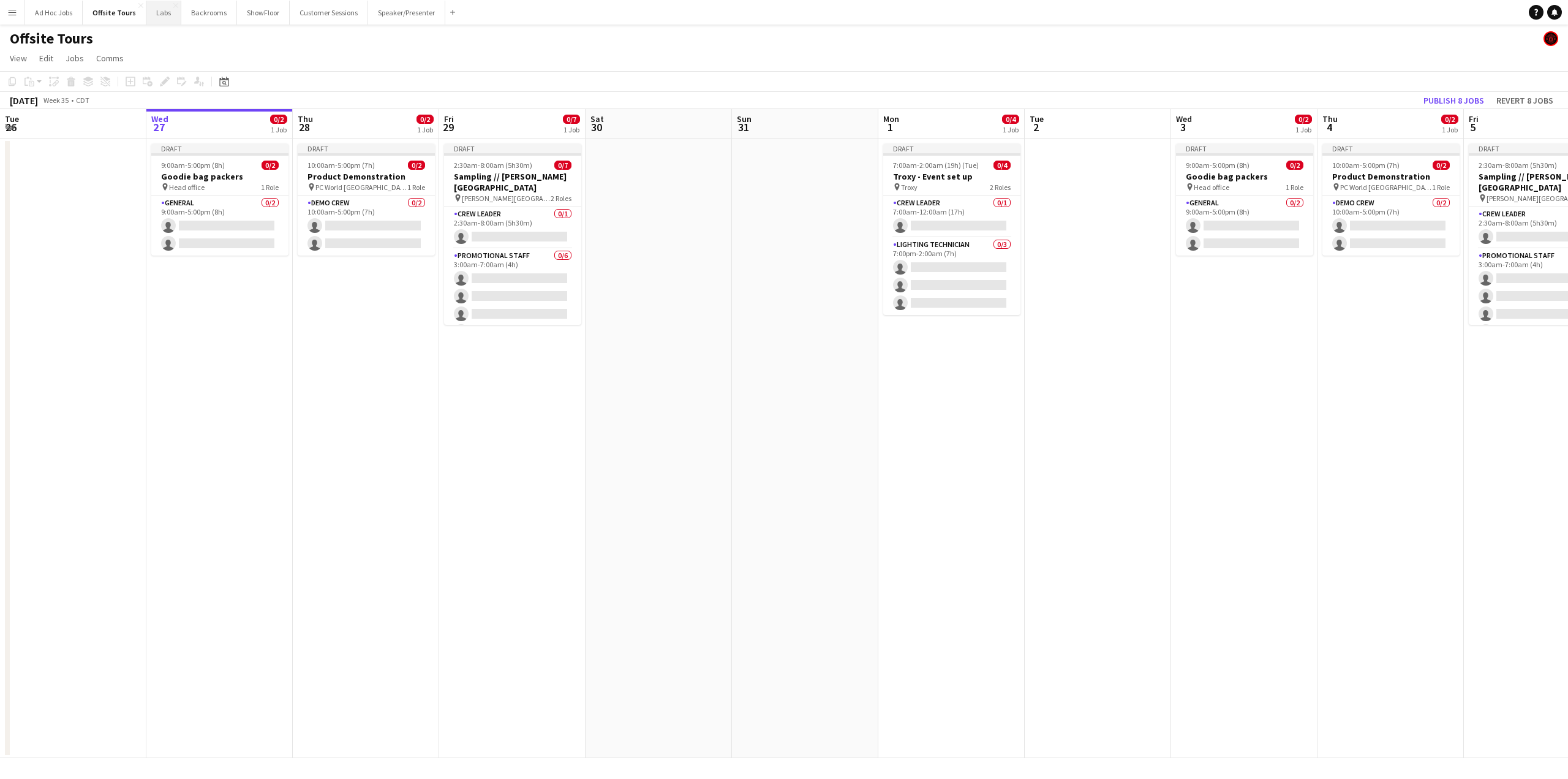
click at [157, 11] on button "Labs Close" at bounding box center [163, 13] width 35 height 24
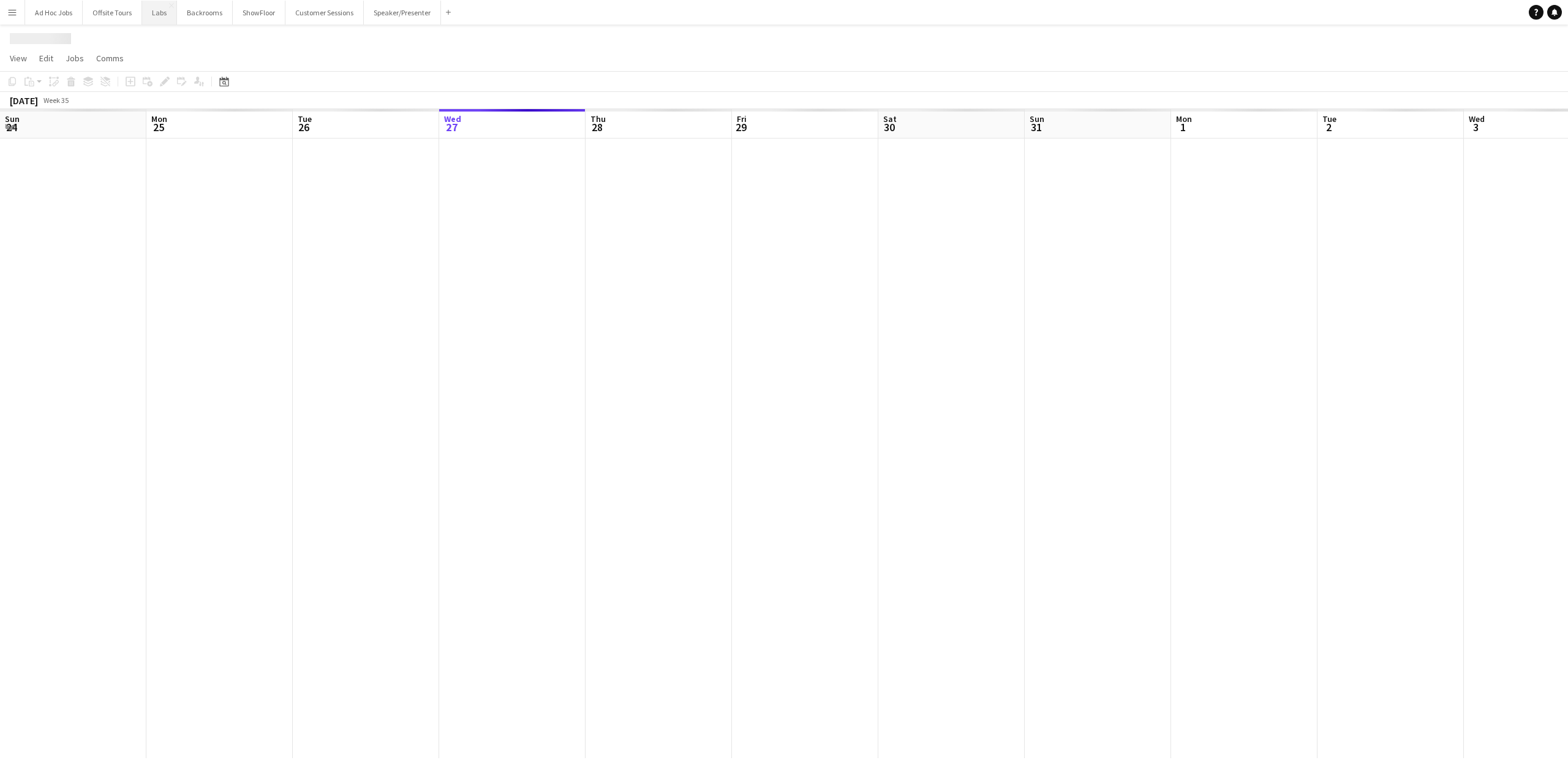
scroll to position [0, 293]
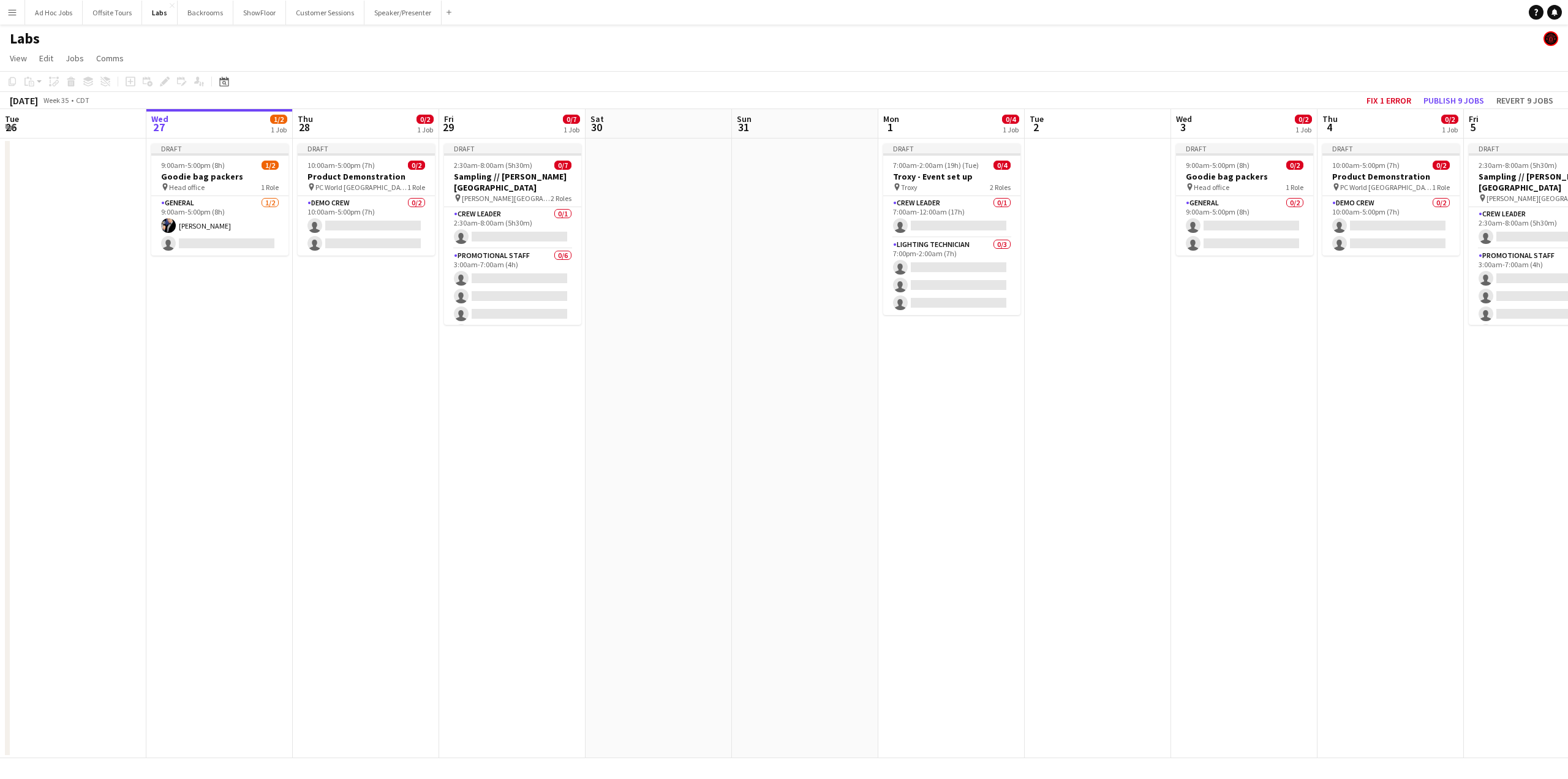
click at [8, 14] on app-icon "Menu" at bounding box center [12, 12] width 10 height 10
click at [120, 11] on button "Offsite Tours Close" at bounding box center [112, 13] width 60 height 24
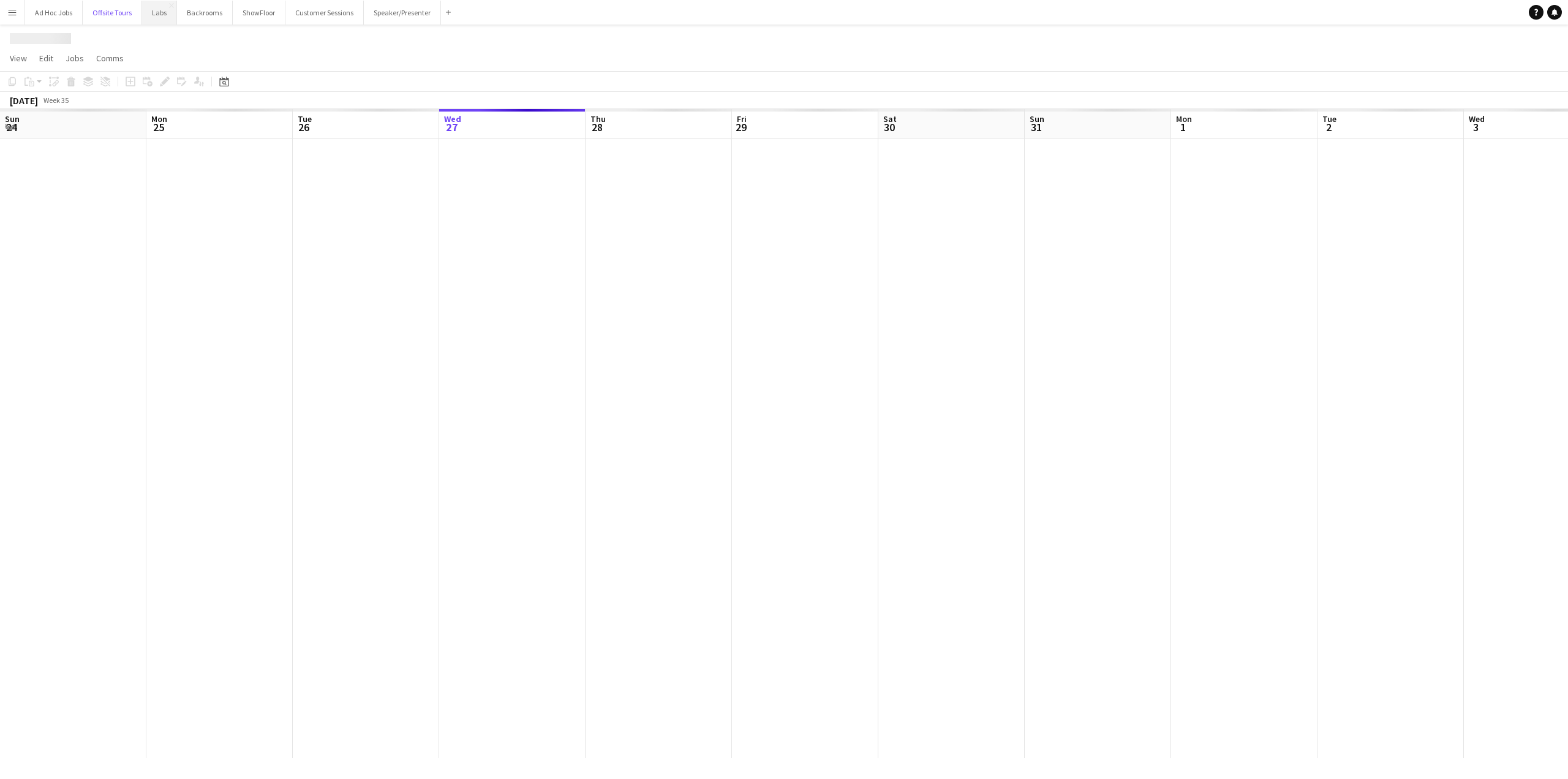
scroll to position [0, 293]
click at [154, 11] on button "Labs Close" at bounding box center [163, 13] width 35 height 24
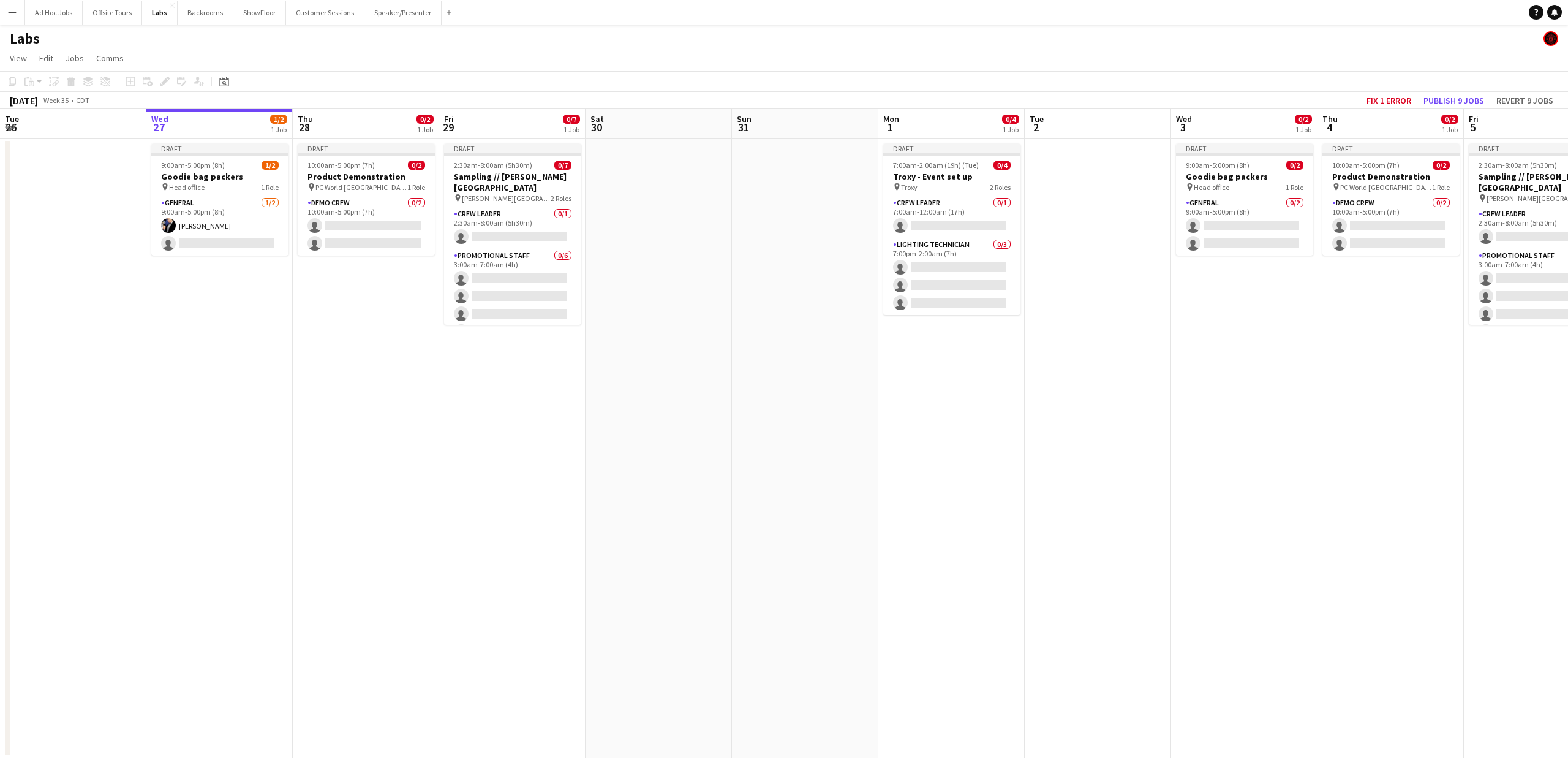
click at [14, 13] on app-icon "Menu" at bounding box center [12, 12] width 10 height 10
click at [139, 154] on link "App settings" at bounding box center [185, 151] width 123 height 24
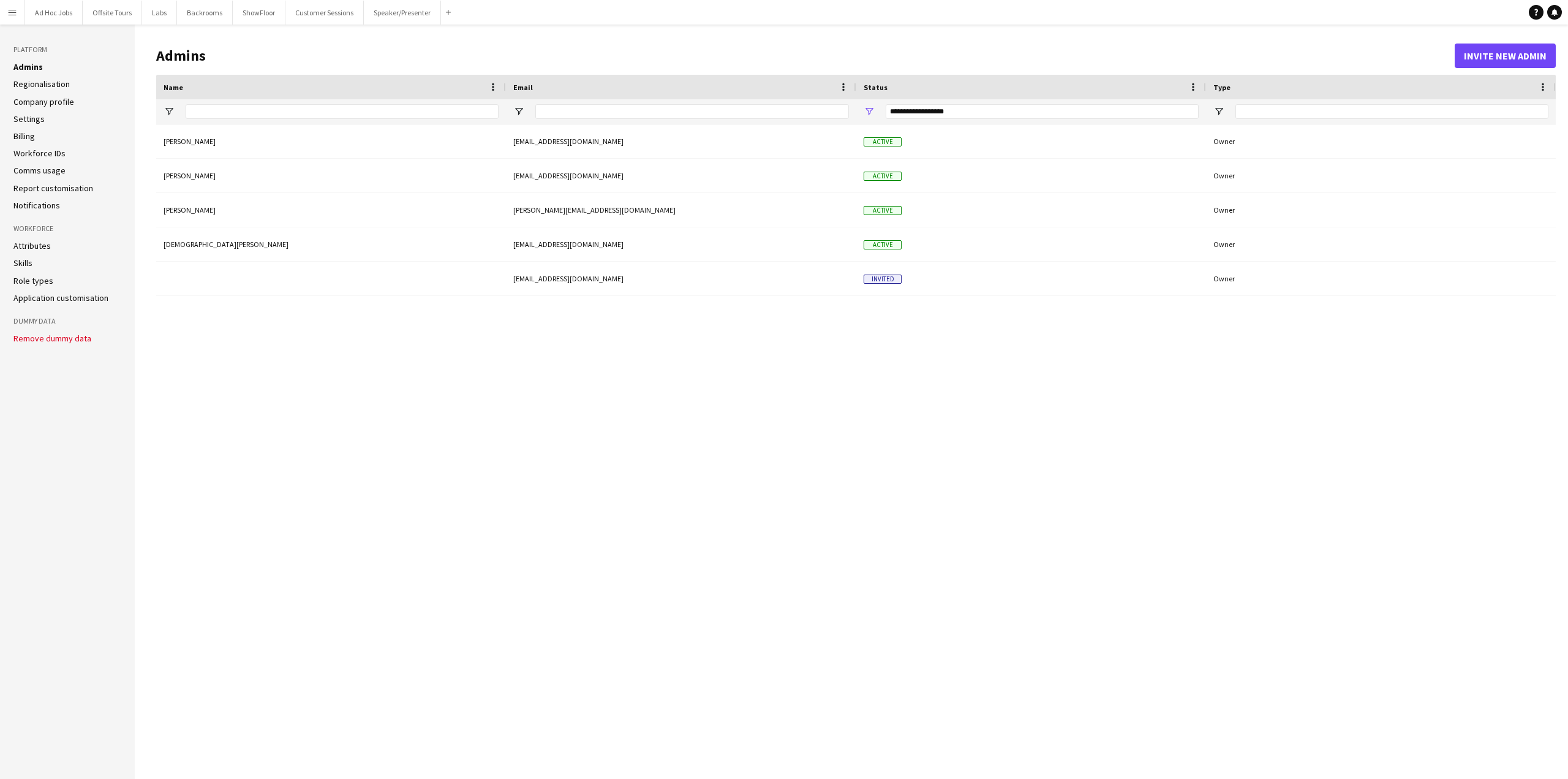
click at [10, 11] on app-icon "Menu" at bounding box center [12, 12] width 10 height 10
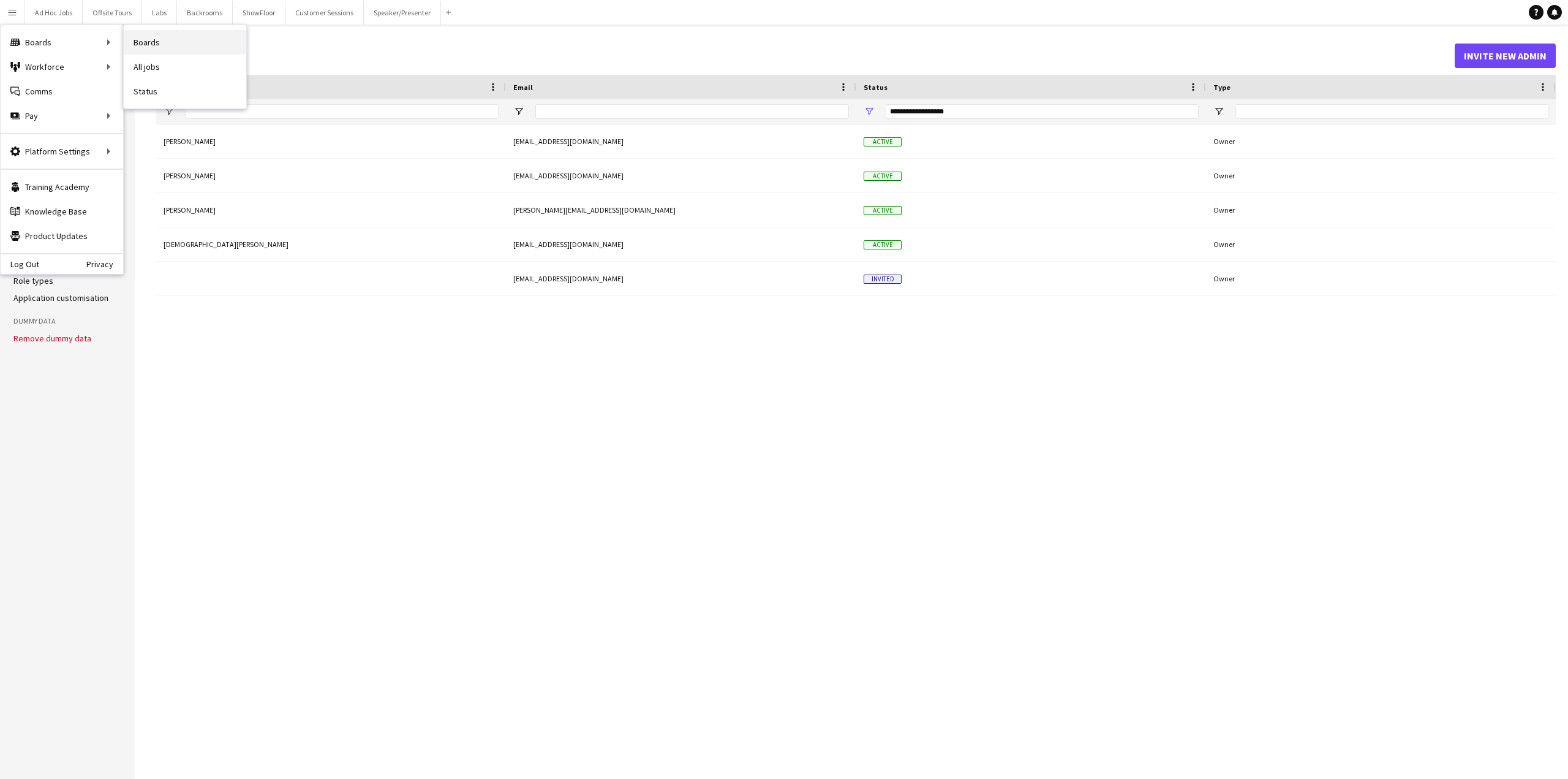
click at [145, 45] on link "Boards" at bounding box center [185, 42] width 123 height 24
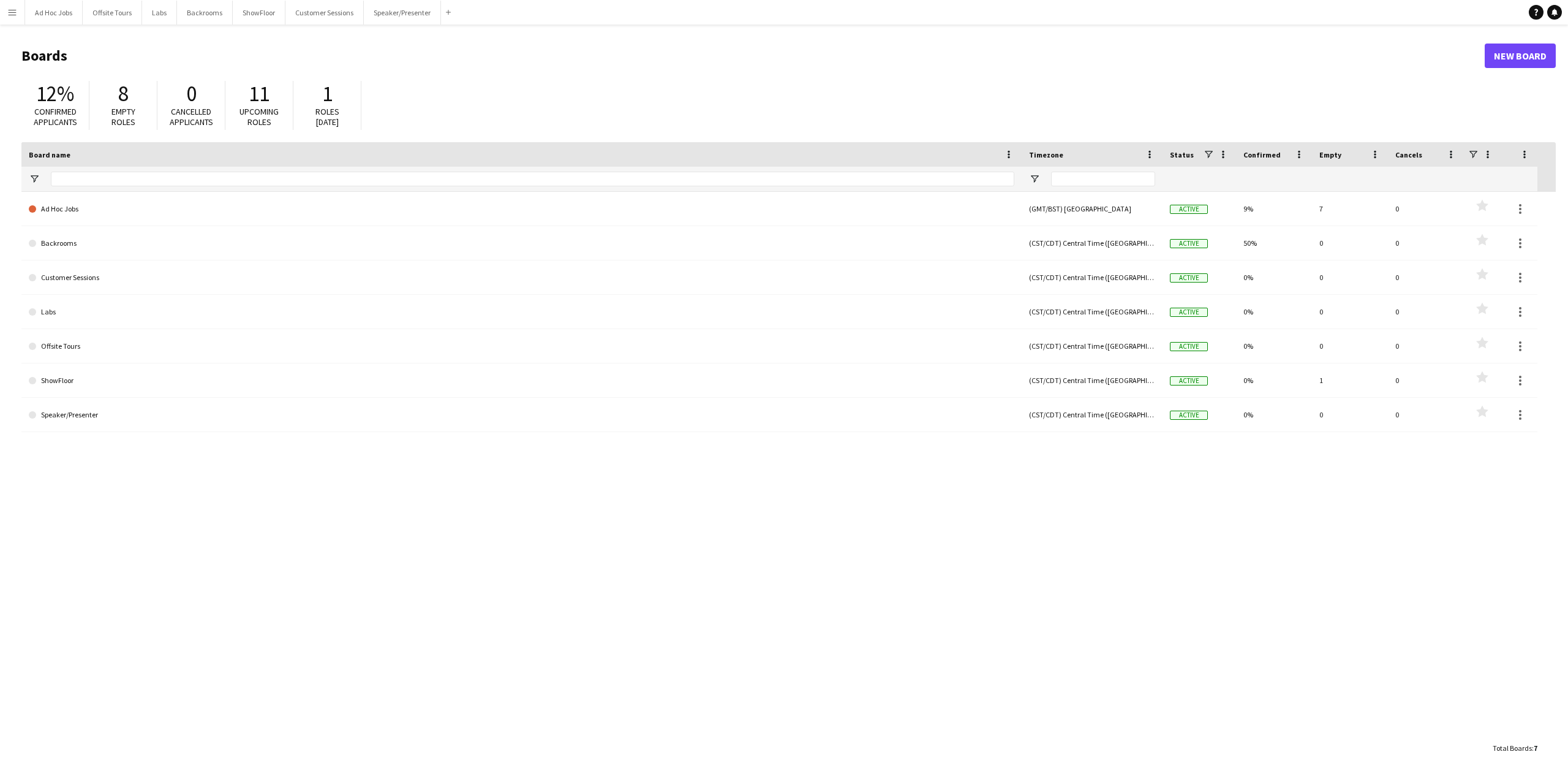
click at [13, 11] on app-icon "Menu" at bounding box center [12, 12] width 10 height 10
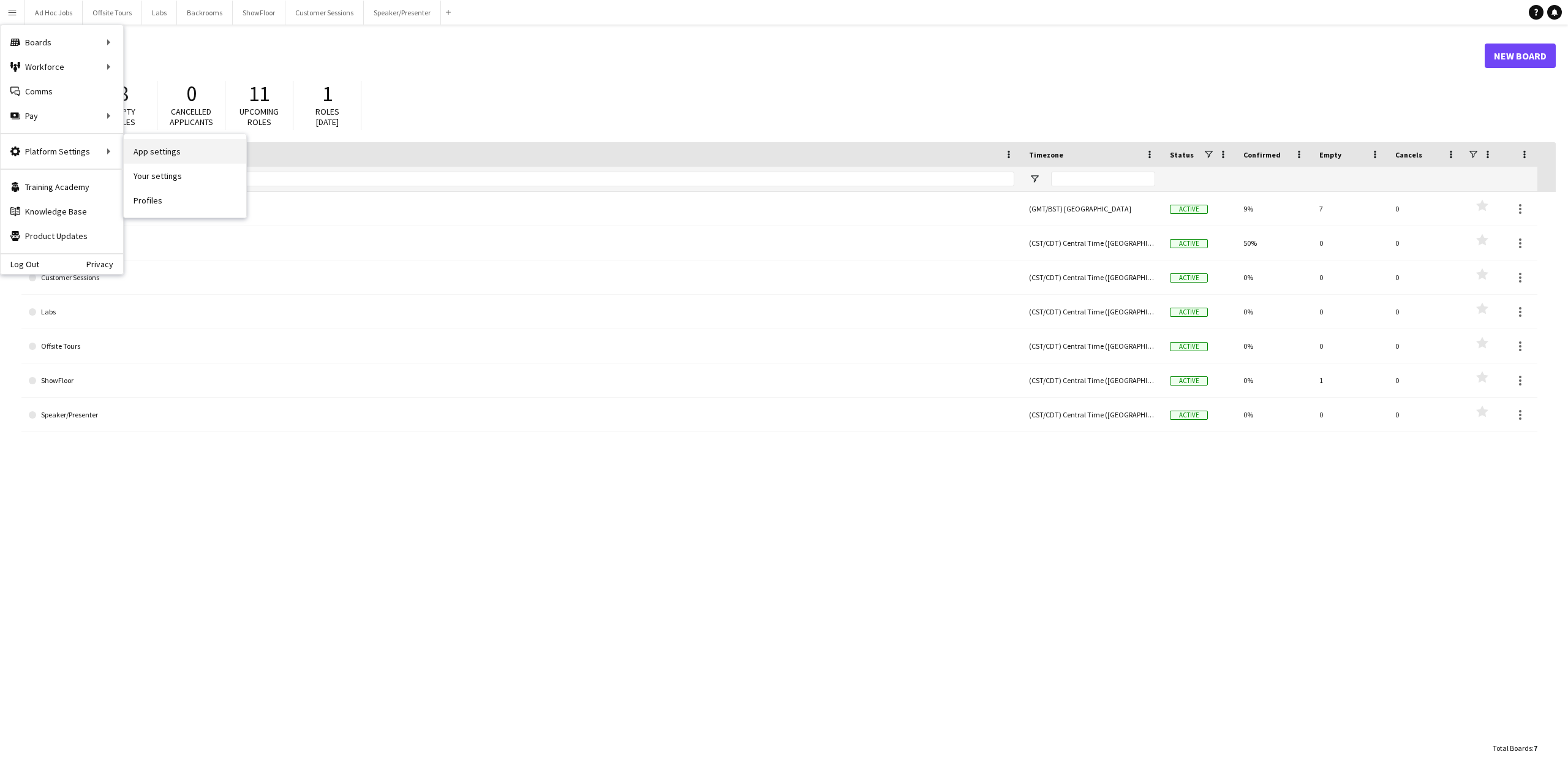
click at [166, 149] on link "App settings" at bounding box center [185, 151] width 123 height 24
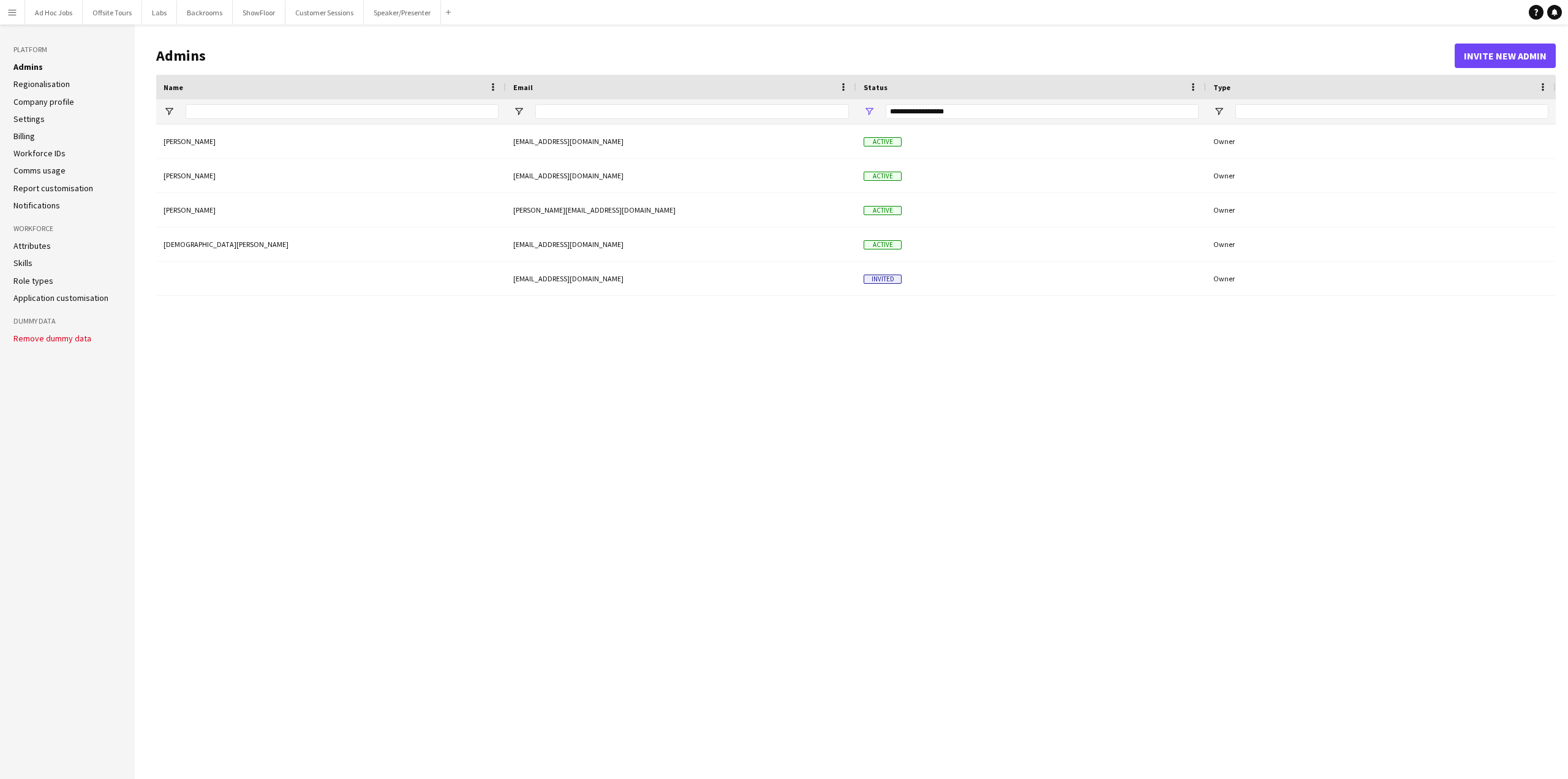
click at [28, 136] on link "Billing" at bounding box center [24, 136] width 21 height 11
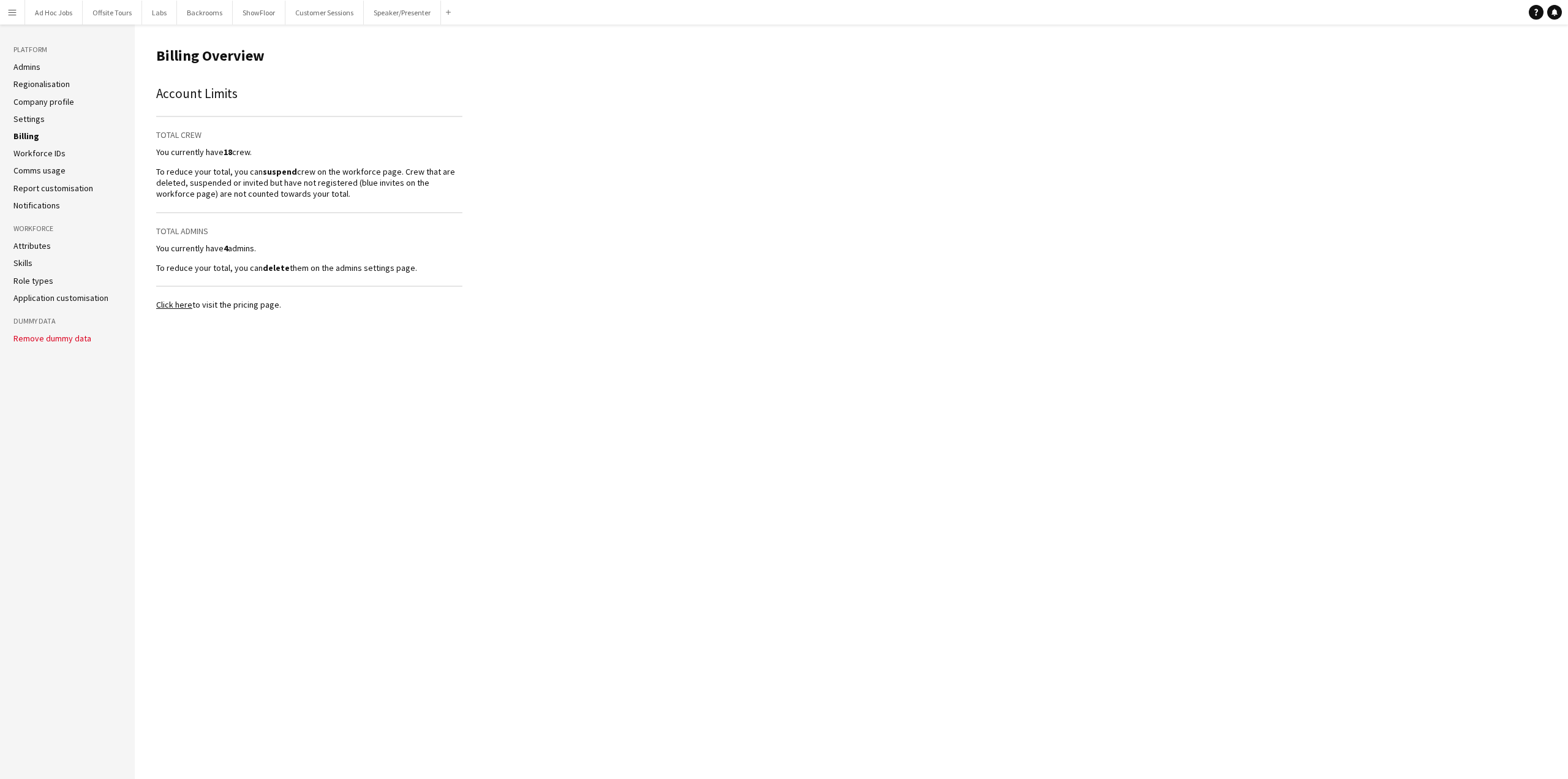
click at [30, 154] on link "Workforce IDs" at bounding box center [39, 153] width 52 height 11
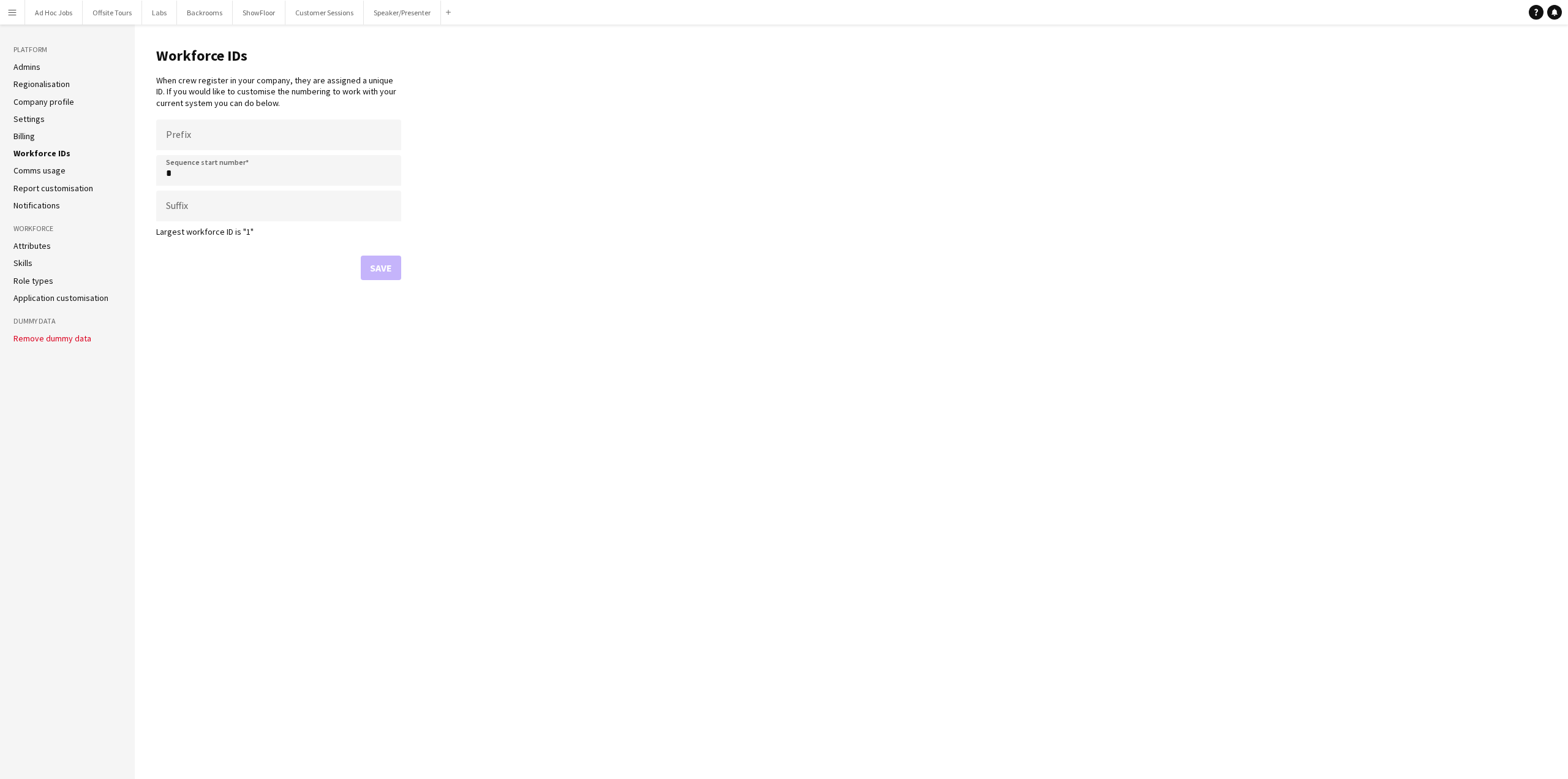
click at [32, 177] on ul "Admins Regionalisation Company profile Settings Billing Workforce IDs Comms usa…" at bounding box center [67, 136] width 107 height 150
click at [32, 167] on link "Comms usage" at bounding box center [39, 170] width 52 height 11
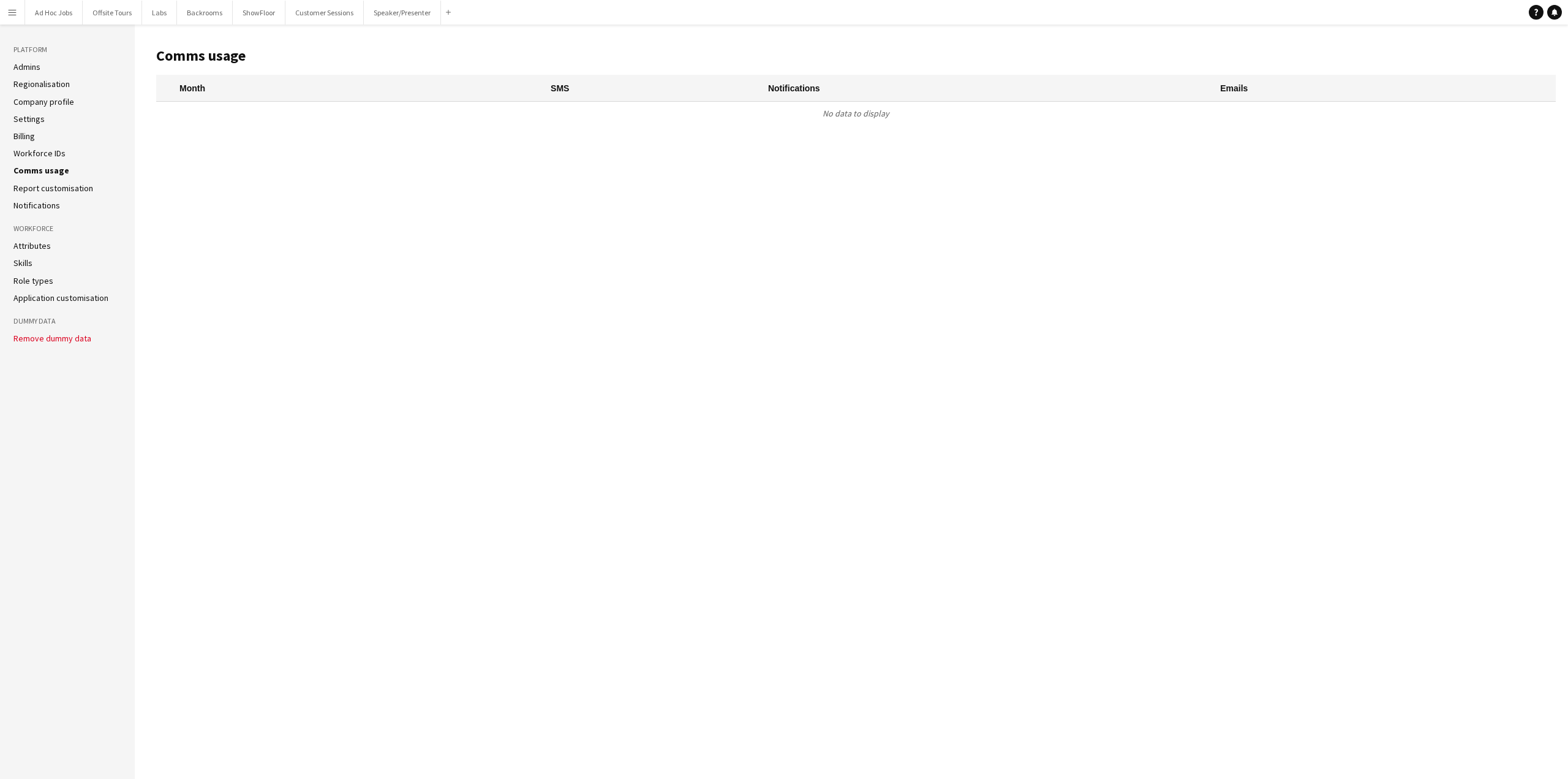
click at [30, 189] on link "Report customisation" at bounding box center [53, 188] width 79 height 11
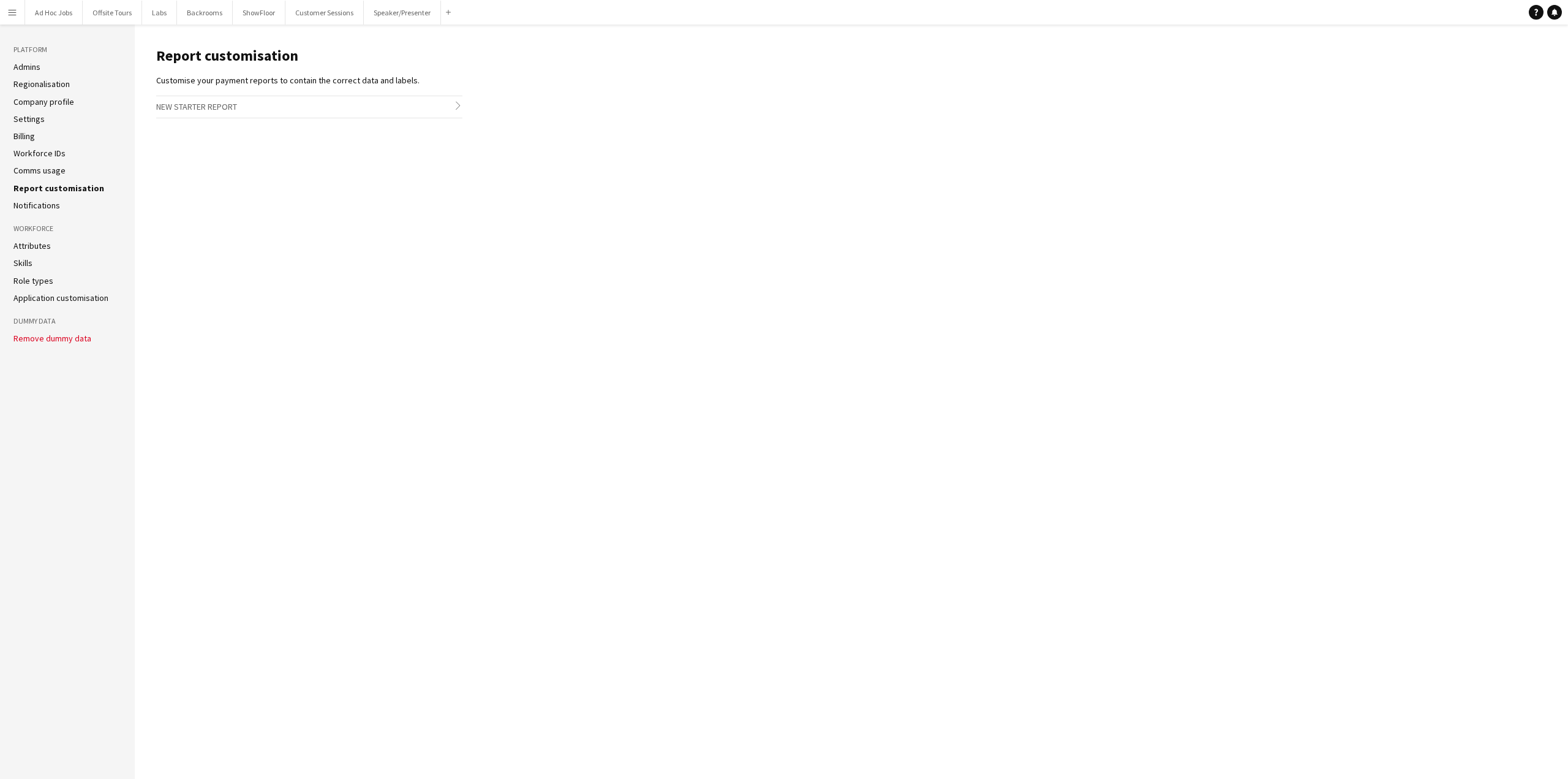
click at [30, 205] on link "Notifications" at bounding box center [37, 205] width 47 height 11
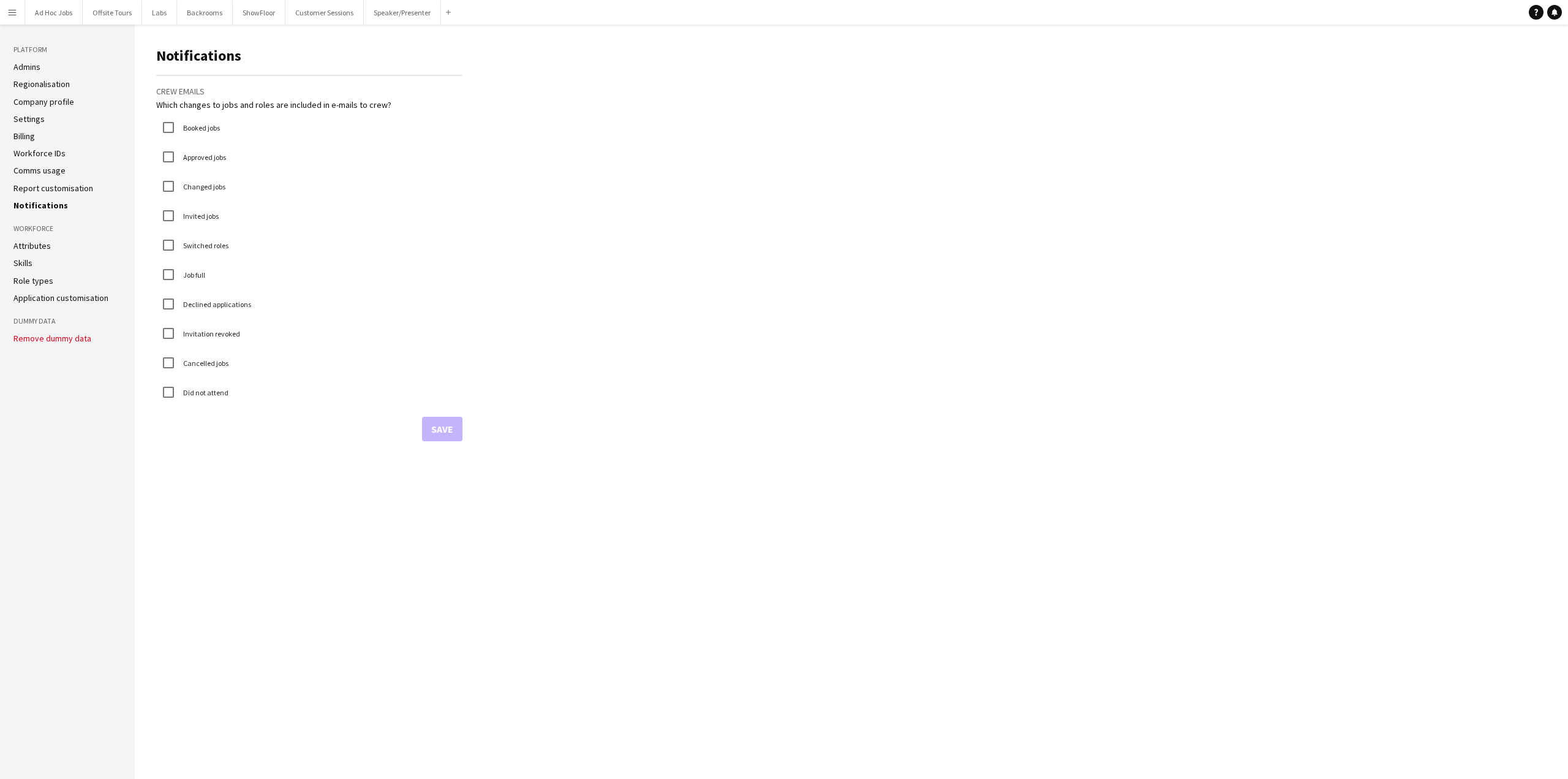
click at [30, 130] on link "Billing" at bounding box center [24, 136] width 21 height 11
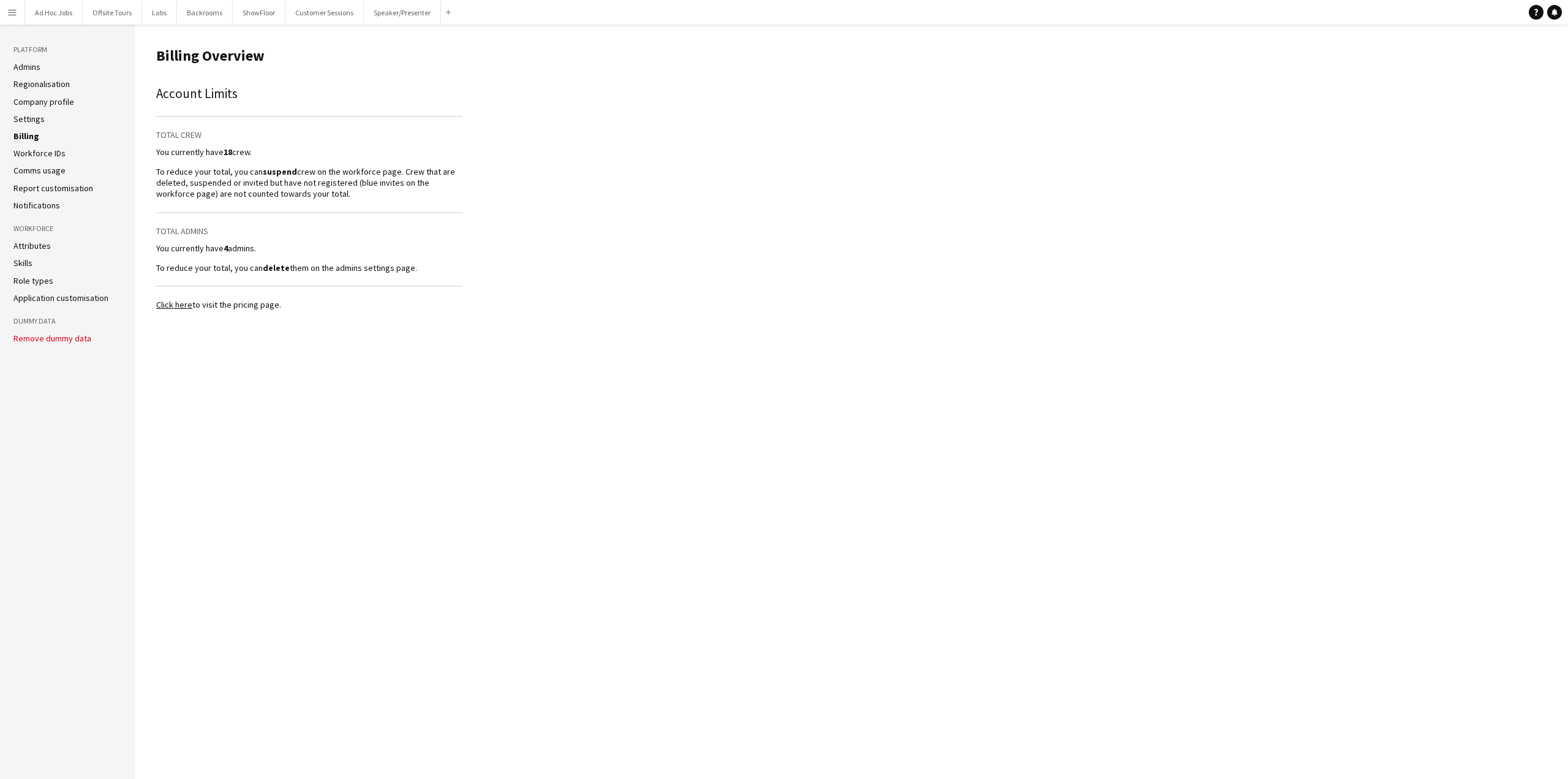
click at [32, 117] on link "Settings" at bounding box center [29, 119] width 31 height 11
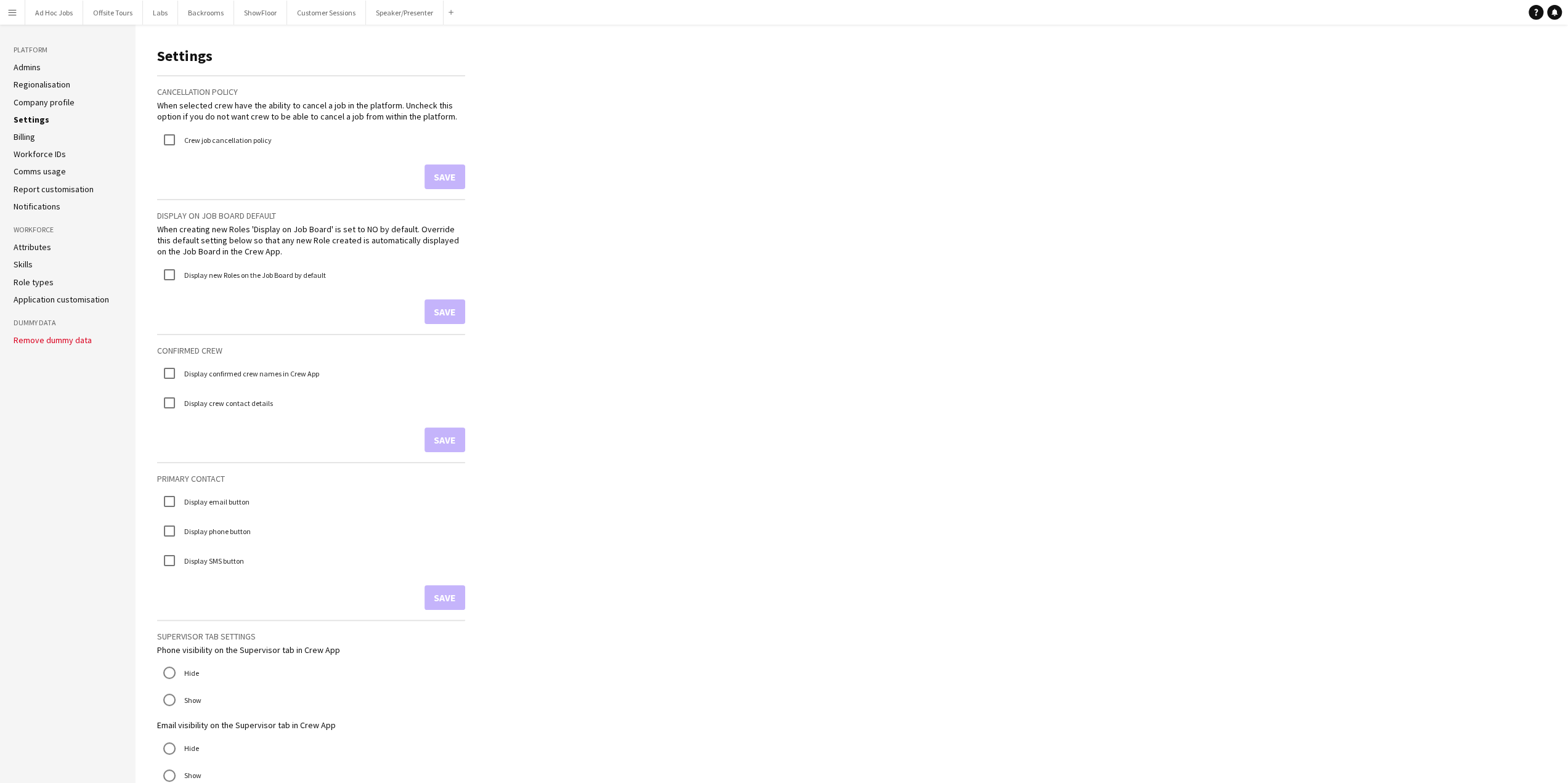
click at [30, 100] on link "Company profile" at bounding box center [44, 102] width 61 height 11
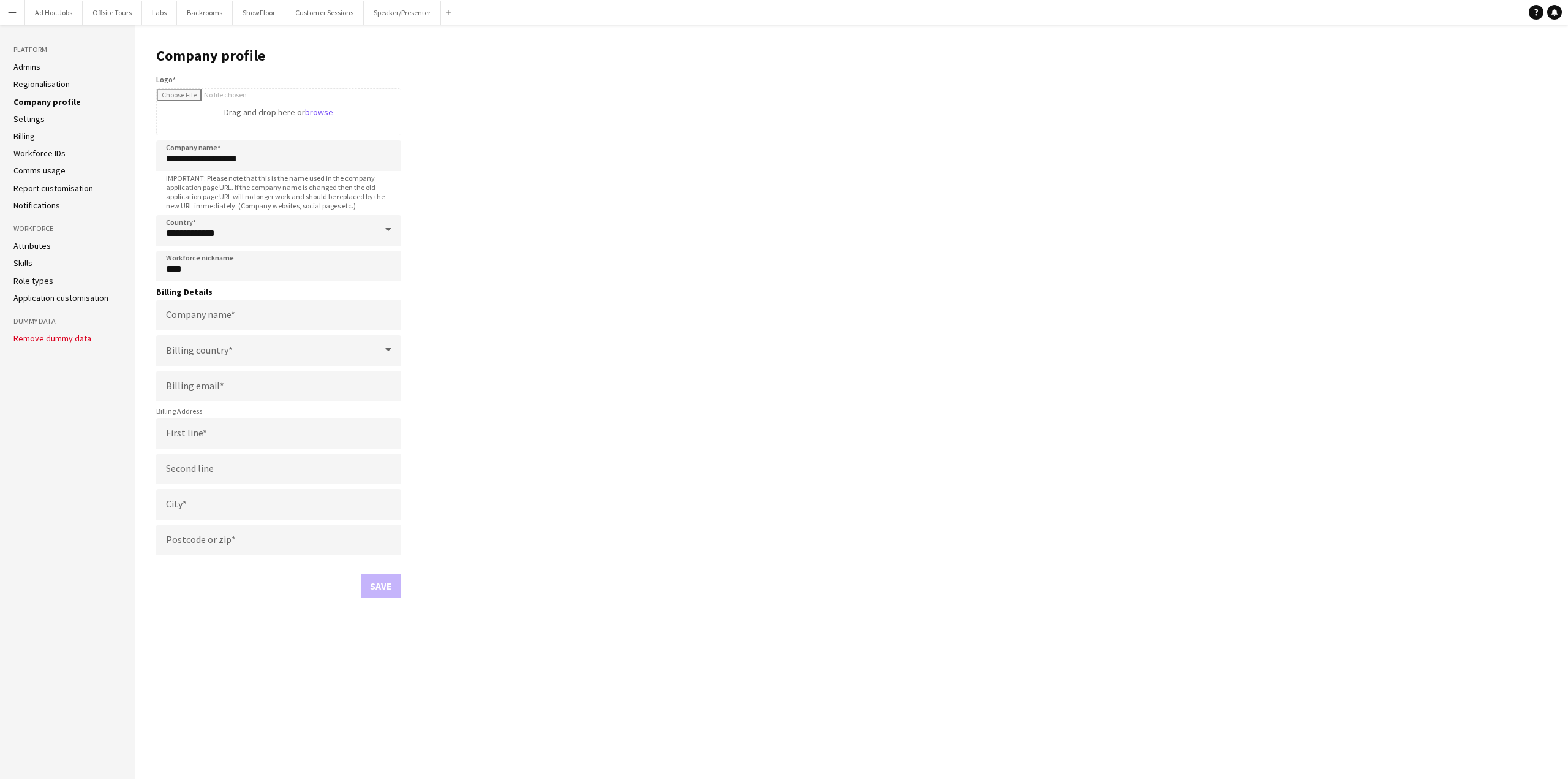
click at [33, 85] on link "Regionalisation" at bounding box center [42, 84] width 56 height 11
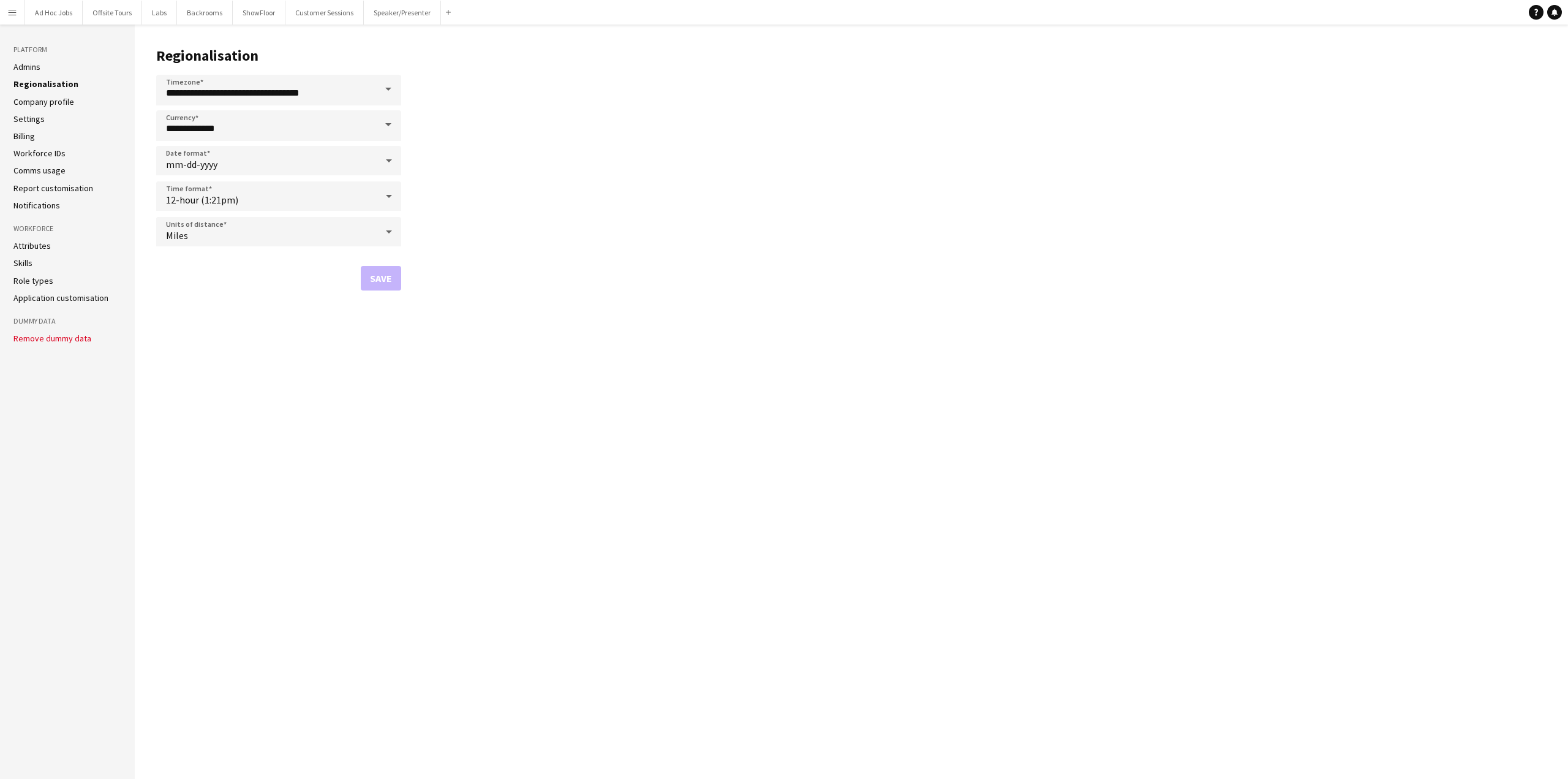
click at [28, 120] on link "Settings" at bounding box center [29, 119] width 31 height 11
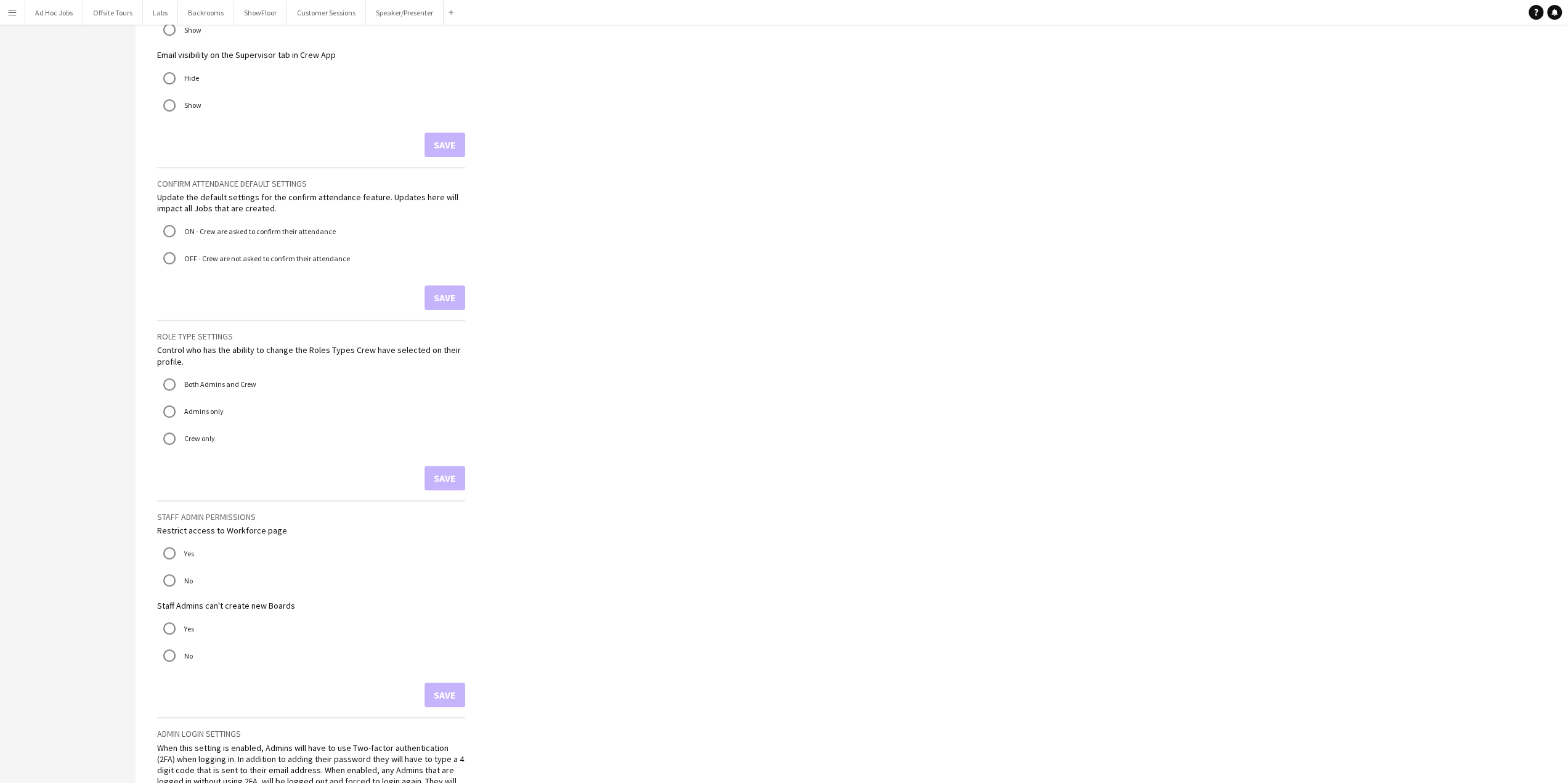
scroll to position [758, 0]
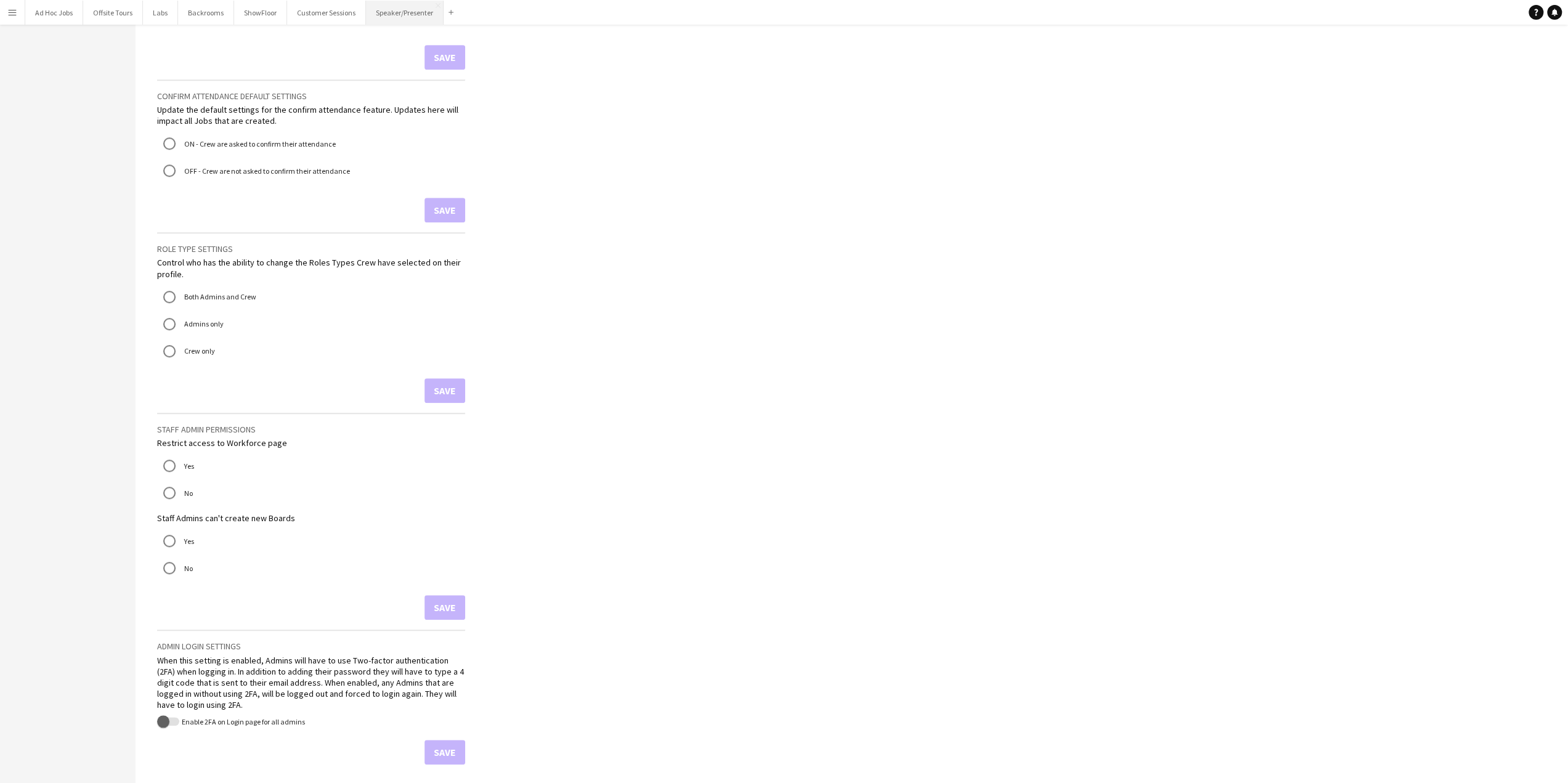
click at [391, 11] on button "Speaker/Presenter Close" at bounding box center [405, 13] width 78 height 24
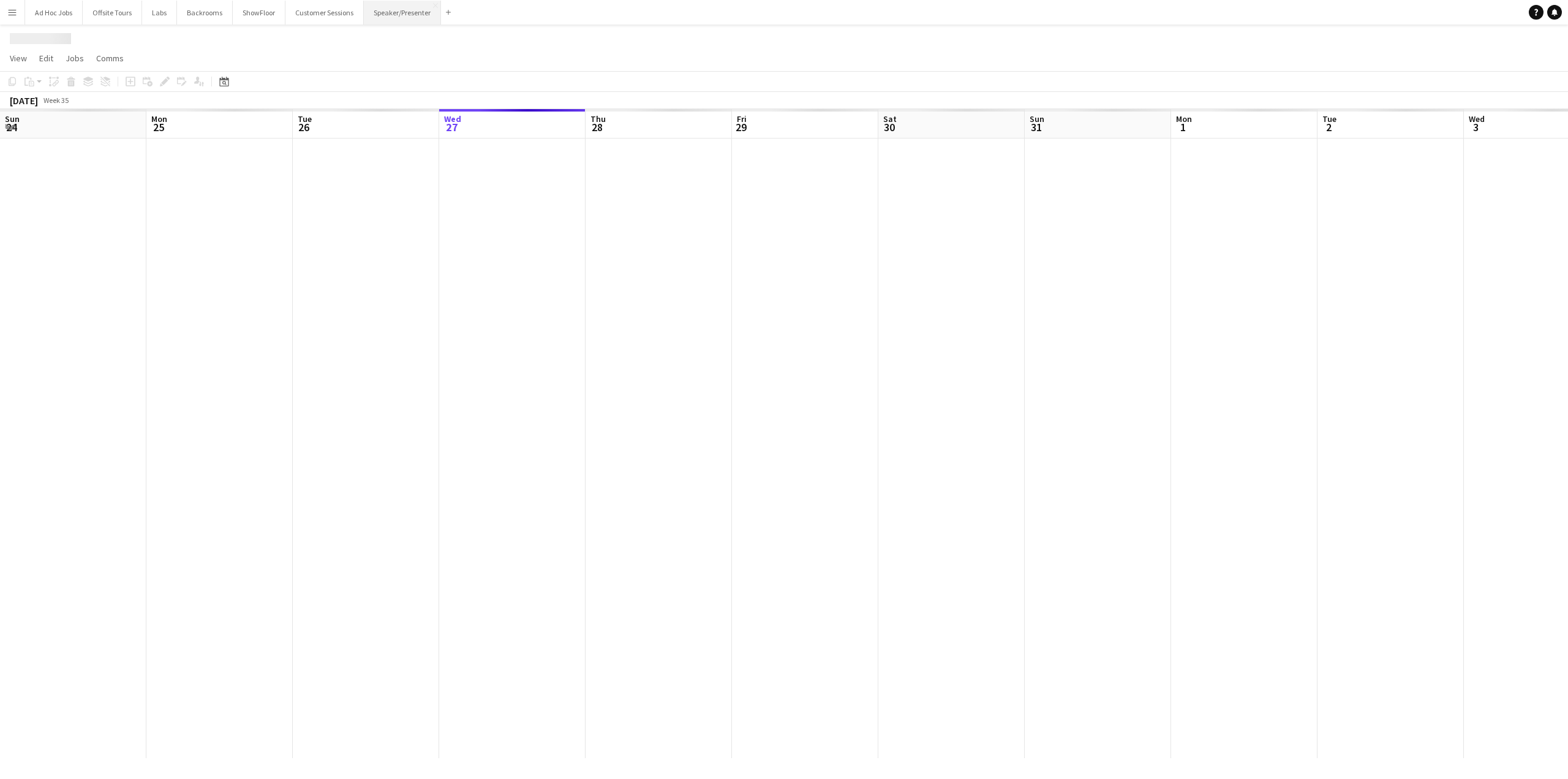
scroll to position [0, 293]
click at [101, 36] on h1 "Speaker/Presenter" at bounding box center [70, 39] width 121 height 18
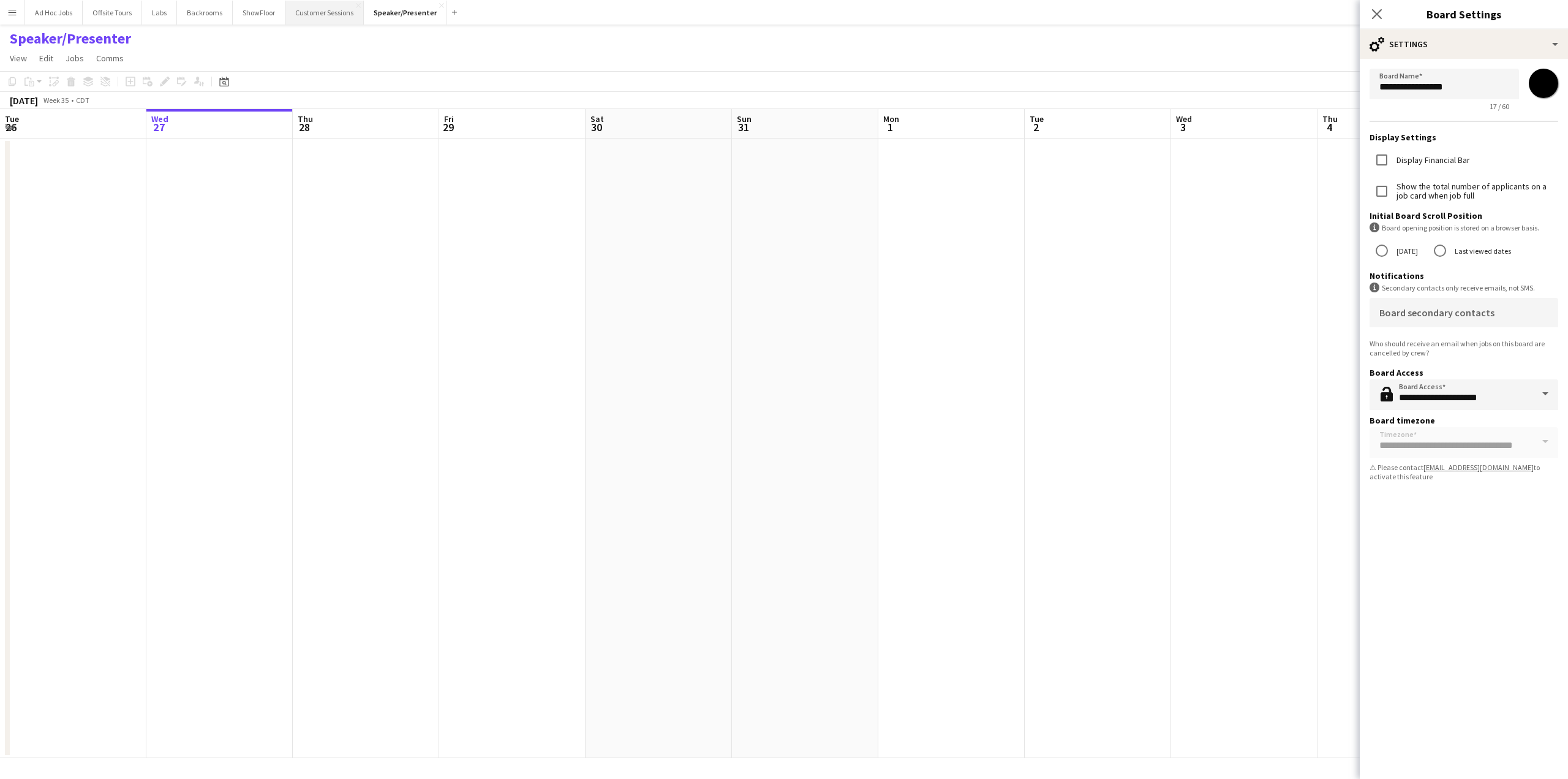
click at [321, 21] on button "Customer Sessions Close" at bounding box center [325, 13] width 79 height 24
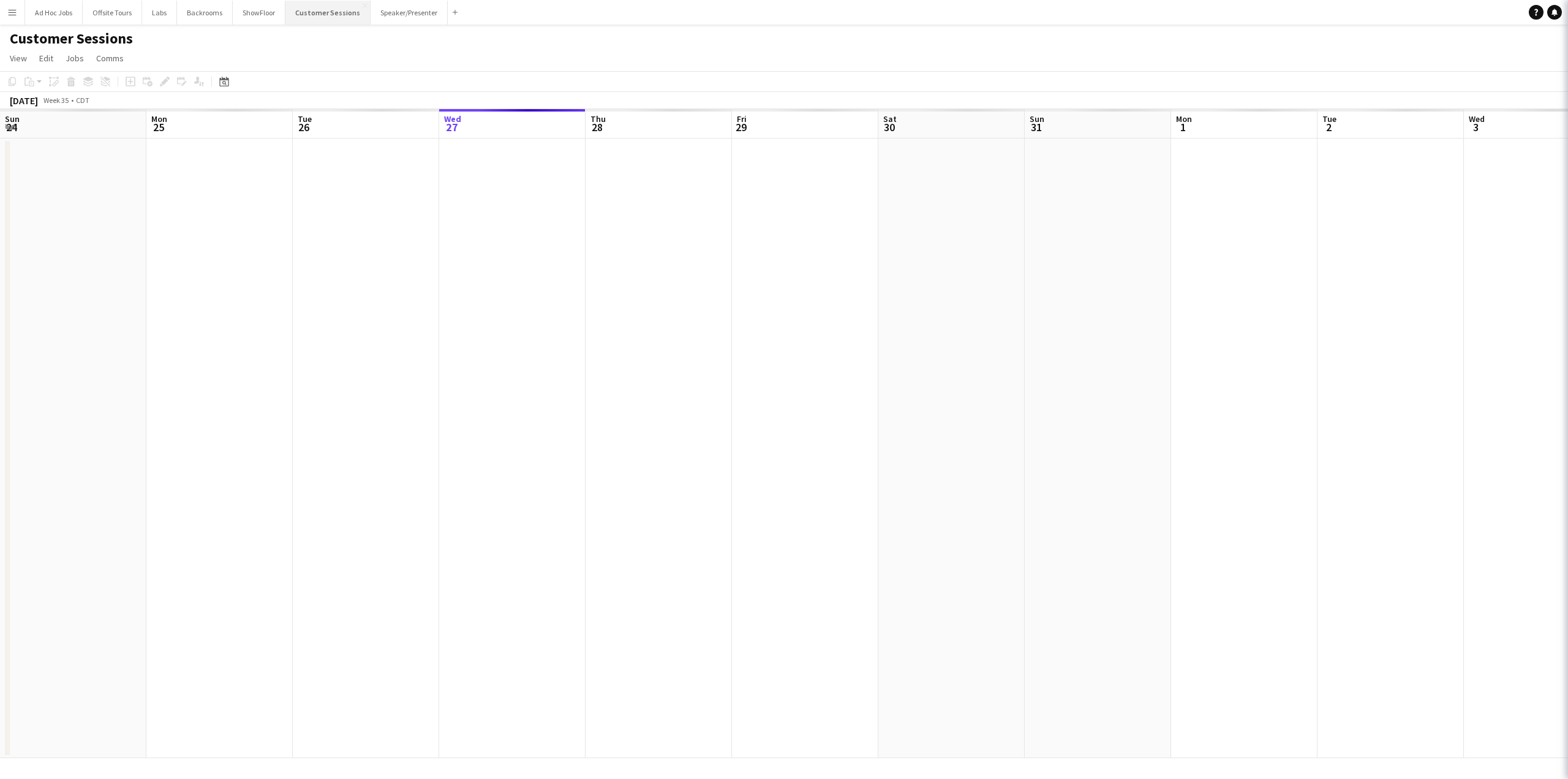
scroll to position [0, 293]
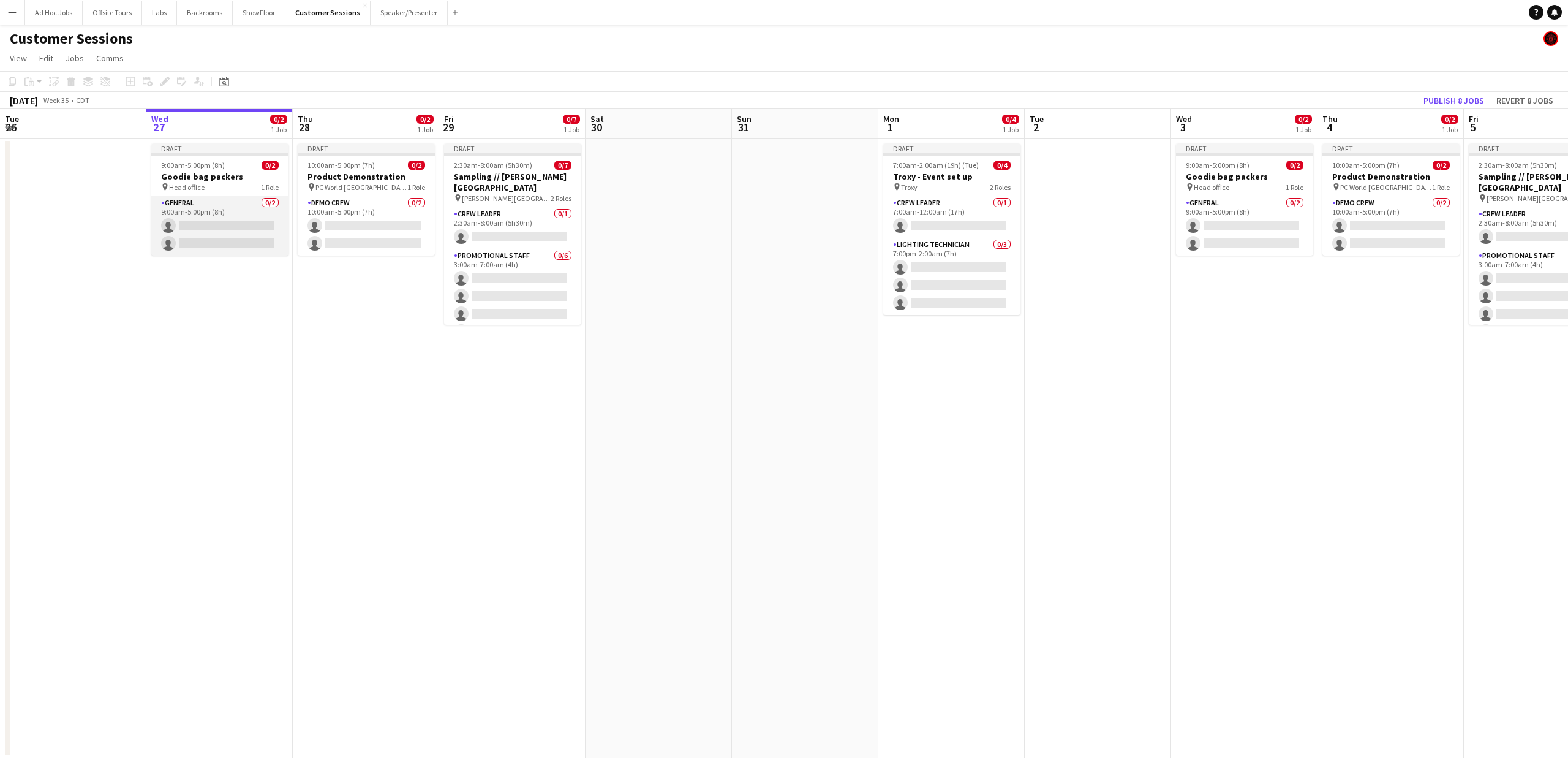
click at [208, 223] on app-card-role "General 0/2 9:00am-5:00pm (8h) single-neutral-actions single-neutral-actions" at bounding box center [219, 226] width 137 height 60
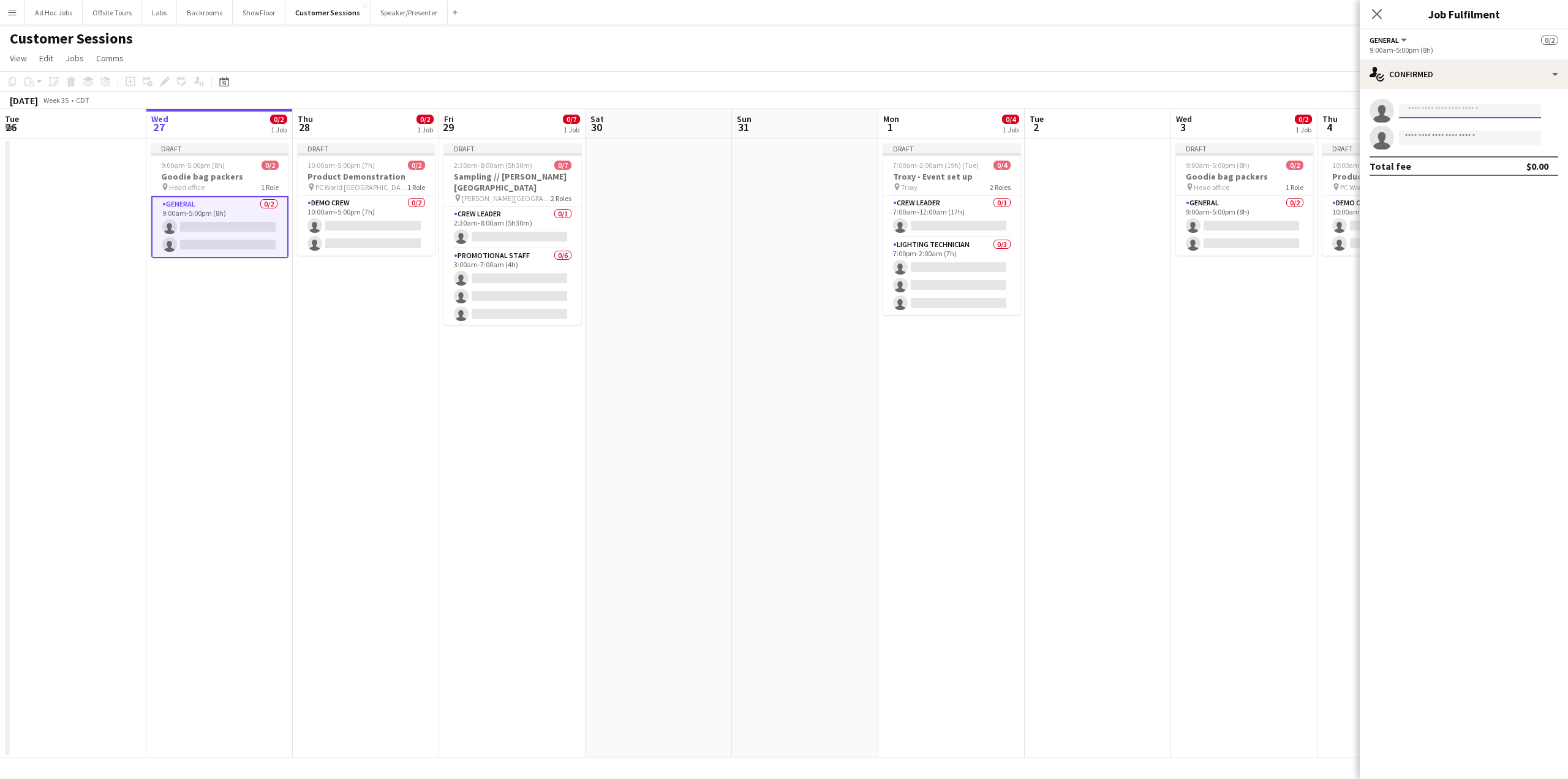
click at [1425, 111] on input at bounding box center [1470, 111] width 142 height 14
click at [1452, 215] on mat-expansion-panel "check Confirmed single-neutral-actions single-neutral-actions Total fee $0.00" at bounding box center [1464, 434] width 208 height 690
click at [5, 17] on button "Menu" at bounding box center [12, 12] width 24 height 24
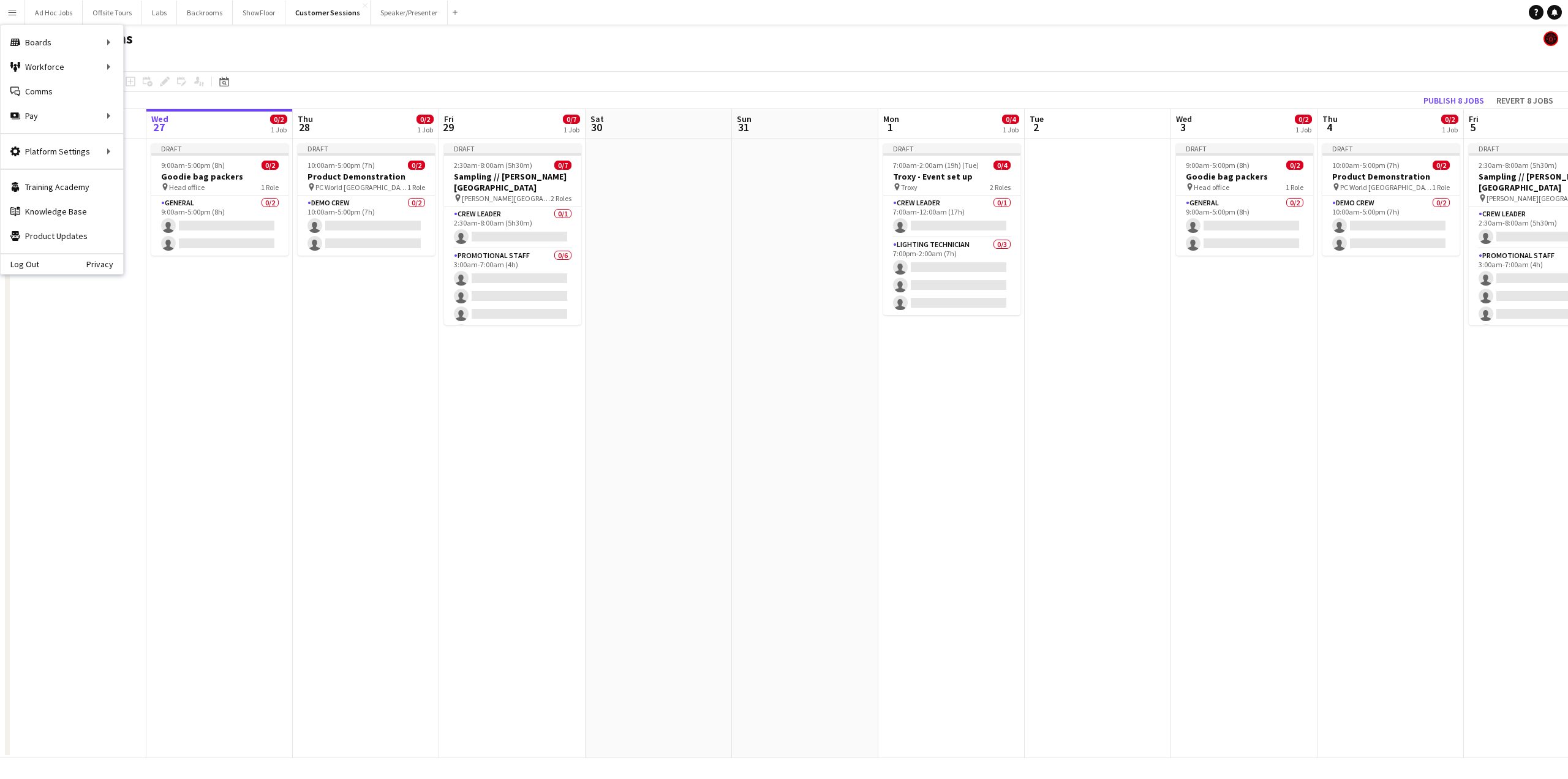
click at [177, 389] on app-date-cell "Draft 9:00am-5:00pm (8h) 0/2 Goodie bag packers pin Head office 1 Role General …" at bounding box center [219, 448] width 146 height 619
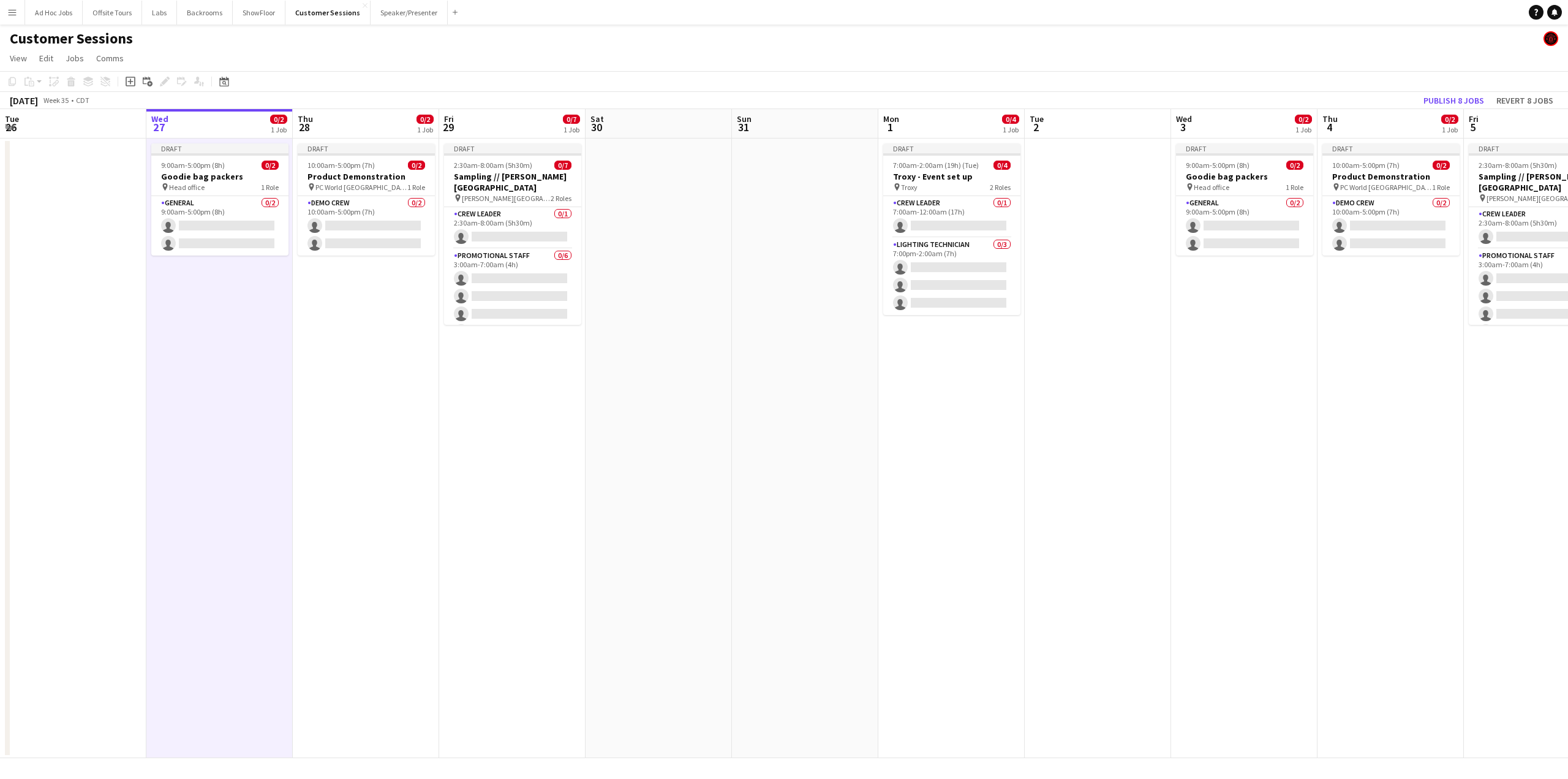
click at [77, 294] on app-date-cell at bounding box center [73, 448] width 146 height 619
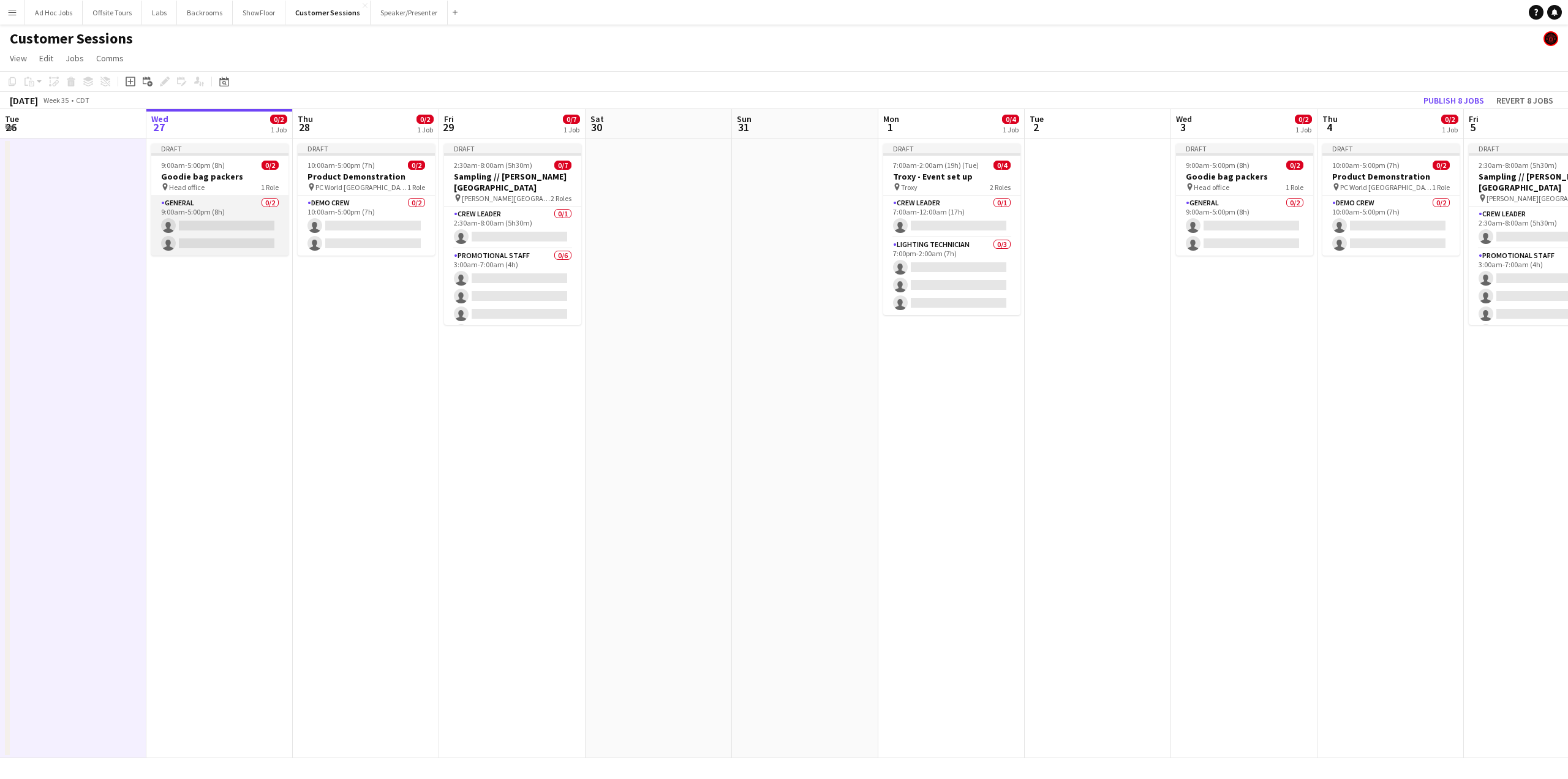
click at [194, 216] on app-card-role "General 0/2 9:00am-5:00pm (8h) single-neutral-actions single-neutral-actions" at bounding box center [219, 226] width 137 height 60
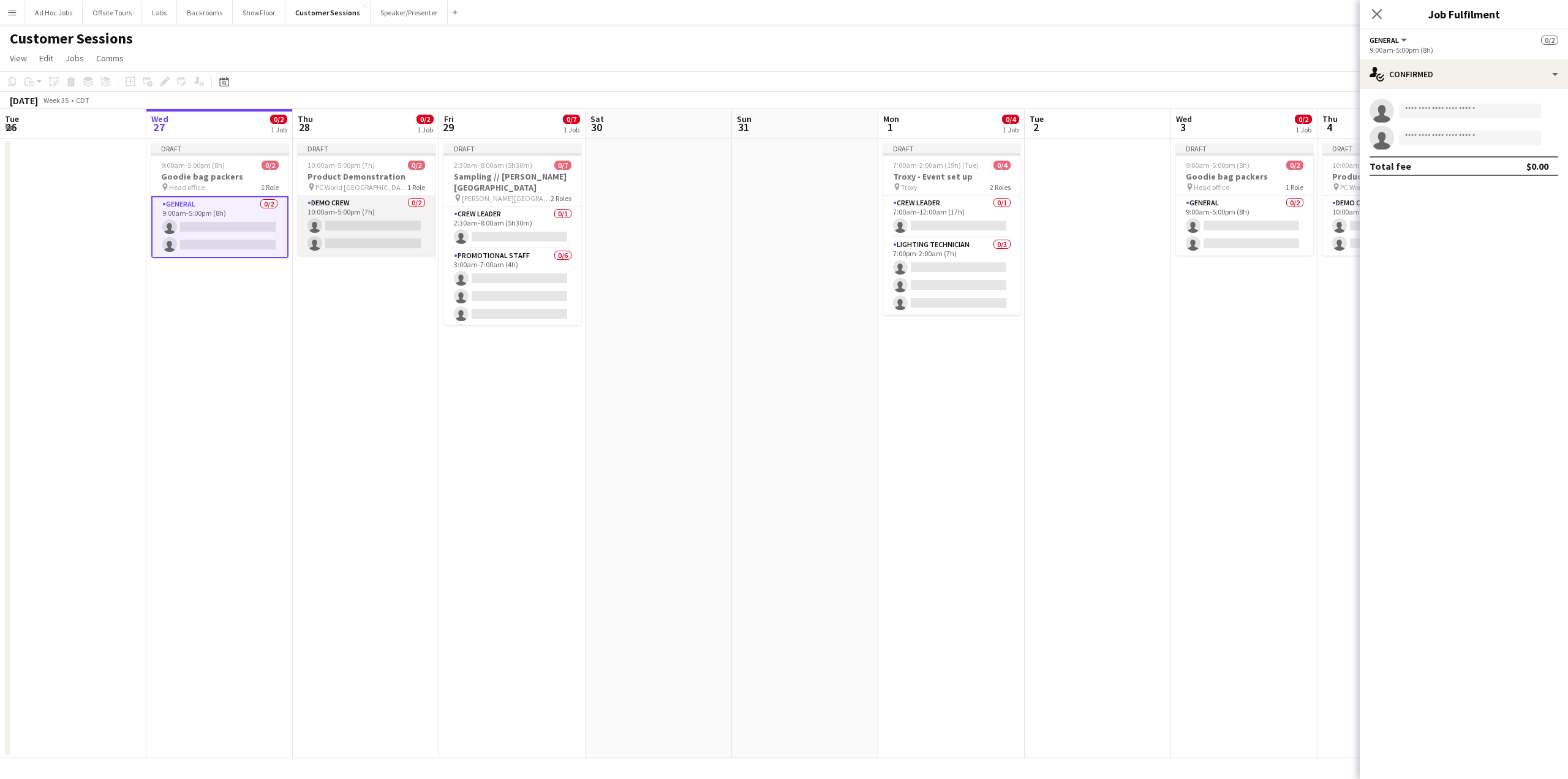
click at [428, 221] on app-card-role "Demo crew 0/2 10:00am-5:00pm (7h) single-neutral-actions single-neutral-actions" at bounding box center [366, 226] width 137 height 60
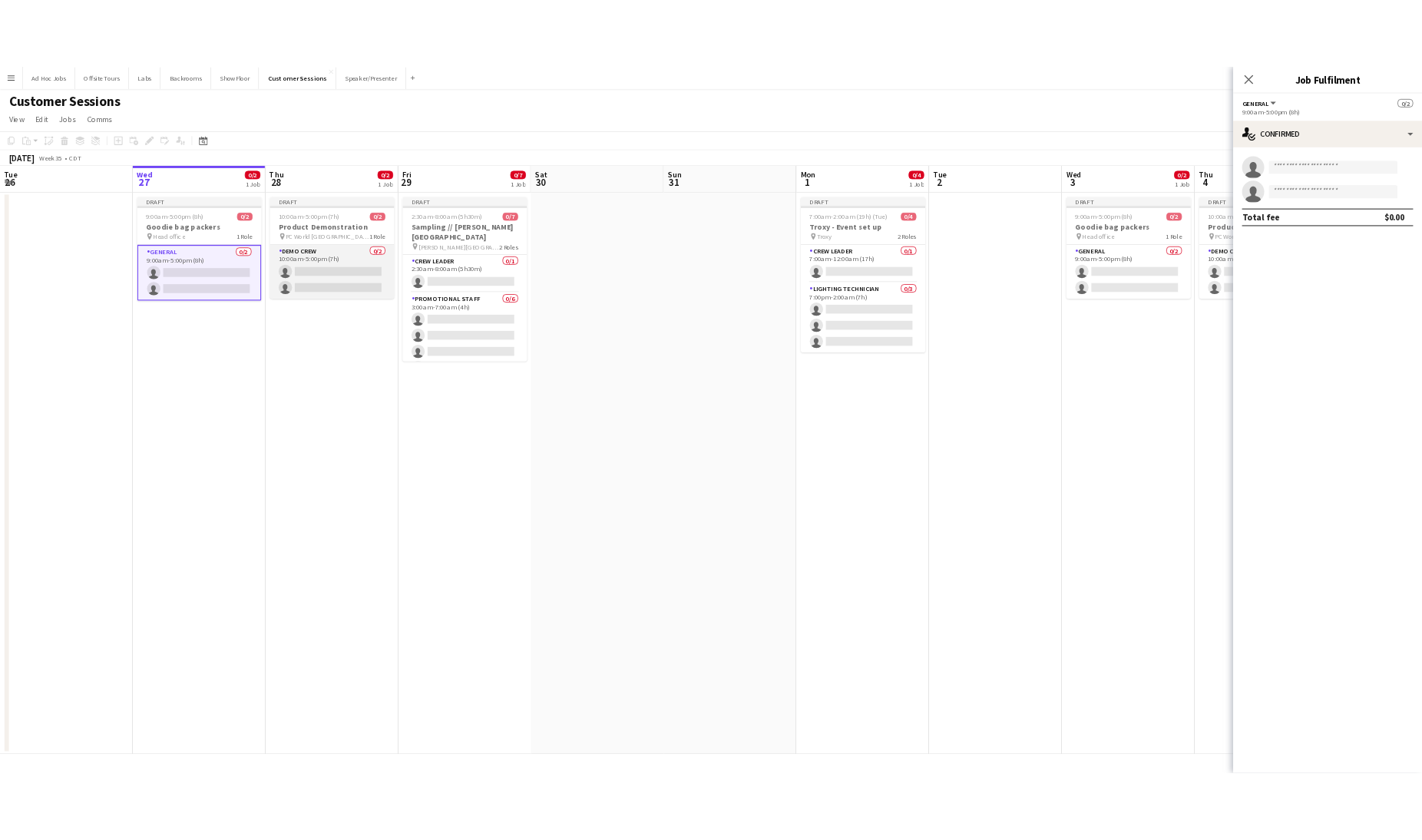
scroll to position [0, 368]
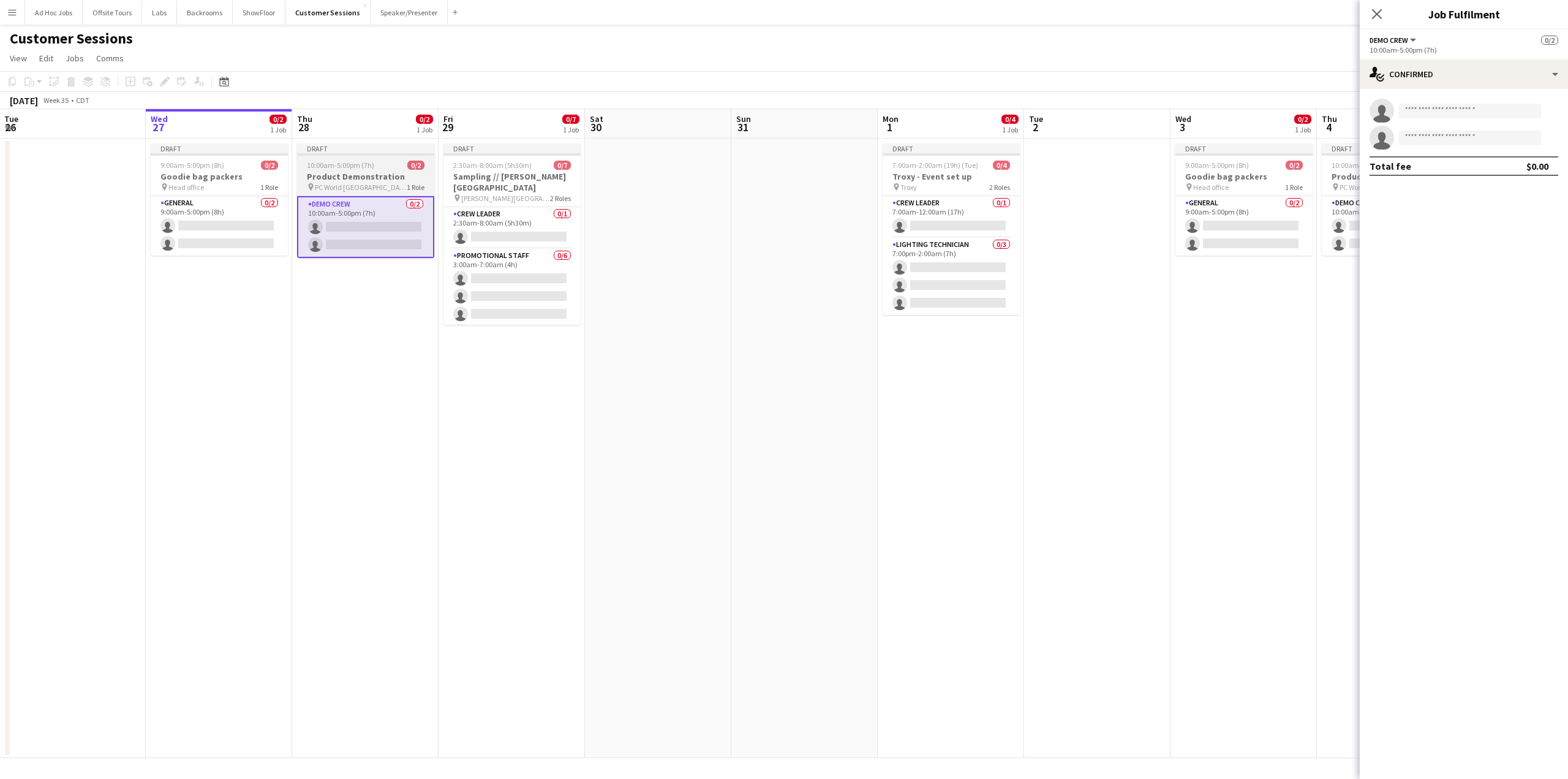
click at [349, 166] on span "10:00am-5:00pm (7h)" at bounding box center [341, 165] width 67 height 9
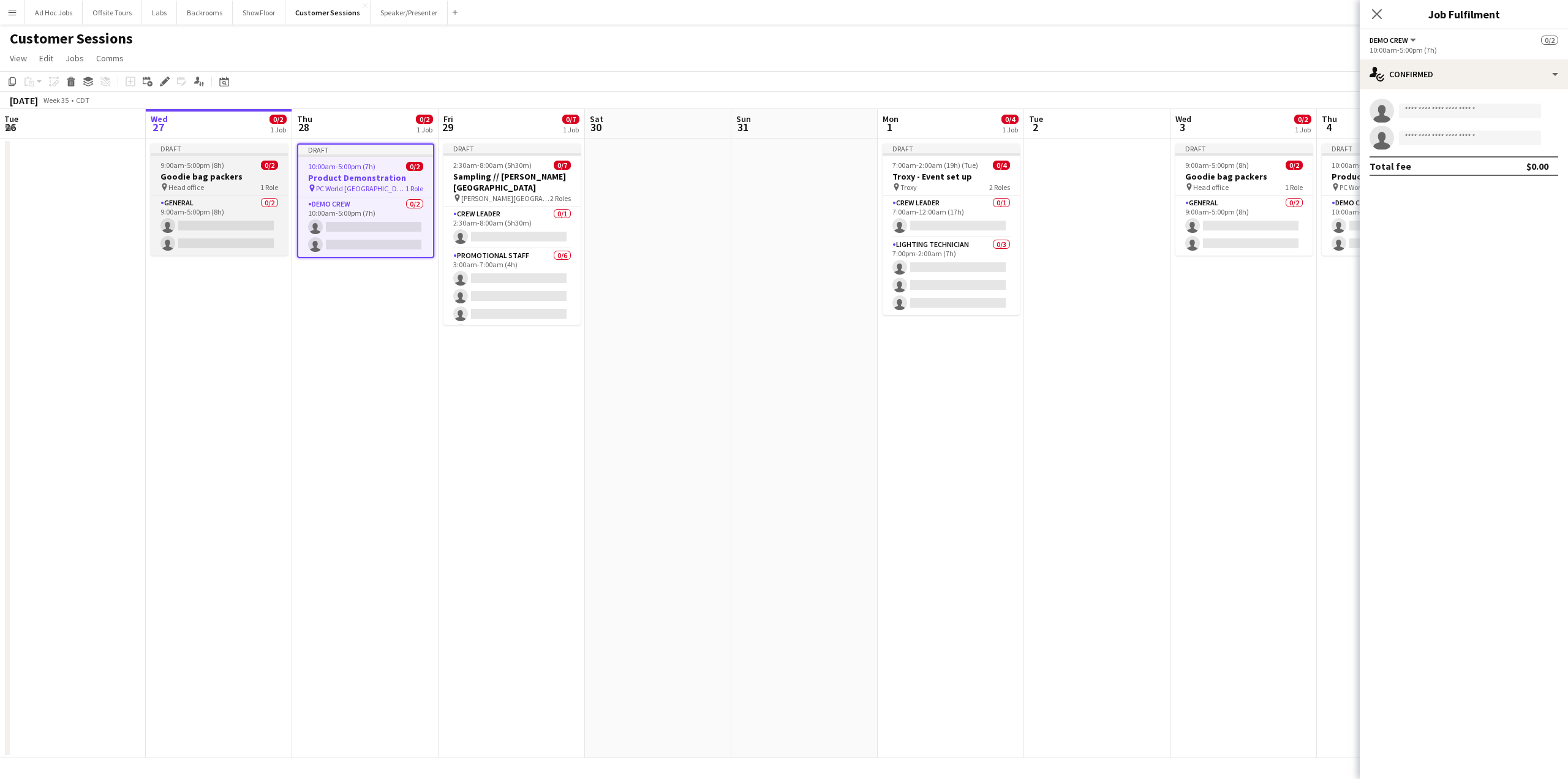
click at [233, 169] on div "9:00am-5:00pm (8h) 0/2" at bounding box center [219, 165] width 137 height 9
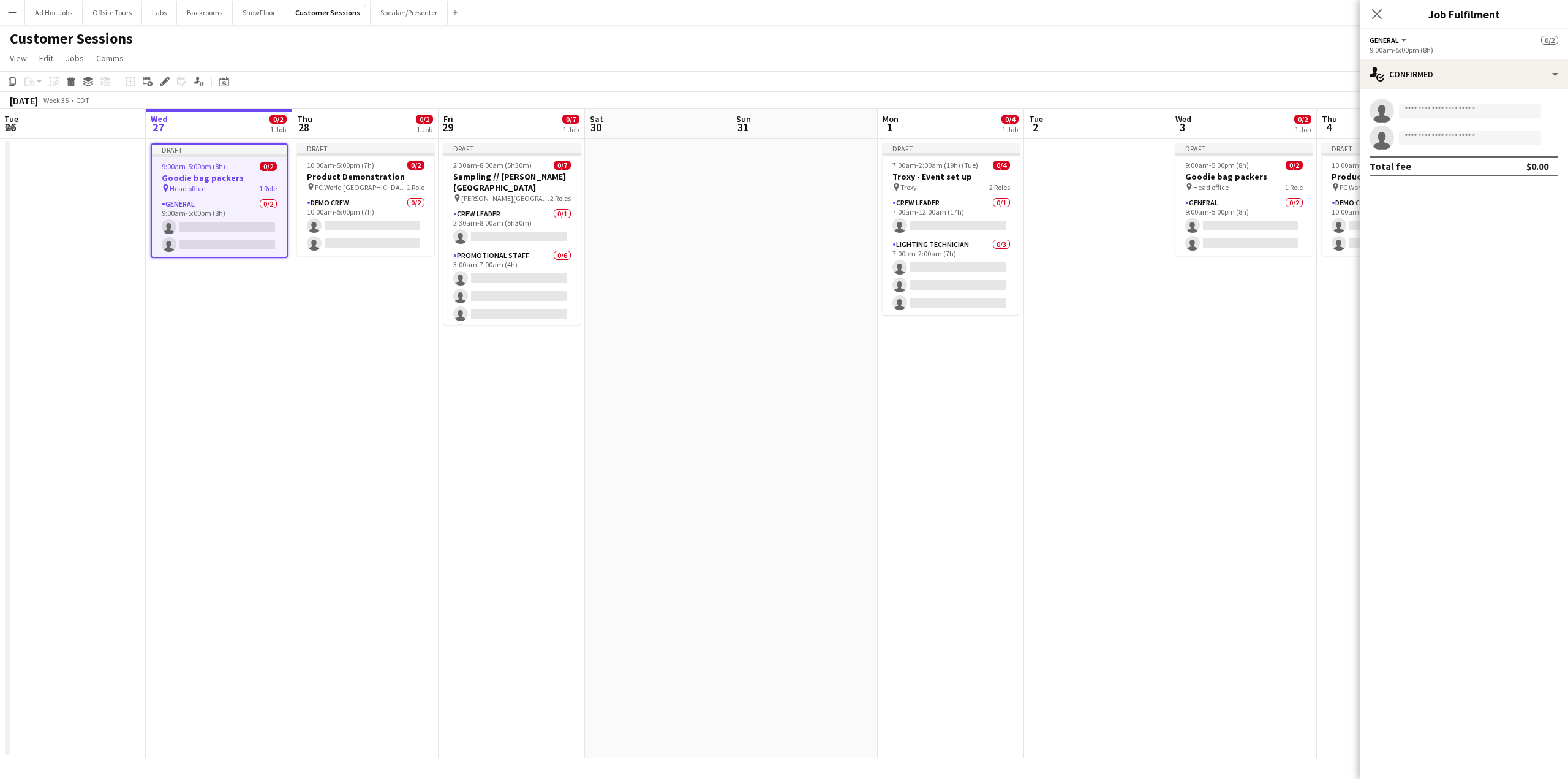
click at [203, 389] on app-date-cell "Draft 9:00am-5:00pm (8h) 0/2 Goodie bag packers pin Head office 1 Role General …" at bounding box center [219, 448] width 146 height 619
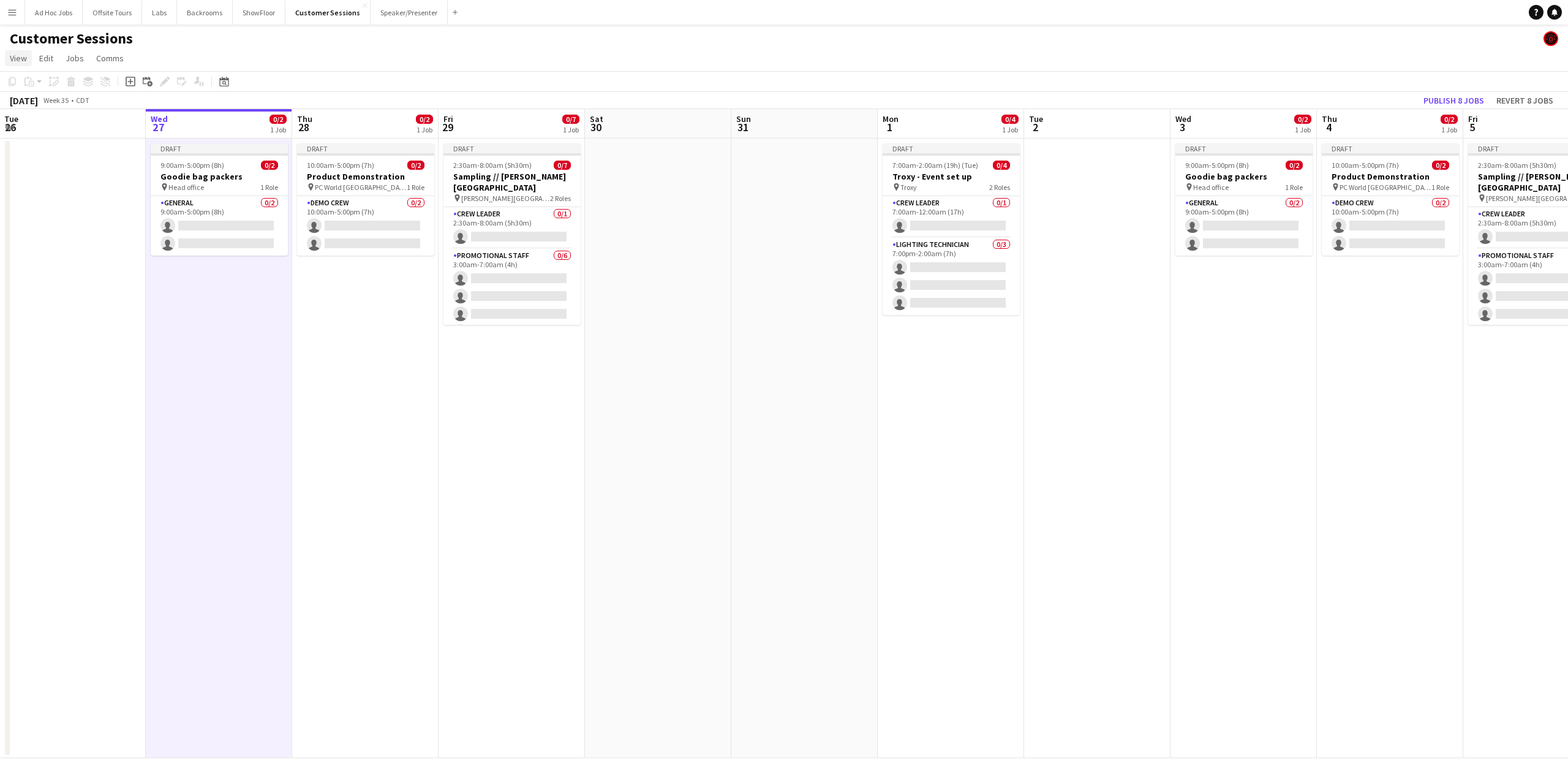
click at [14, 57] on span "View" at bounding box center [18, 58] width 17 height 11
click at [234, 40] on div "Customer Sessions" at bounding box center [784, 36] width 1568 height 23
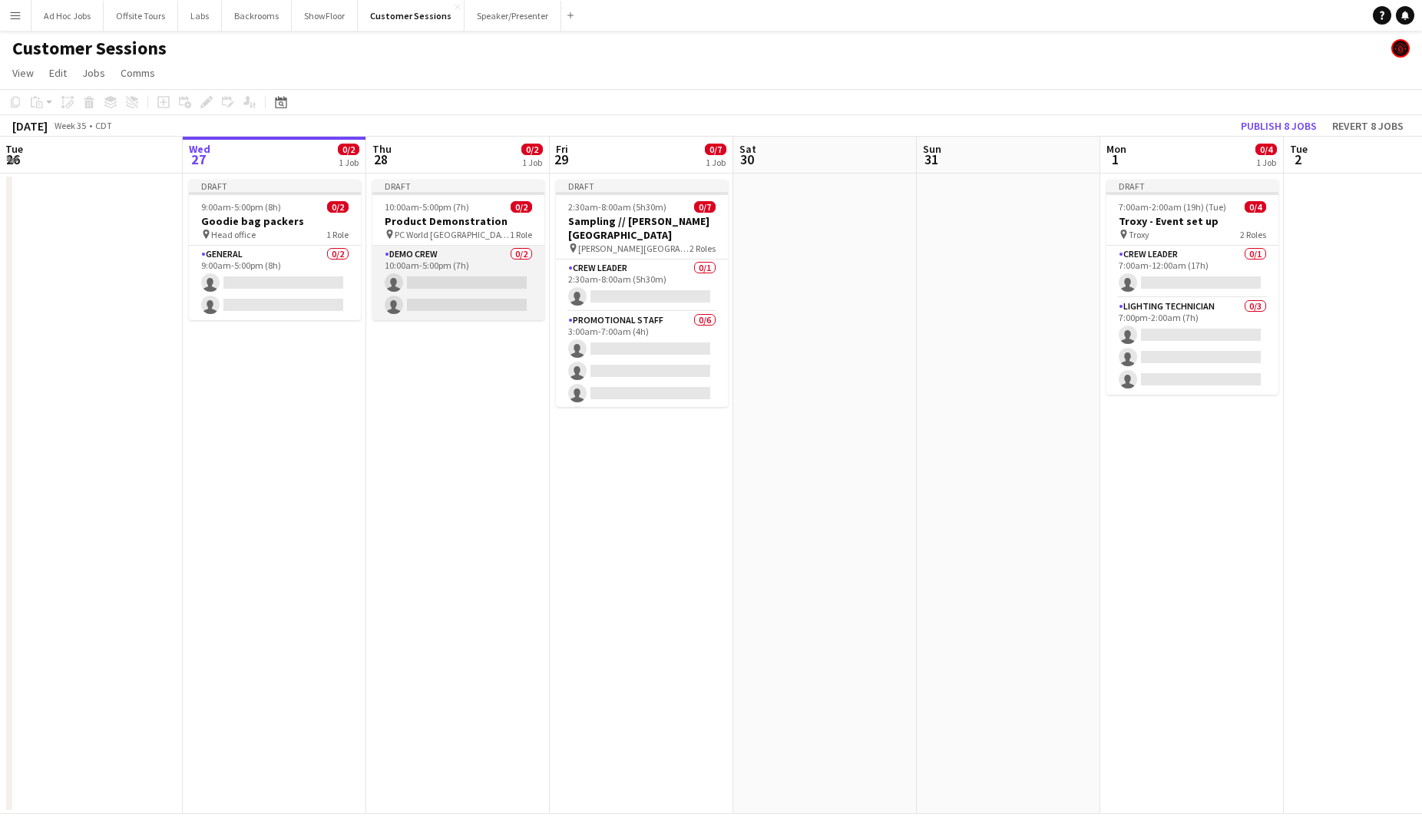
click at [430, 247] on app-card-role "Demo crew 0/2 10:00am-5:00pm (7h) single-neutral-actions single-neutral-actions" at bounding box center [458, 283] width 172 height 75
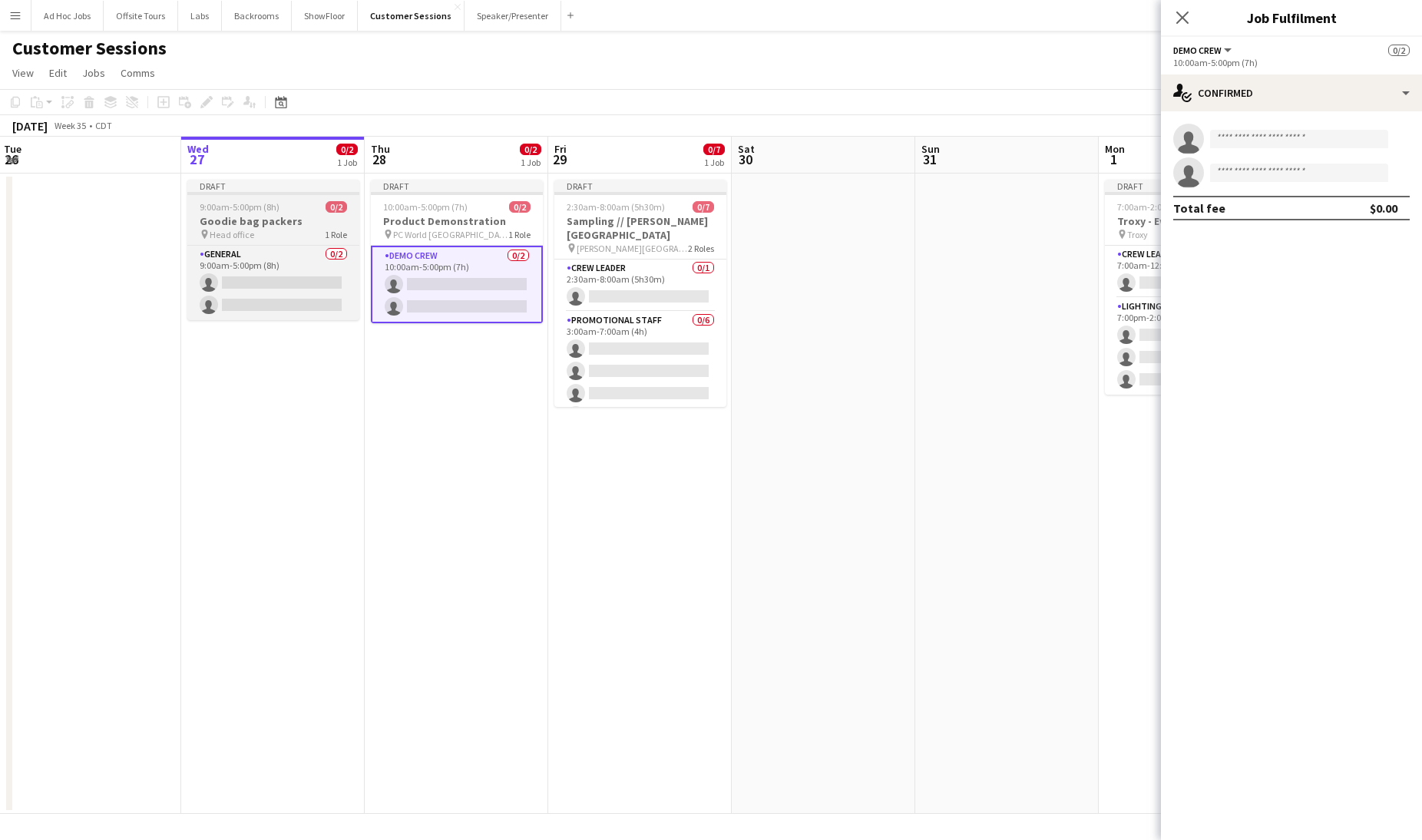
click at [278, 223] on h3 "Goodie bag packers" at bounding box center [273, 221] width 172 height 14
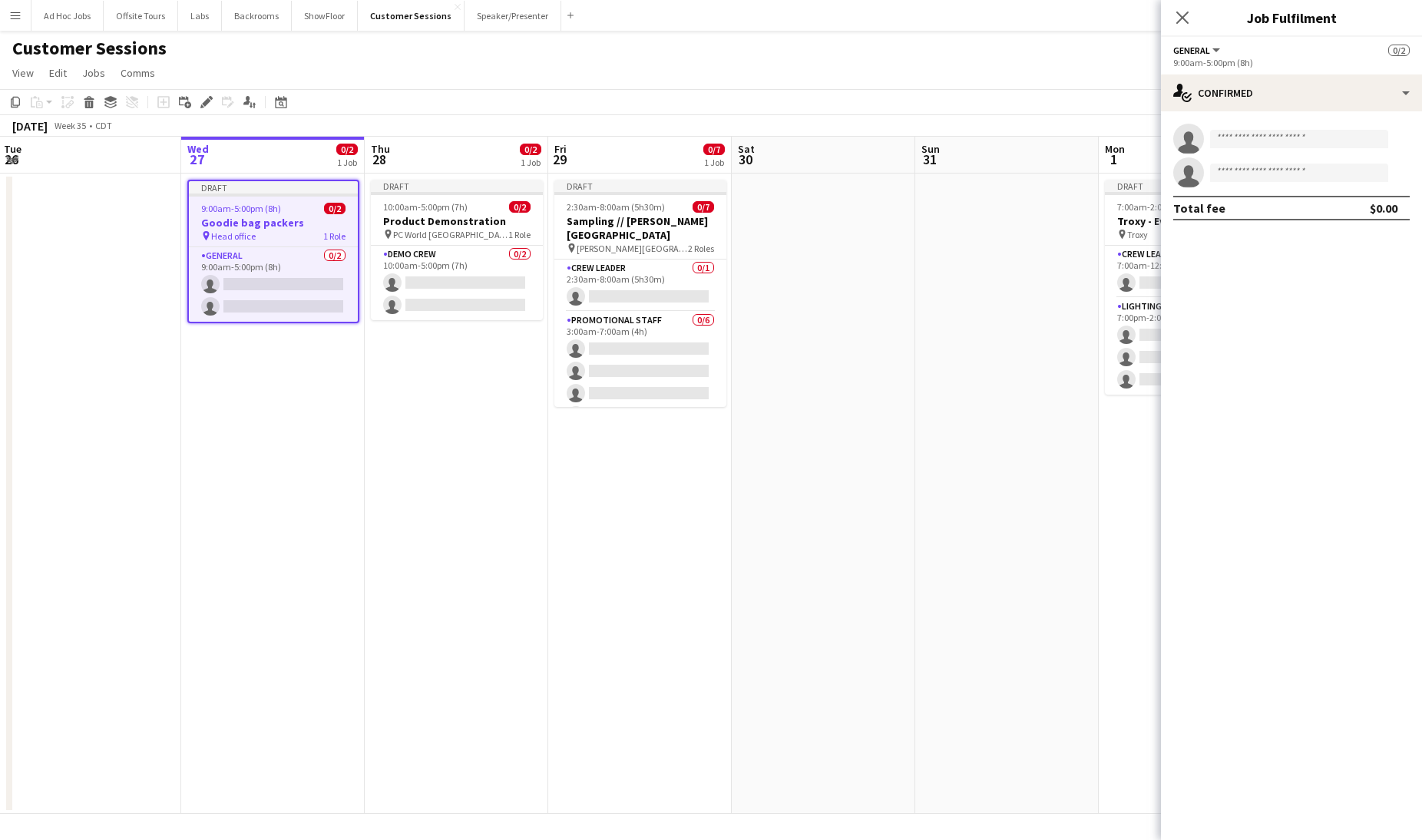
click at [17, 18] on app-icon "Menu" at bounding box center [15, 15] width 12 height 12
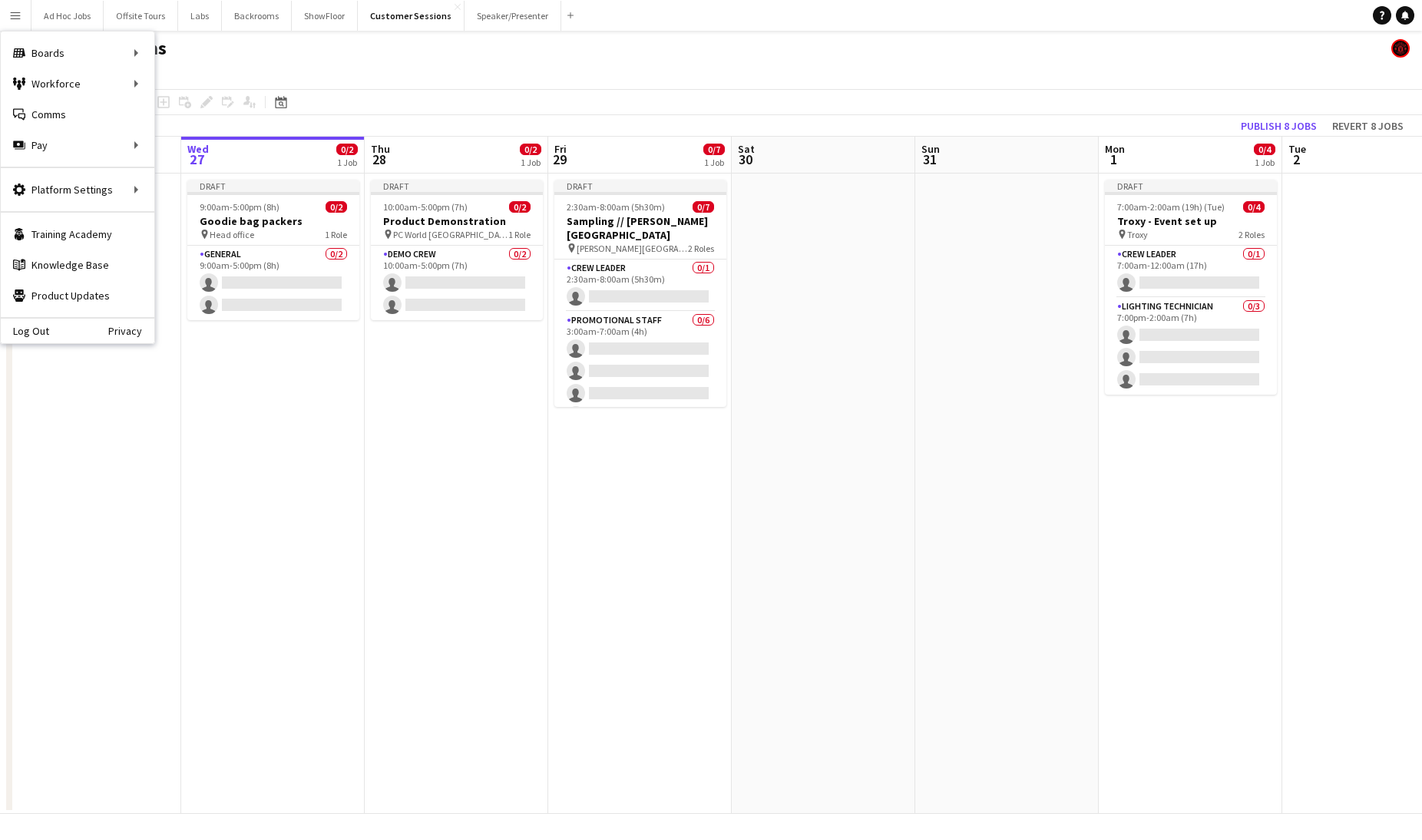
click at [281, 635] on app-date-cell "Draft 9:00am-5:00pm (8h) 0/2 Goodie bag packers pin Head office 1 Role General …" at bounding box center [272, 493] width 183 height 640
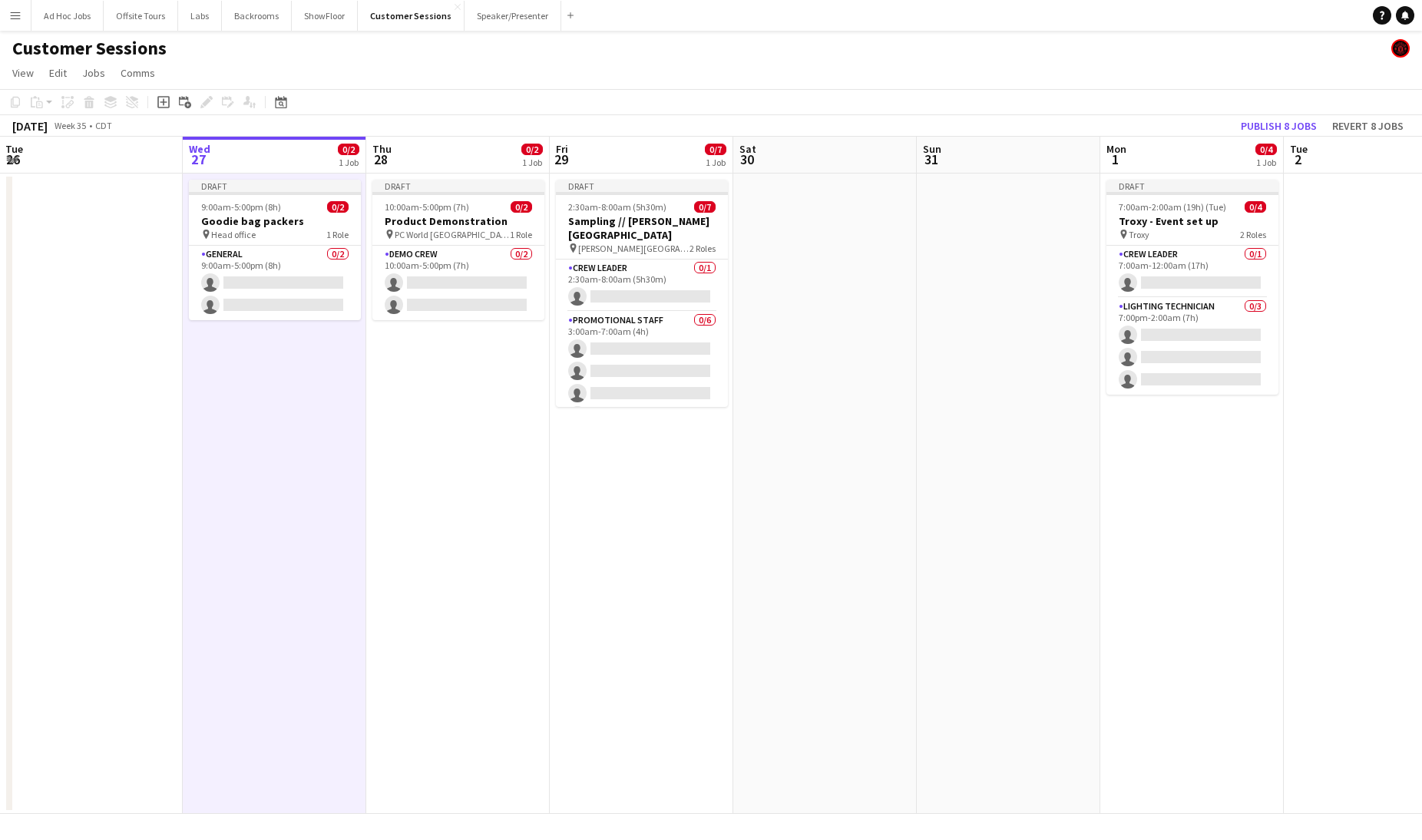
click at [19, 18] on app-icon "Menu" at bounding box center [15, 15] width 12 height 12
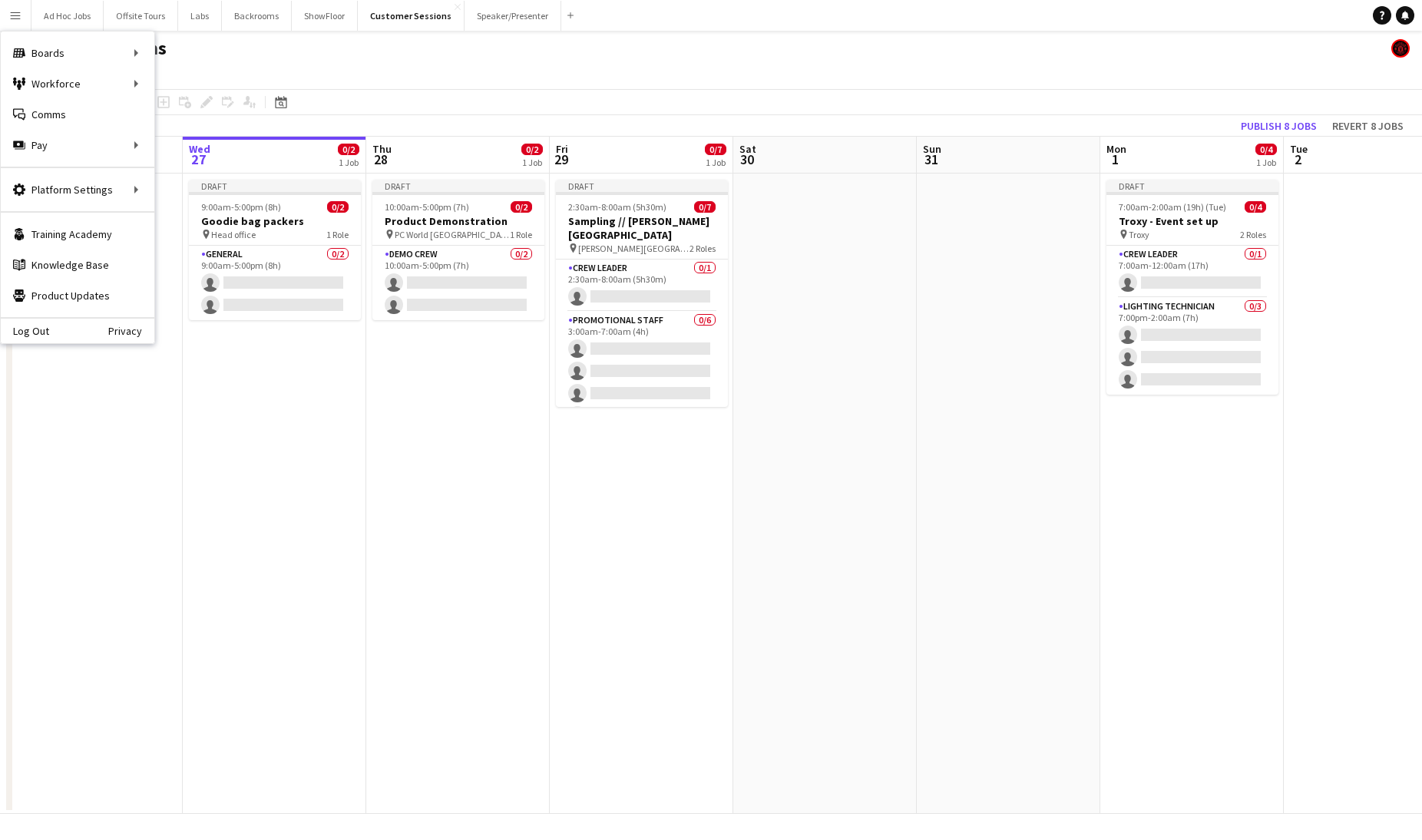
click at [109, 480] on app-date-cell at bounding box center [90, 493] width 183 height 640
